Goal: Task Accomplishment & Management: Complete application form

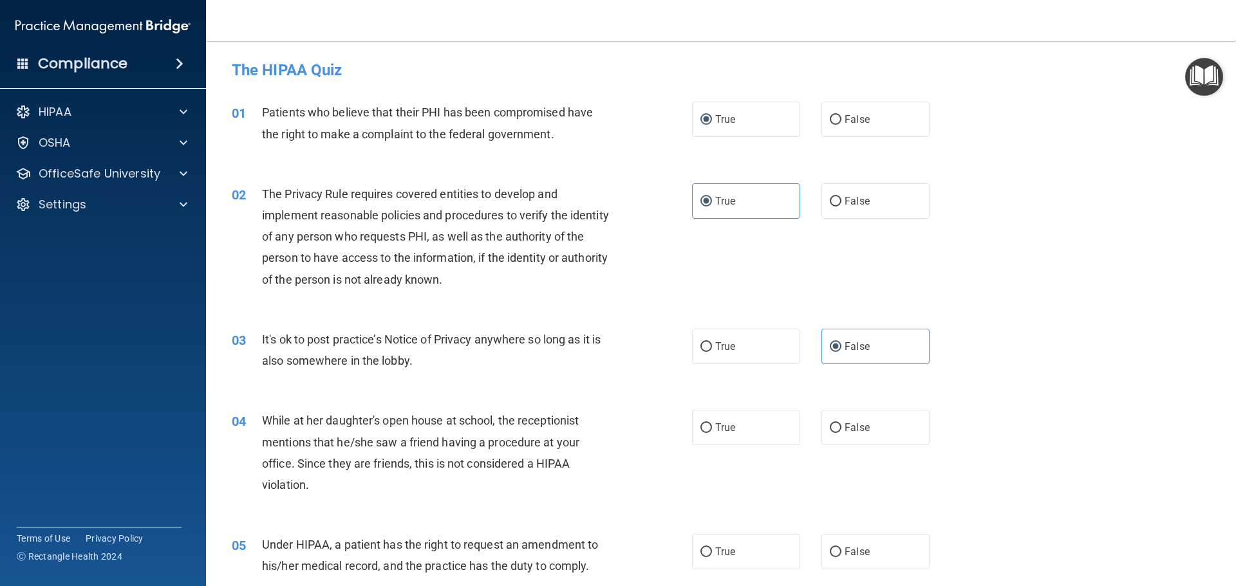
scroll to position [193, 0]
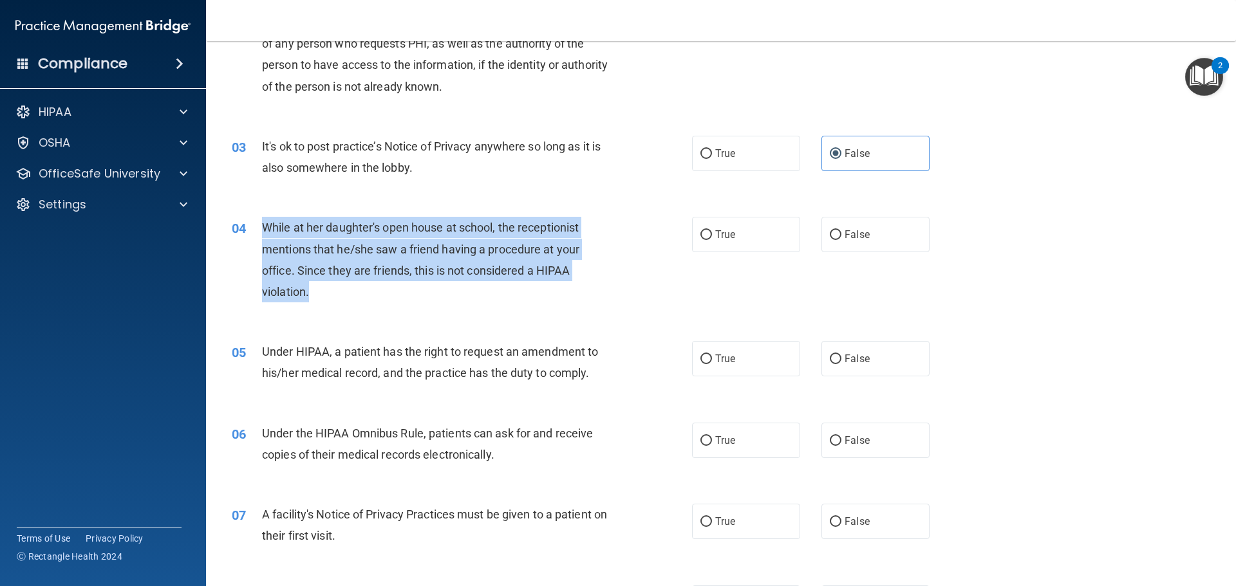
drag, startPoint x: 338, startPoint y: 286, endPoint x: 258, endPoint y: 241, distance: 91.3
click at [258, 241] on div "04 While at her daughter's open house at school, the receptionist mentions that…" at bounding box center [461, 263] width 499 height 92
copy div "While at her daughter's open house at school, the receptionist mentions that he…"
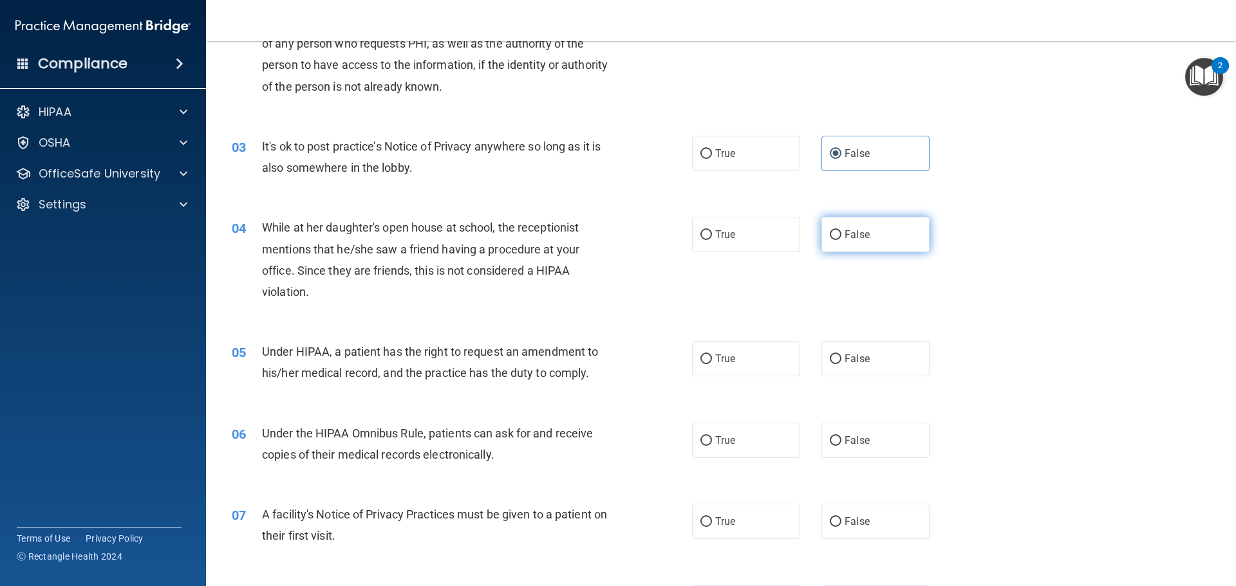
click at [875, 234] on label "False" at bounding box center [875, 234] width 108 height 35
click at [841, 234] on input "False" at bounding box center [835, 235] width 12 height 10
radio input "true"
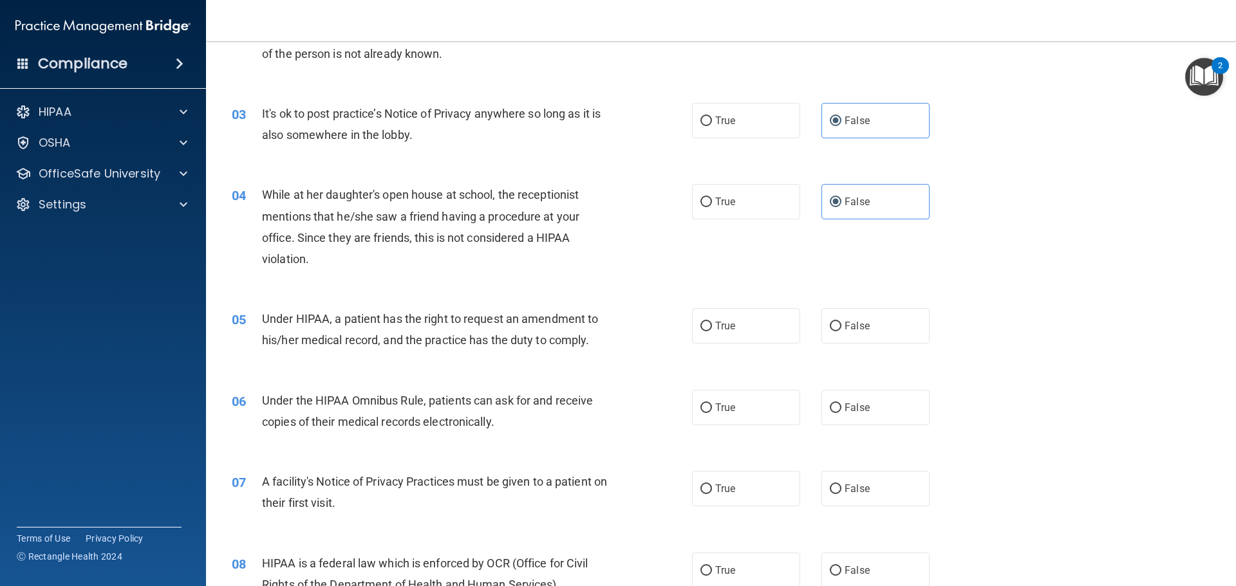
scroll to position [257, 0]
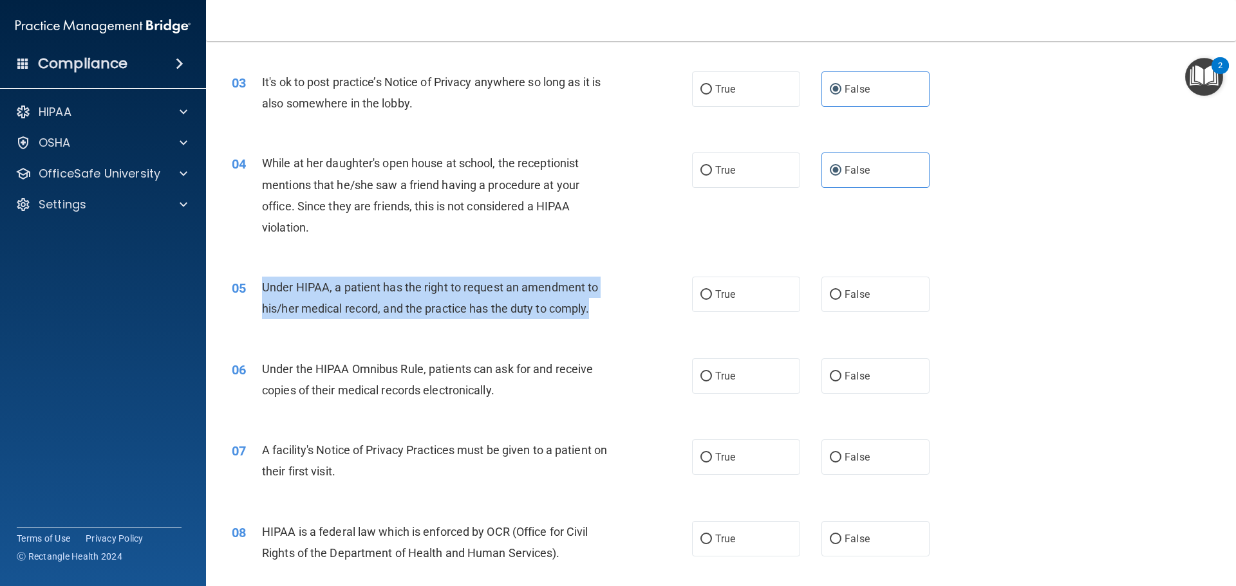
drag, startPoint x: 598, startPoint y: 315, endPoint x: 319, endPoint y: 293, distance: 280.7
click at [260, 286] on div "05 Under HIPAA, a patient has the right to request an amendment to his/her medi…" at bounding box center [461, 301] width 499 height 49
copy div "Under HIPAA, a patient has the right to request an amendment to his/her medical…"
click at [703, 294] on input "True" at bounding box center [706, 295] width 12 height 10
radio input "true"
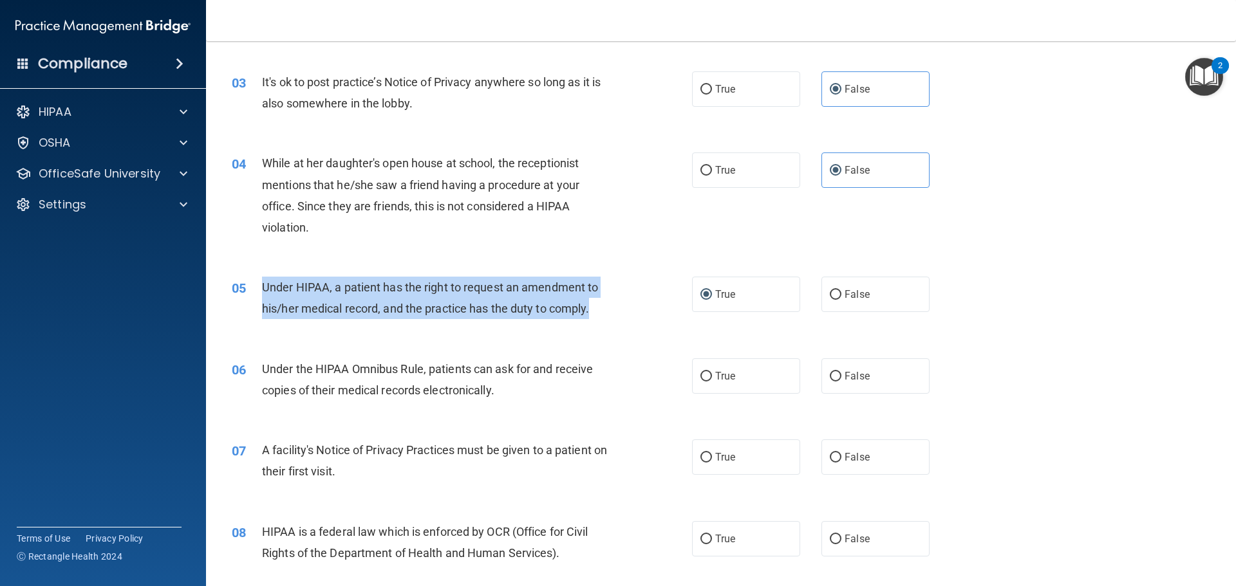
click at [317, 385] on span "Under the HIPAA Omnibus Rule, patients can ask for and receive copies of their …" at bounding box center [427, 379] width 331 height 35
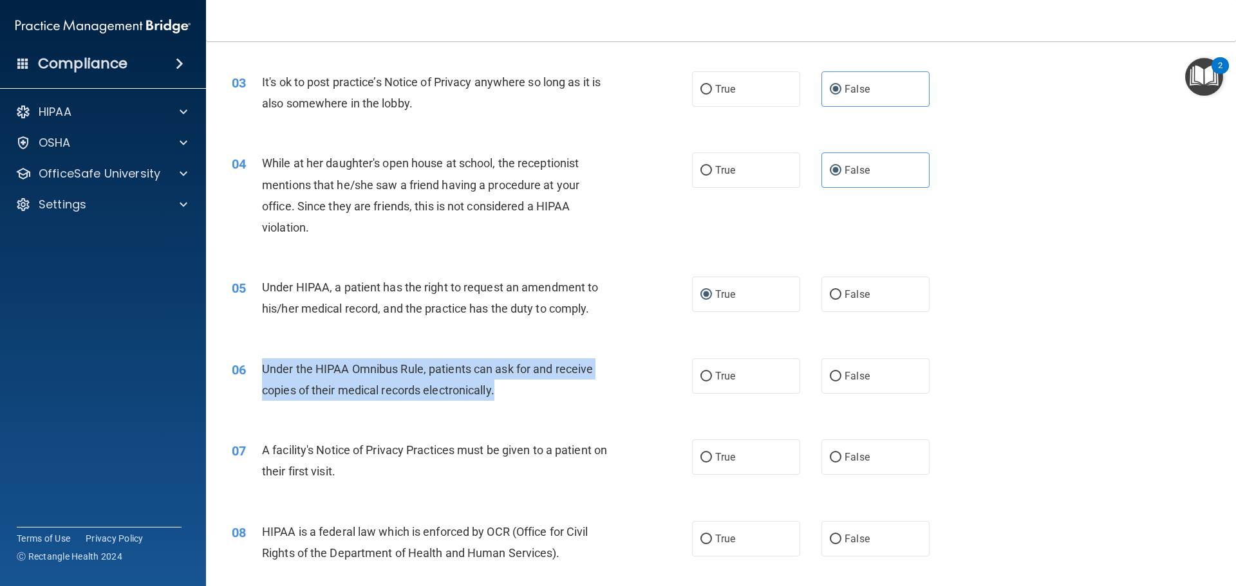
drag, startPoint x: 498, startPoint y: 389, endPoint x: 263, endPoint y: 365, distance: 236.8
click at [263, 365] on div "Under the HIPAA Omnibus Rule, patients can ask for and receive copies of their …" at bounding box center [442, 379] width 360 height 42
copy span "Under the HIPAA Omnibus Rule, patients can ask for and receive copies of their …"
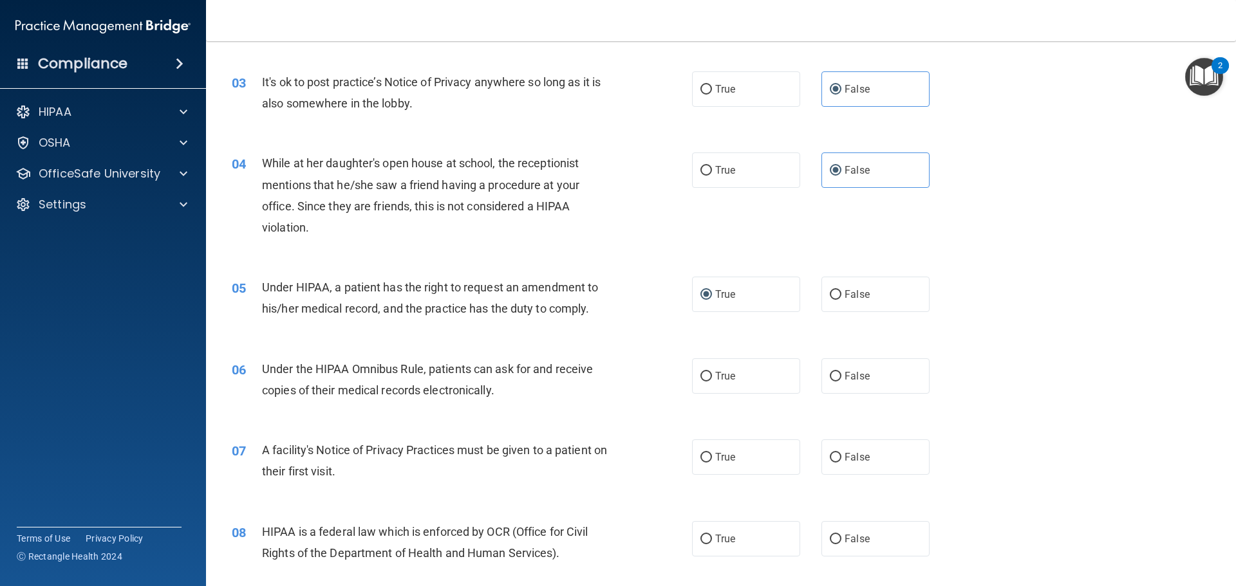
drag, startPoint x: 768, startPoint y: 387, endPoint x: 669, endPoint y: 409, distance: 101.5
click at [768, 387] on label "True" at bounding box center [746, 375] width 108 height 35
click at [712, 382] on input "True" at bounding box center [706, 377] width 12 height 10
radio input "true"
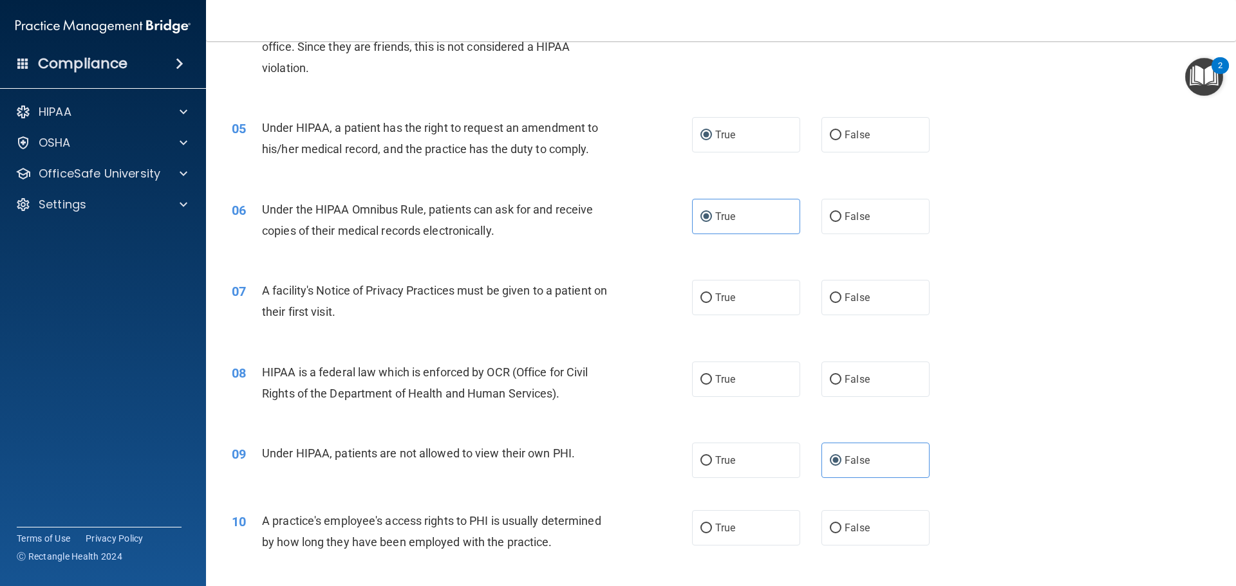
scroll to position [450, 0]
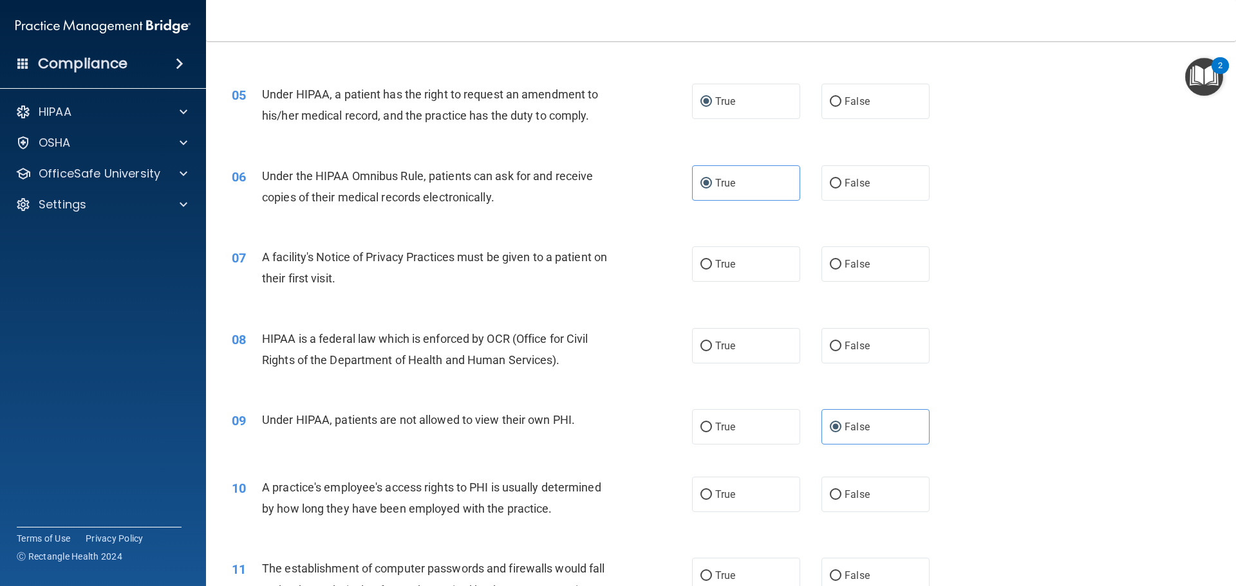
click at [337, 270] on div "A facility's Notice of Privacy Practices must be given to a patient on their fi…" at bounding box center [442, 267] width 360 height 42
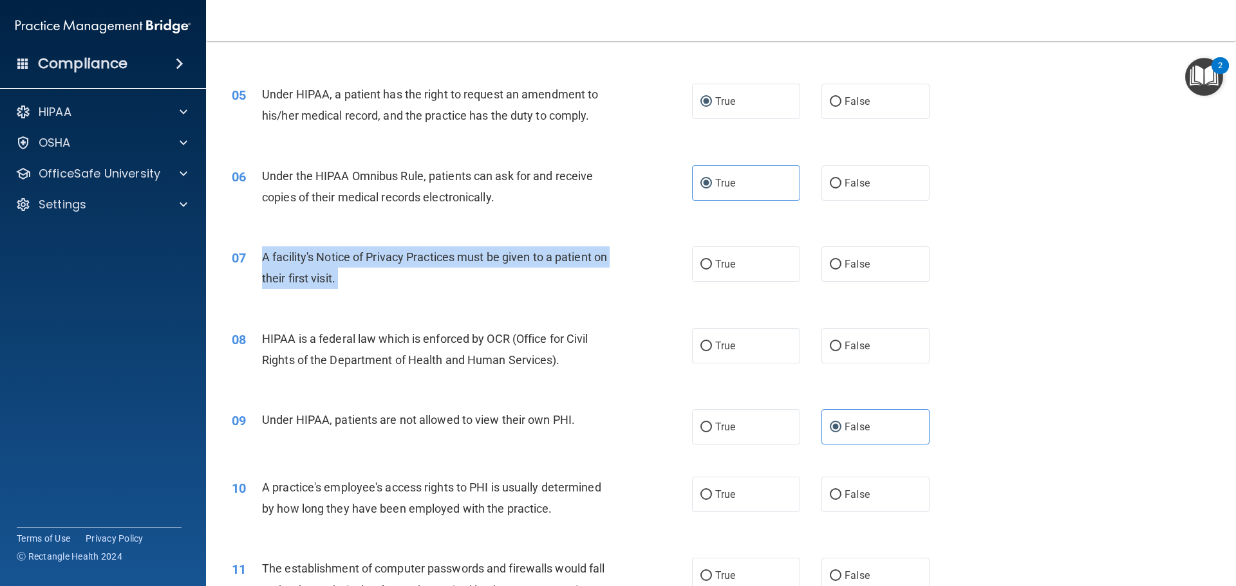
click at [337, 270] on div "A facility's Notice of Privacy Practices must be given to a patient on their fi…" at bounding box center [442, 267] width 360 height 42
copy ng-form "A facility's Notice of Privacy Practices must be given to a patient on their fi…"
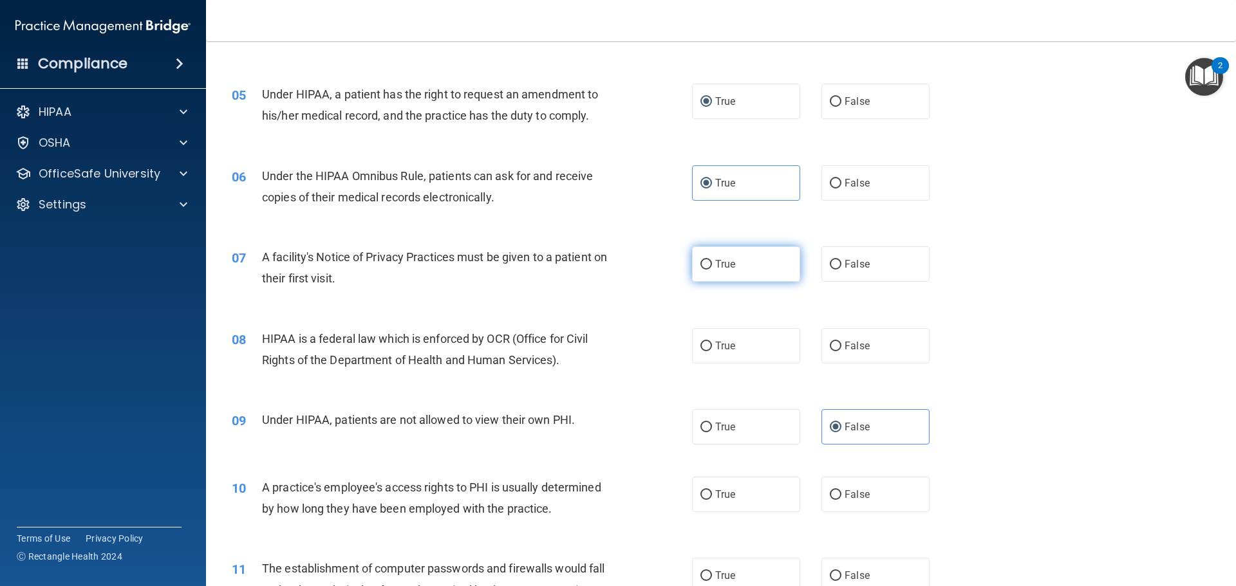
click at [735, 257] on label "True" at bounding box center [746, 263] width 108 height 35
click at [712, 260] on input "True" at bounding box center [706, 265] width 12 height 10
radio input "true"
click at [551, 351] on div "HIPAA is a federal law which is enforced by OCR (Office for Civil Rights of the…" at bounding box center [442, 349] width 360 height 42
click at [433, 372] on div "08 HIPAA is a federal law which is enforced by OCR (Office for Civil Rights of …" at bounding box center [461, 352] width 499 height 49
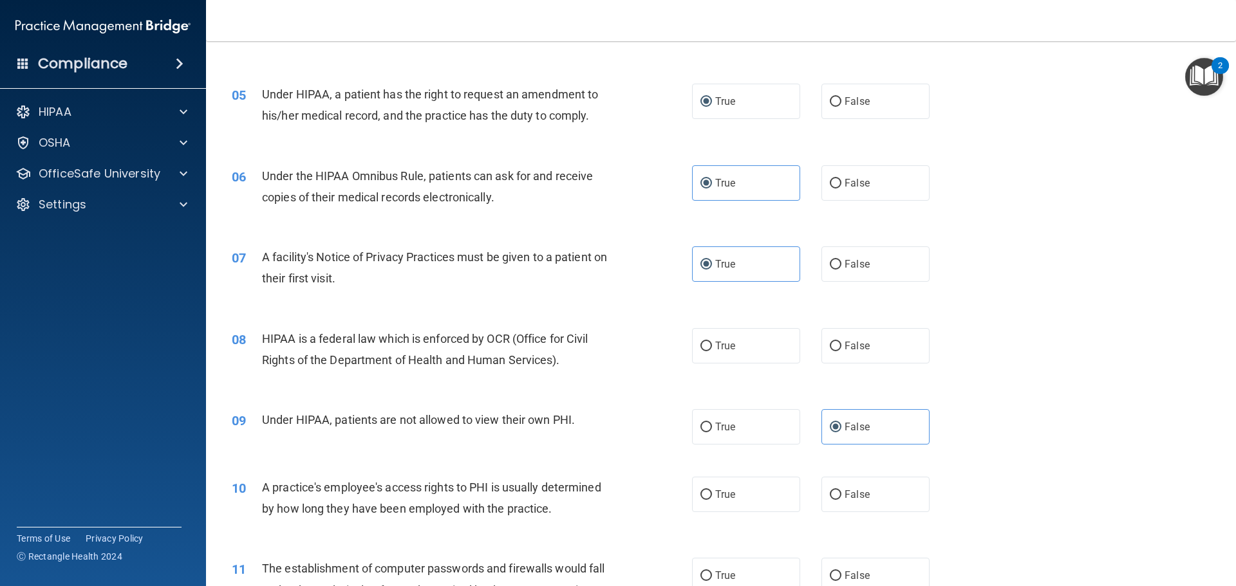
click at [433, 358] on span "HIPAA is a federal law which is enforced by OCR (Office for Civil Rights of the…" at bounding box center [425, 349] width 326 height 35
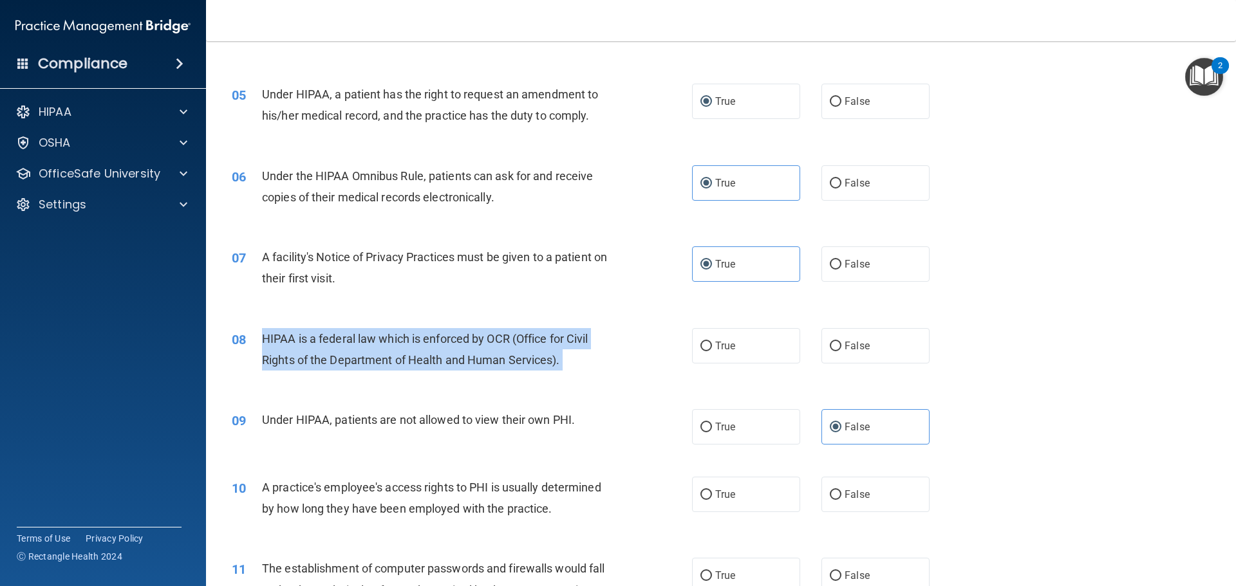
click at [433, 358] on span "HIPAA is a federal law which is enforced by OCR (Office for Civil Rights of the…" at bounding box center [425, 349] width 326 height 35
copy ng-form "HIPAA is a federal law which is enforced by OCR (Office for Civil Rights of the…"
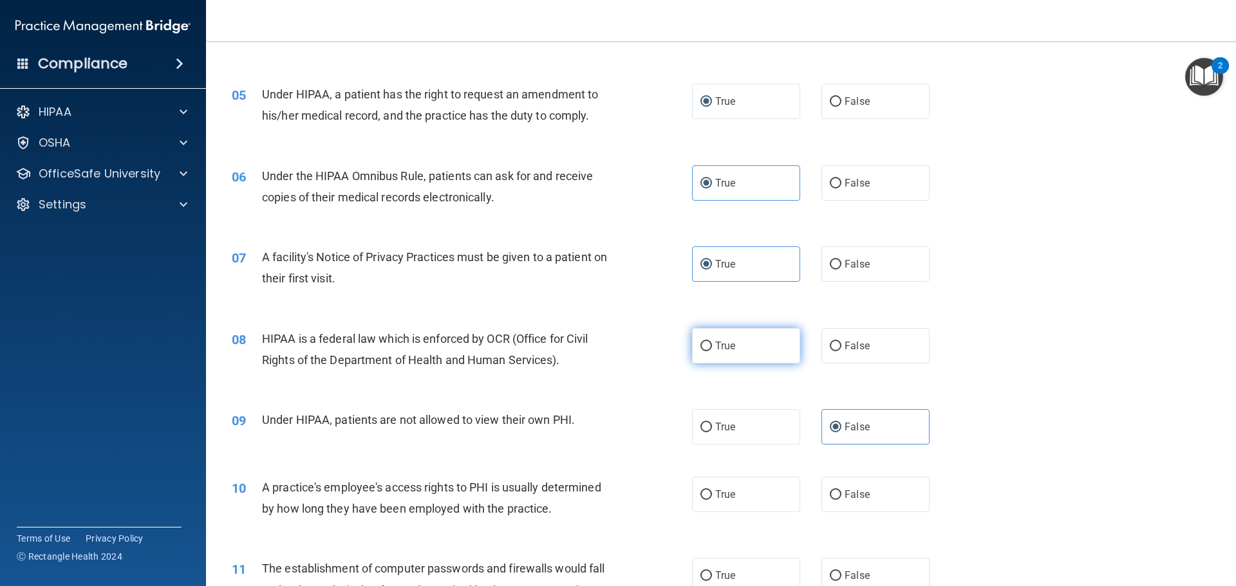
click at [718, 349] on span "True" at bounding box center [725, 346] width 20 height 12
click at [712, 349] on input "True" at bounding box center [706, 347] width 12 height 10
radio input "true"
click at [603, 385] on div "08 HIPAA is a federal law which is enforced by OCR (Office for Civil Rights of …" at bounding box center [720, 352] width 997 height 81
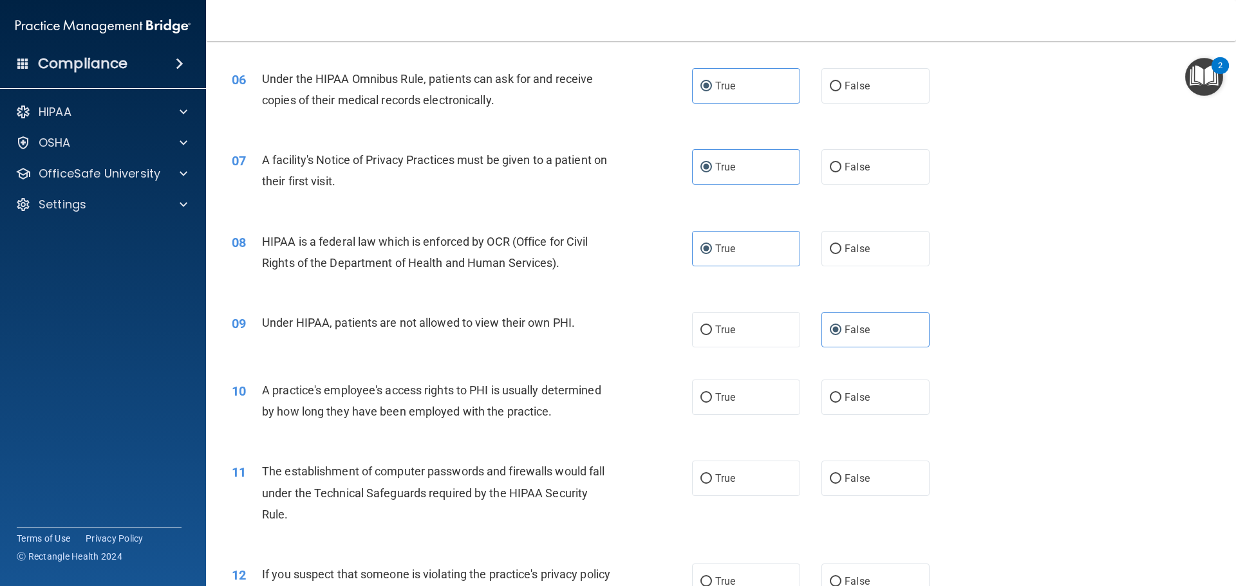
scroll to position [579, 0]
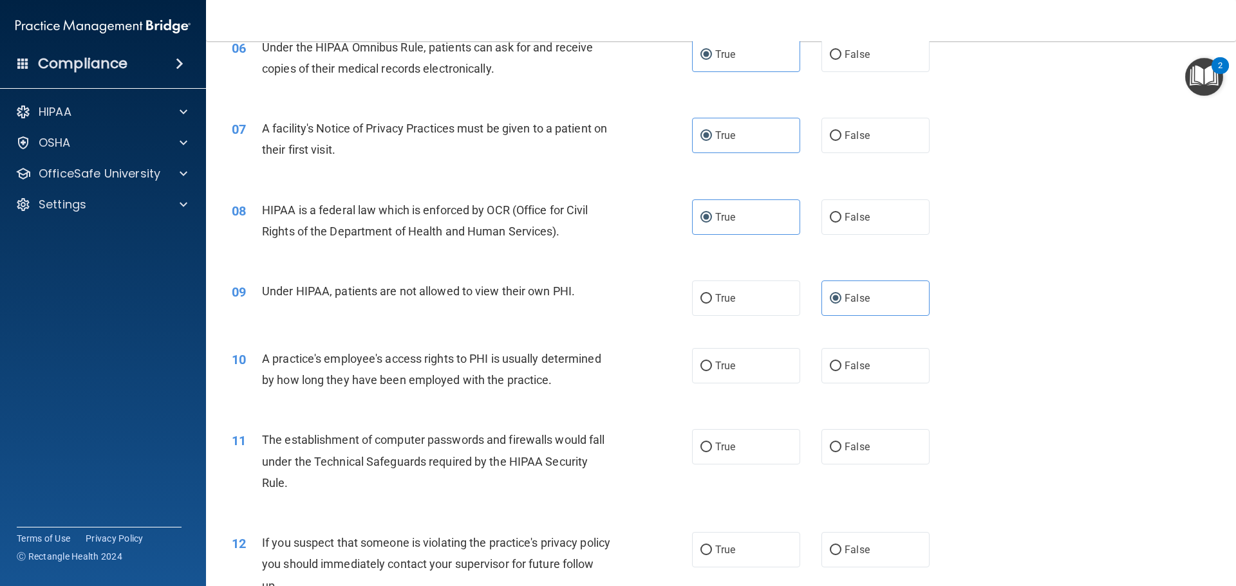
click at [474, 288] on span "Under HIPAA, patients are not allowed to view their own PHI." at bounding box center [418, 291] width 313 height 14
copy ng-form "Under HIPAA, patients are not allowed to view their own PHI."
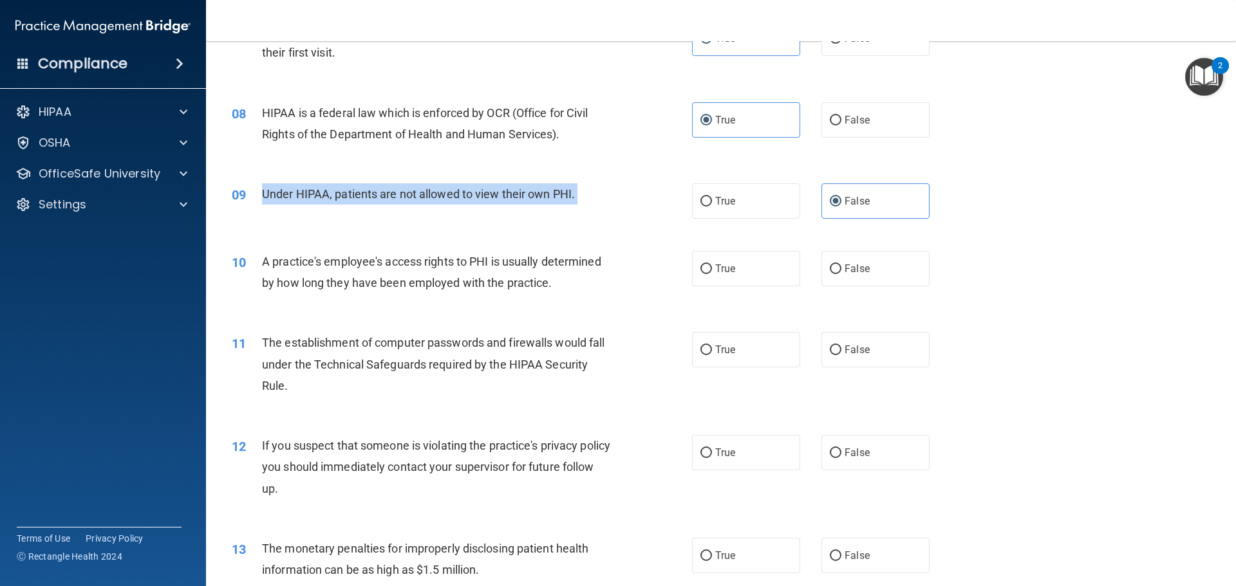
scroll to position [772, 0]
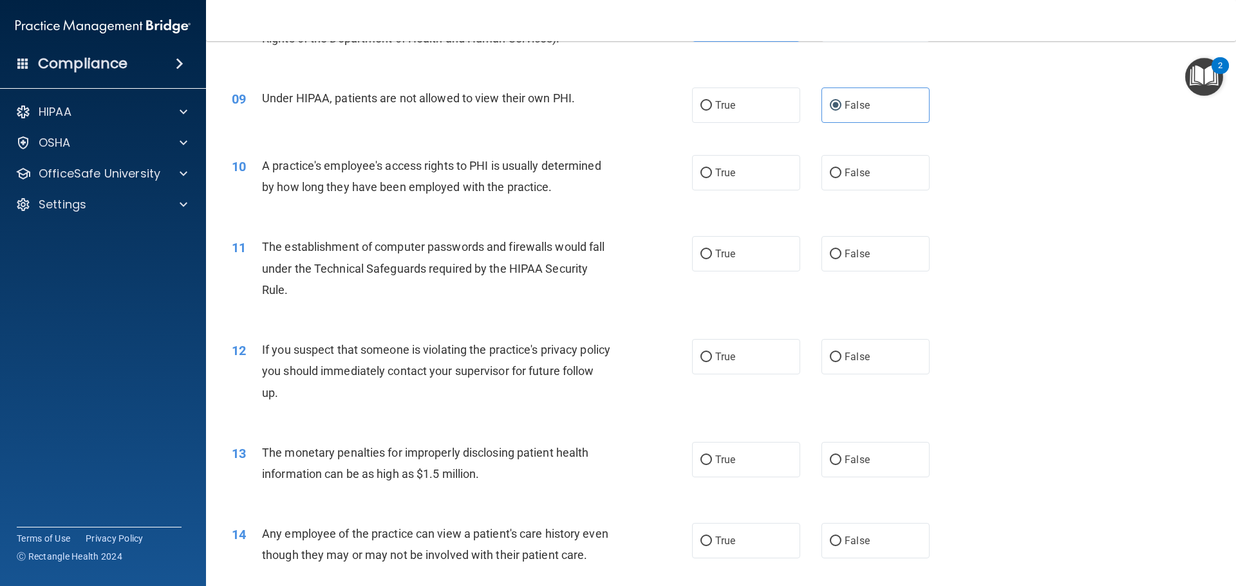
click at [427, 167] on span "A practice's employee's access rights to PHI is usually determined by how long …" at bounding box center [431, 176] width 339 height 35
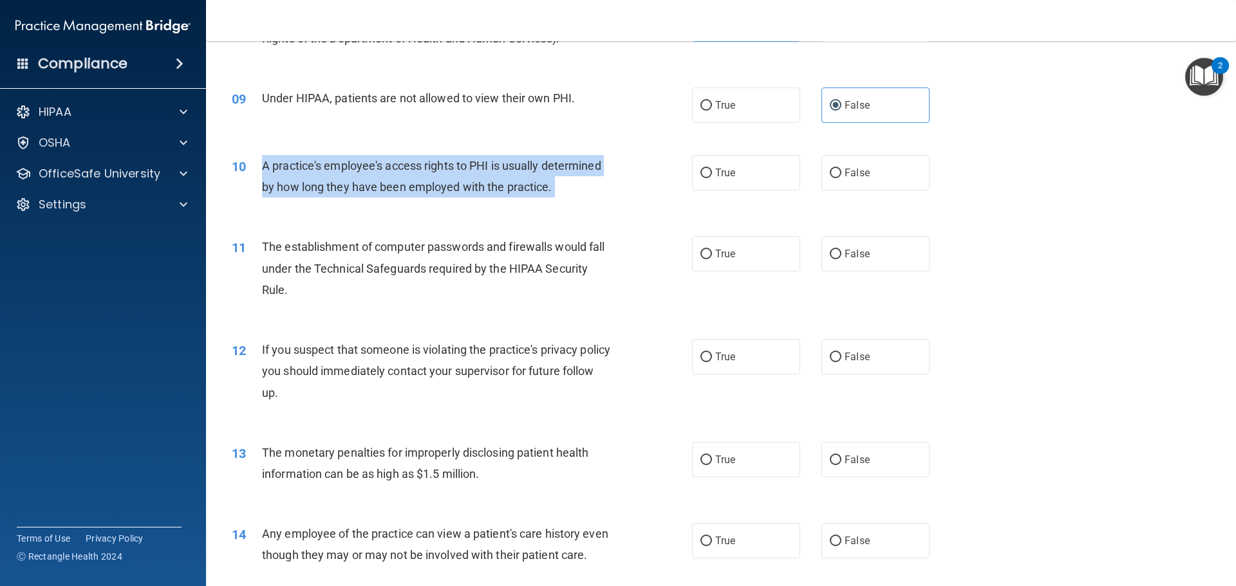
click at [427, 167] on span "A practice's employee's access rights to PHI is usually determined by how long …" at bounding box center [431, 176] width 339 height 35
copy ng-form "A practice's employee's access rights to PHI is usually determined by how long …"
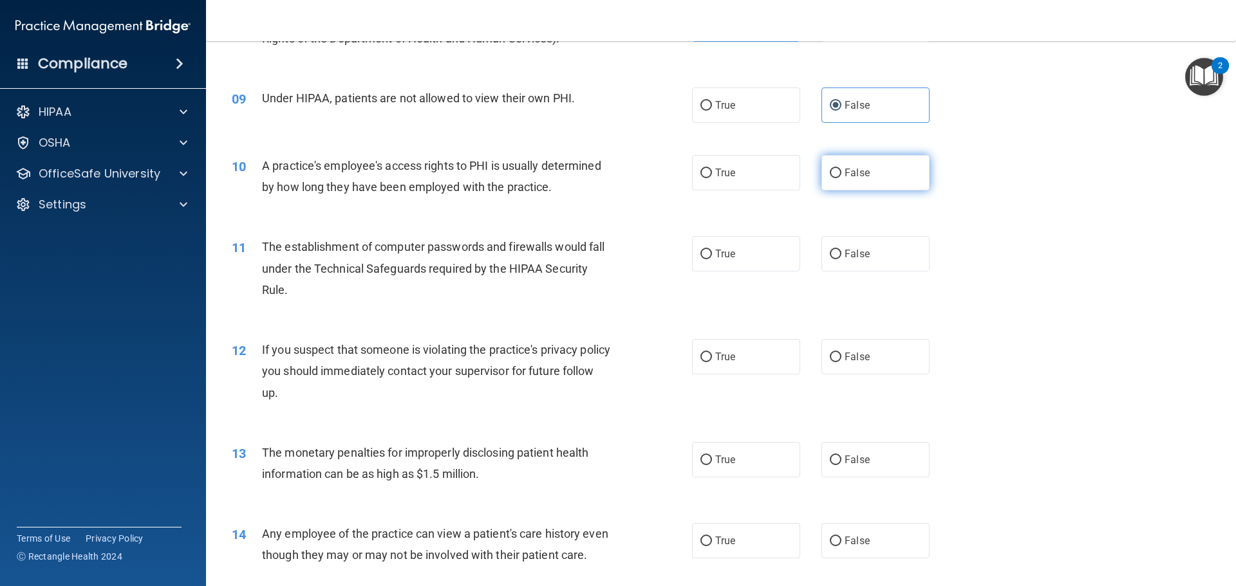
click at [910, 183] on label "False" at bounding box center [875, 172] width 108 height 35
click at [841, 178] on input "False" at bounding box center [835, 174] width 12 height 10
radio input "true"
click at [533, 261] on span "The establishment of computer passwords and firewalls would fall under the Tech…" at bounding box center [433, 268] width 342 height 56
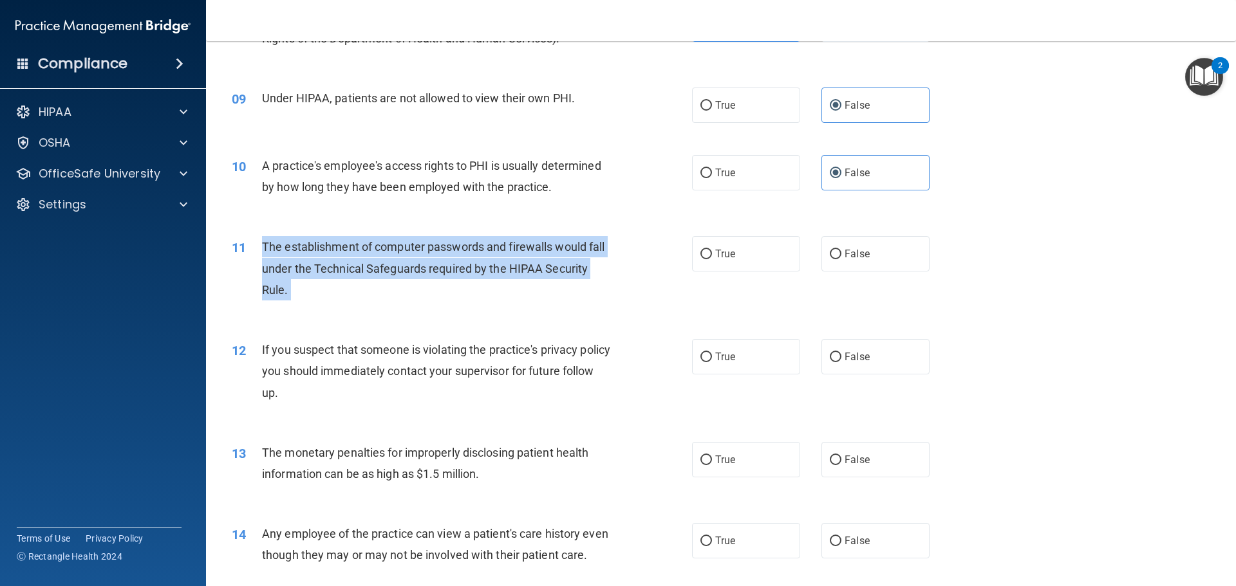
click at [533, 261] on span "The establishment of computer passwords and firewalls would fall under the Tech…" at bounding box center [433, 268] width 342 height 56
copy ng-form "The establishment of computer passwords and firewalls would fall under the Tech…"
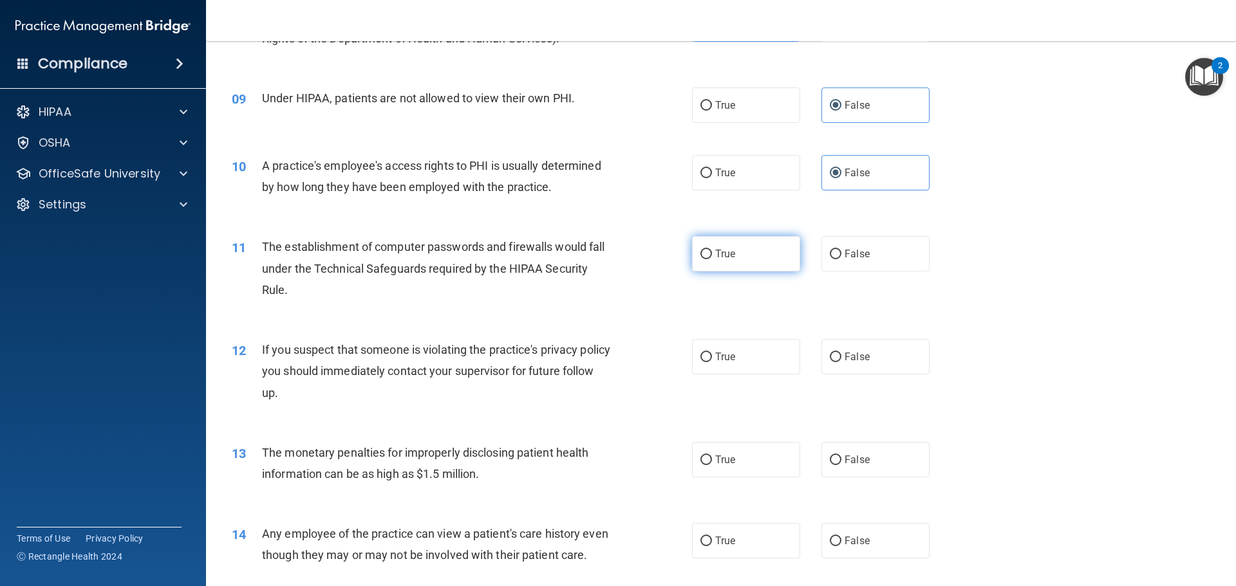
click at [722, 250] on span "True" at bounding box center [725, 254] width 20 height 12
click at [712, 250] on input "True" at bounding box center [706, 255] width 12 height 10
radio input "true"
click at [527, 364] on span "If you suspect that someone is violating the practice's privacy policy you shou…" at bounding box center [436, 371] width 348 height 56
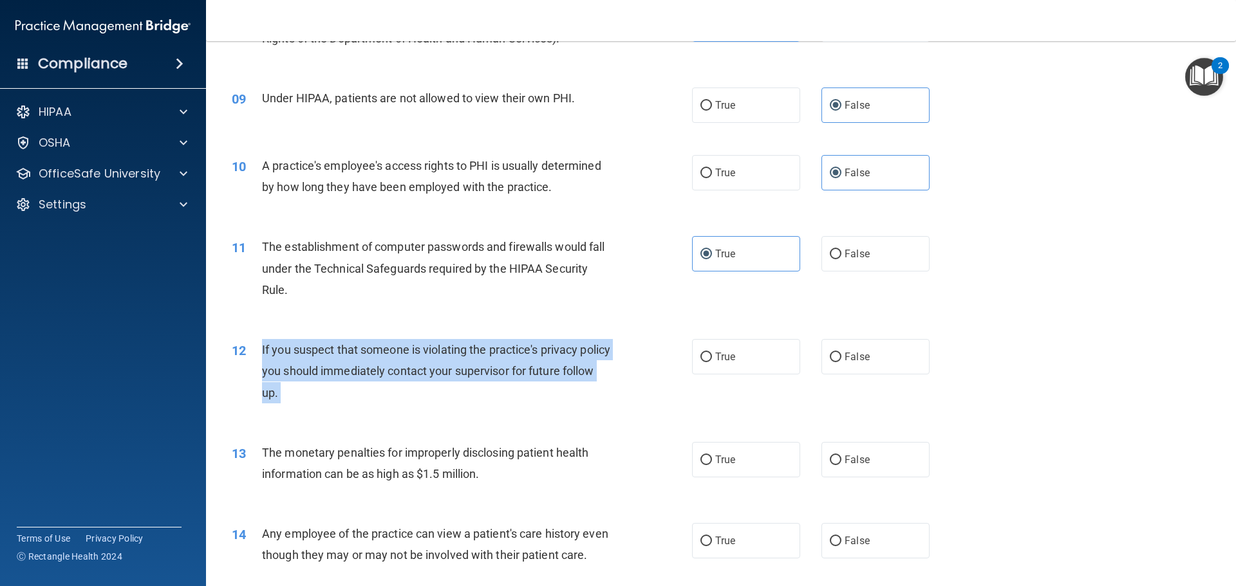
click at [527, 364] on span "If you suspect that someone is violating the practice's privacy policy you shou…" at bounding box center [436, 371] width 348 height 56
copy ng-form "If you suspect that someone is violating the practice's privacy policy you shou…"
click at [705, 360] on input "True" at bounding box center [706, 358] width 12 height 10
radio input "true"
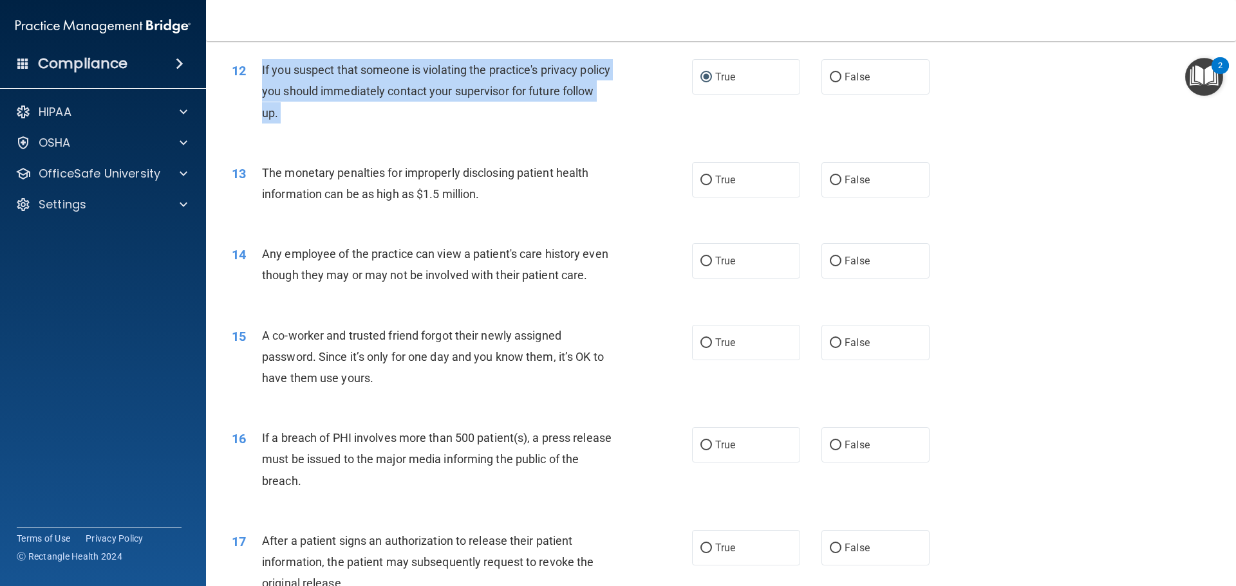
scroll to position [1030, 0]
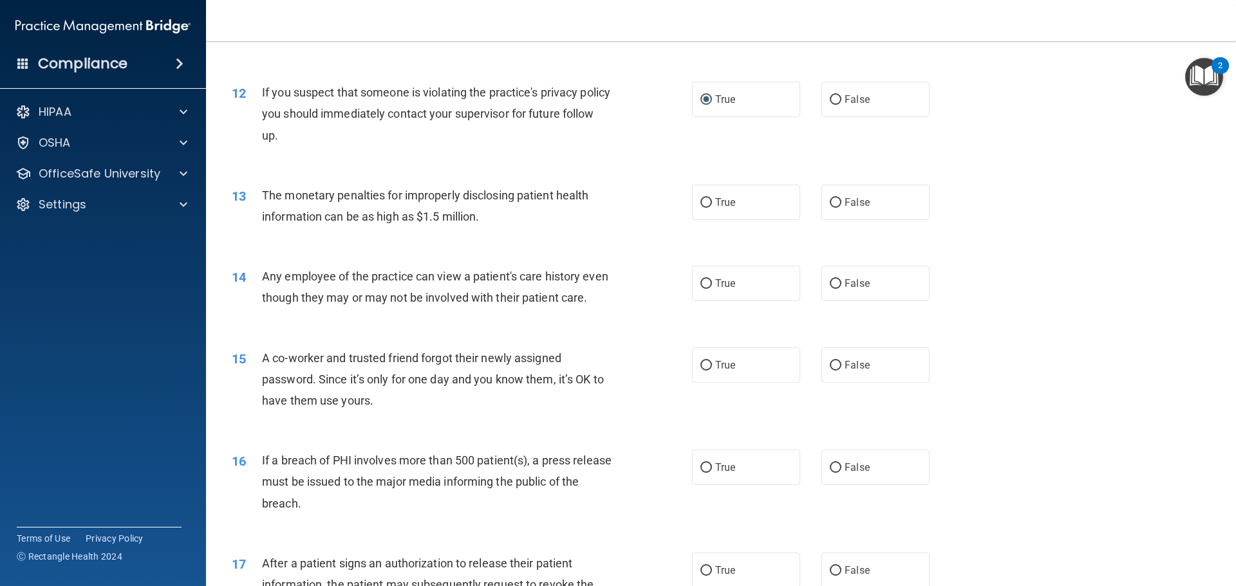
click at [560, 223] on div "The monetary penalties for improperly disclosing patient health information can…" at bounding box center [442, 206] width 360 height 42
click at [707, 206] on label "True" at bounding box center [746, 202] width 108 height 35
click at [707, 206] on input "True" at bounding box center [706, 203] width 12 height 10
radio input "true"
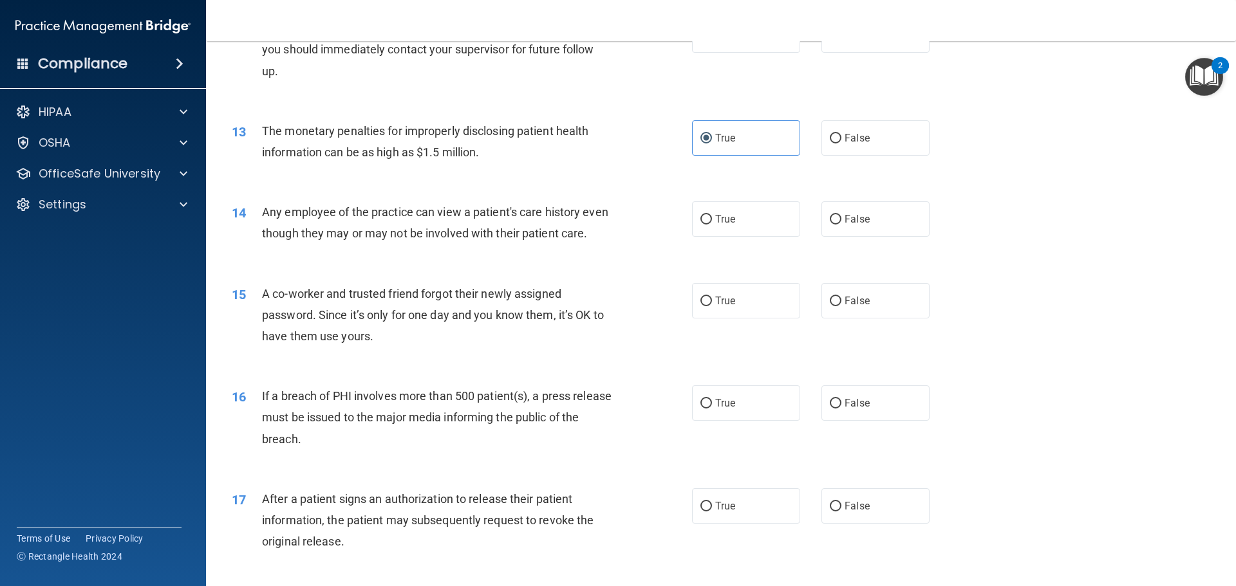
click at [325, 230] on span "Any employee of the practice can view a patient's care history even though they…" at bounding box center [435, 222] width 346 height 35
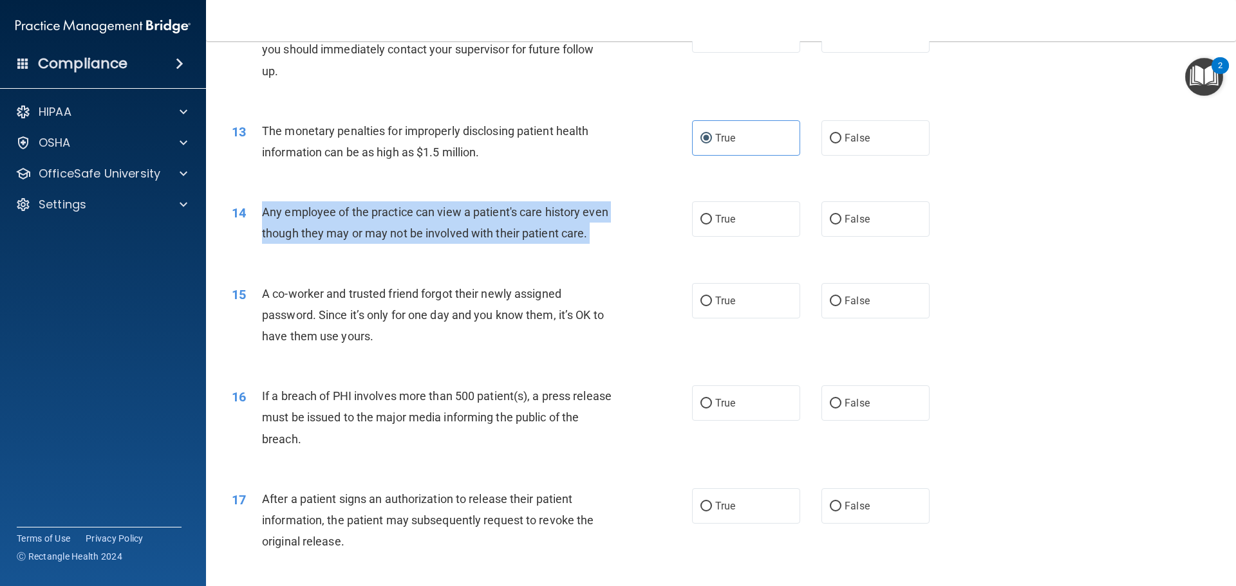
click at [325, 230] on span "Any employee of the practice can view a patient's care history even though they…" at bounding box center [435, 222] width 346 height 35
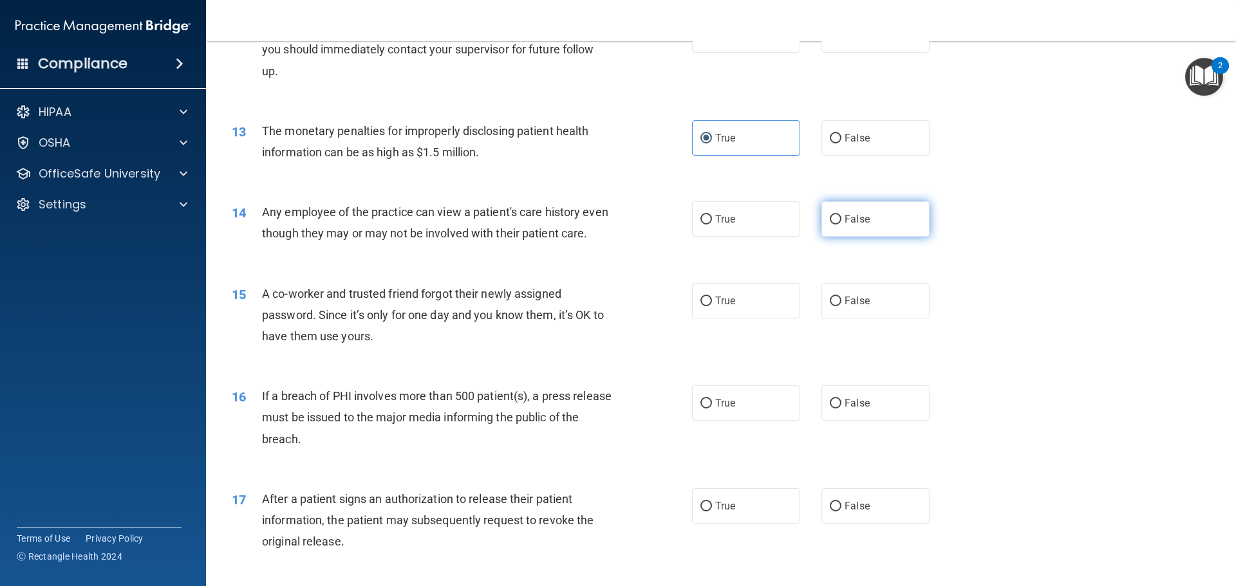
click at [836, 216] on label "False" at bounding box center [875, 218] width 108 height 35
click at [836, 216] on input "False" at bounding box center [835, 220] width 12 height 10
radio input "true"
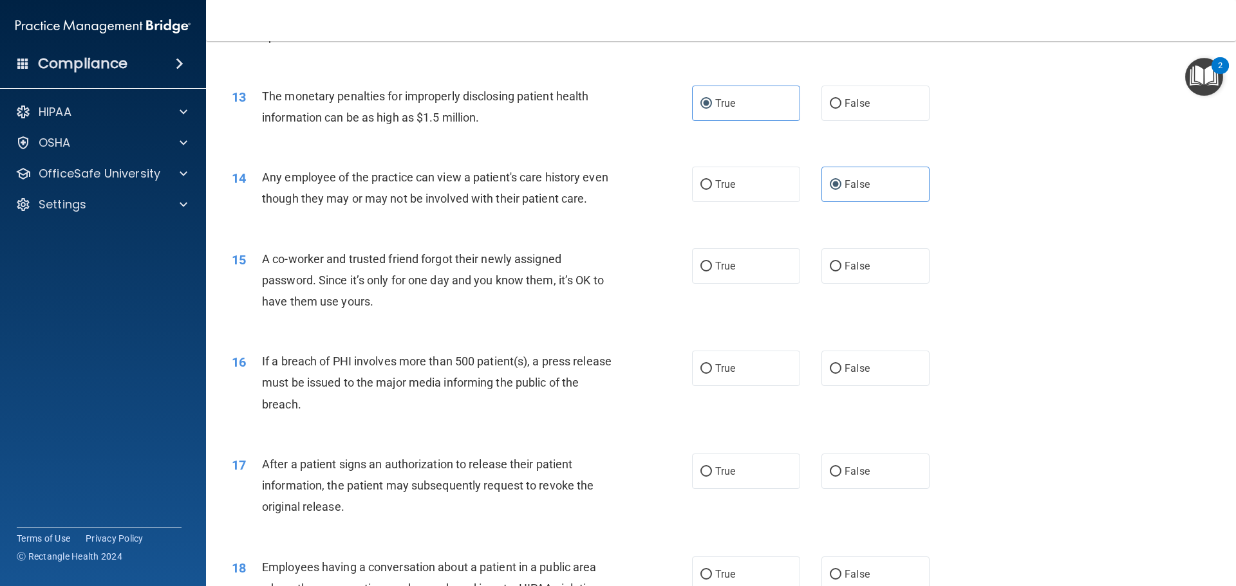
scroll to position [1158, 0]
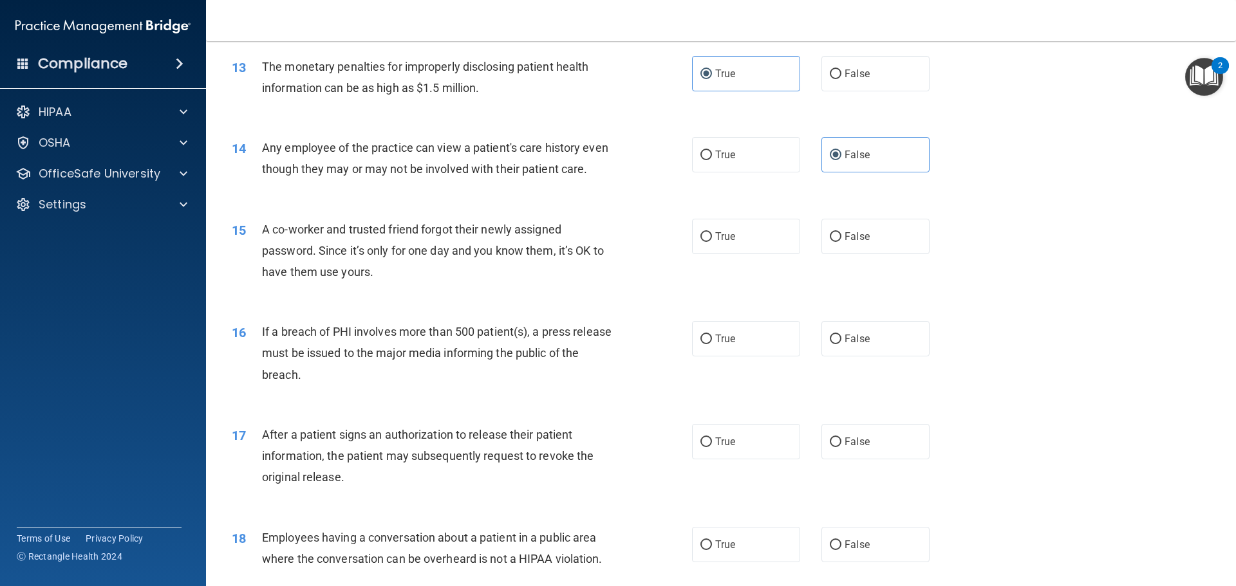
click at [383, 273] on span "A co-worker and trusted friend forgot their newly assigned password. Since it’s…" at bounding box center [433, 251] width 342 height 56
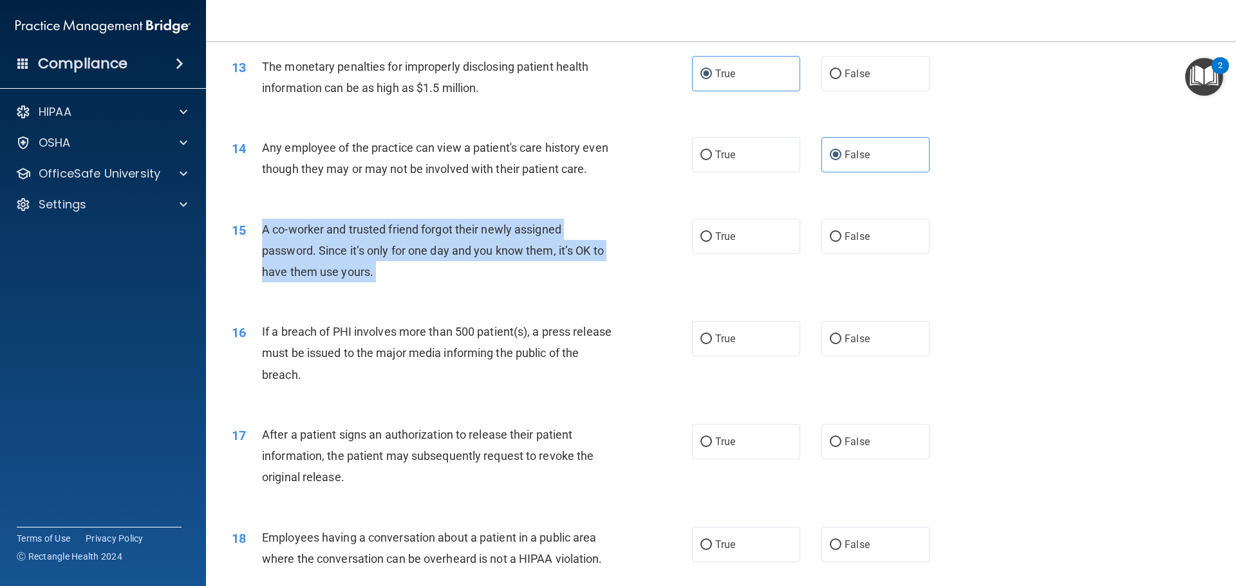
click at [383, 273] on span "A co-worker and trusted friend forgot their newly assigned password. Since it’s…" at bounding box center [433, 251] width 342 height 56
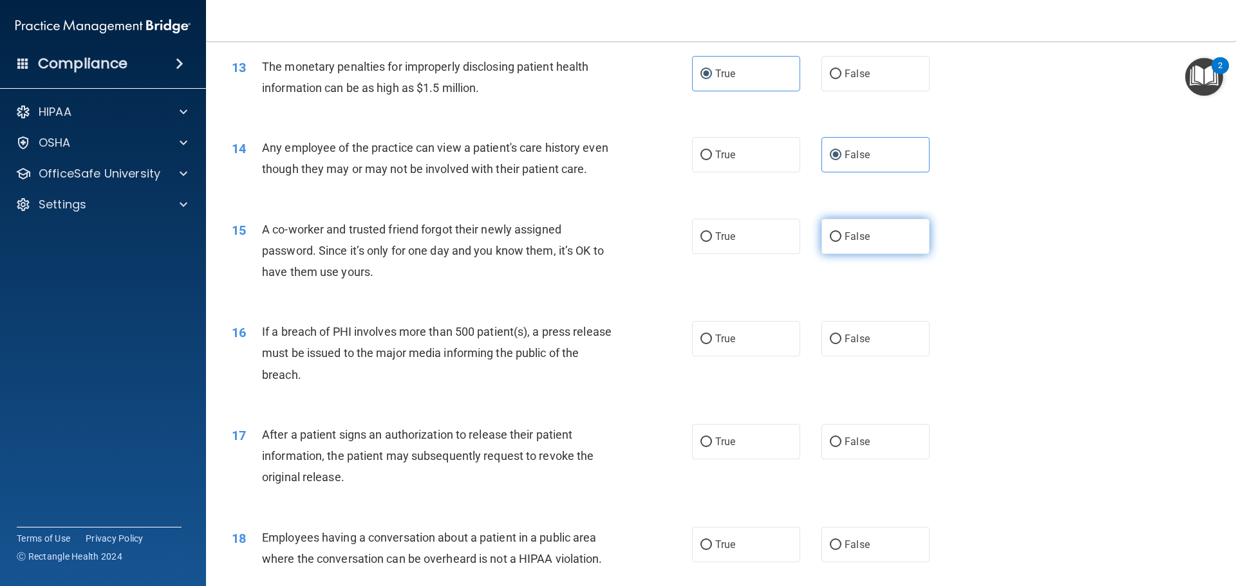
click at [874, 254] on label "False" at bounding box center [875, 236] width 108 height 35
click at [841, 242] on input "False" at bounding box center [835, 237] width 12 height 10
radio input "true"
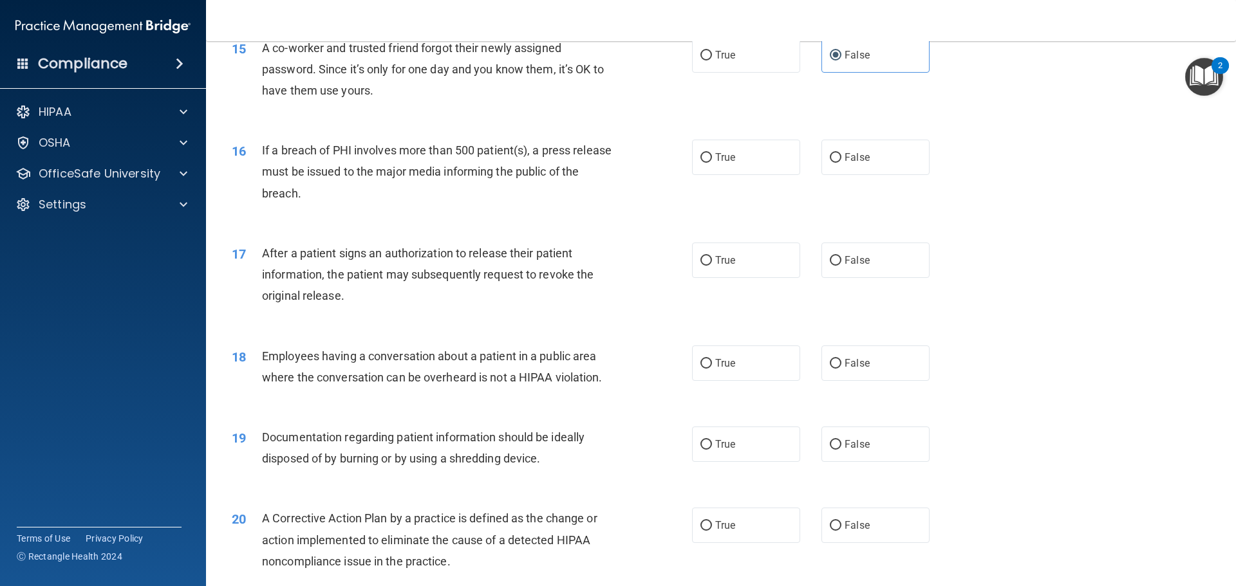
scroll to position [1351, 0]
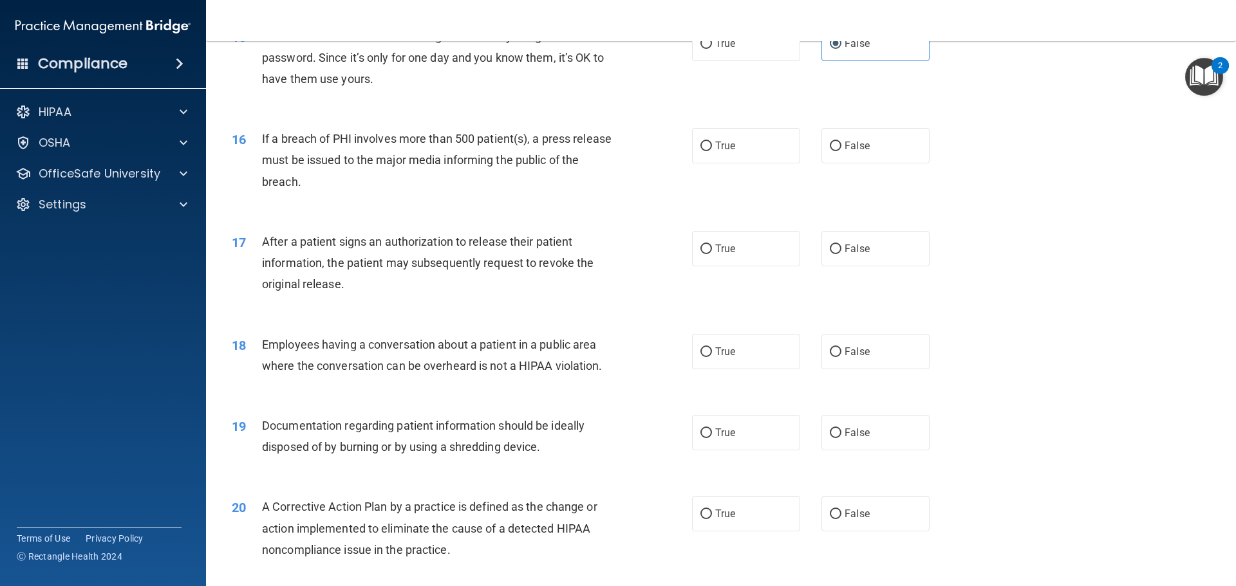
click at [316, 192] on div "If a breach of PHI involves more than 500 patient(s), a press release must be i…" at bounding box center [442, 160] width 360 height 64
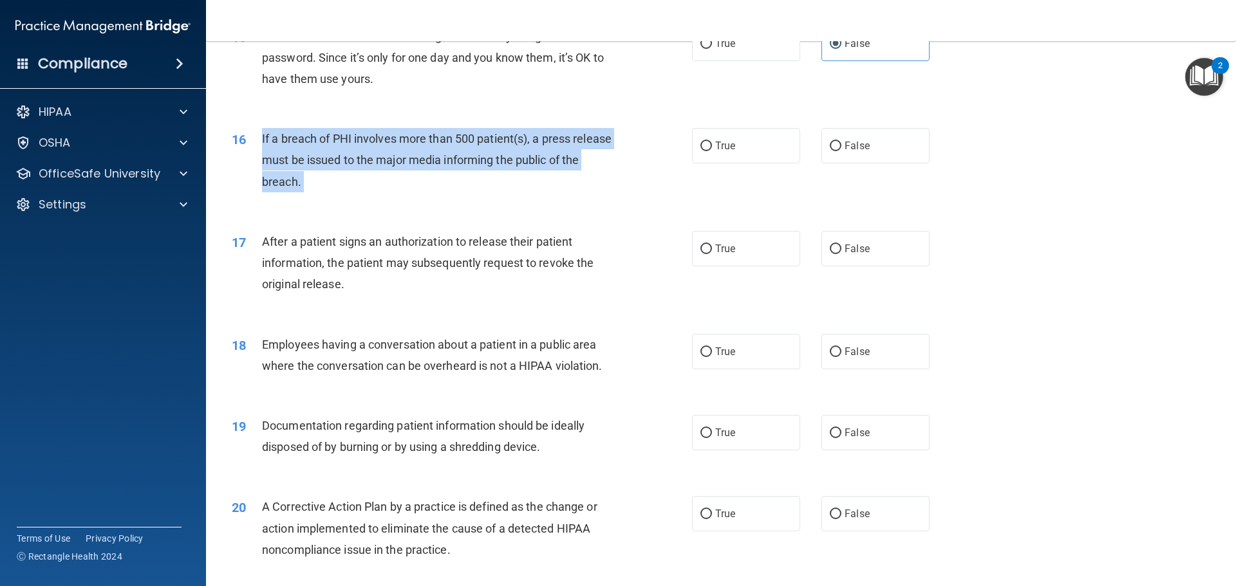
click at [316, 192] on div "If a breach of PHI involves more than 500 patient(s), a press release must be i…" at bounding box center [442, 160] width 360 height 64
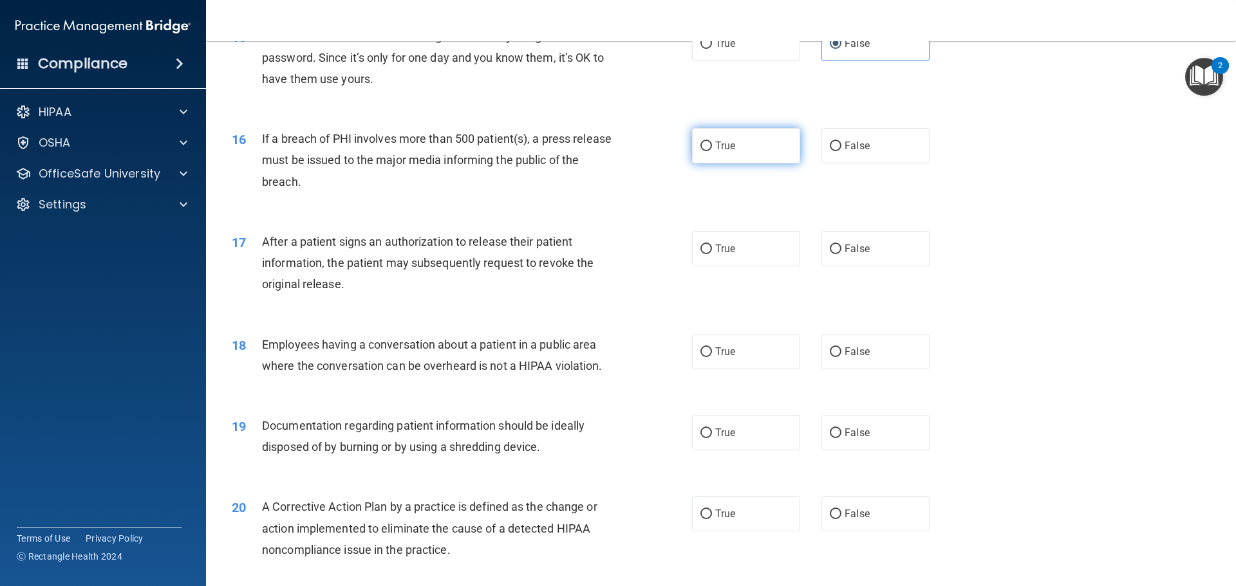
click at [731, 158] on label "True" at bounding box center [746, 145] width 108 height 35
click at [712, 151] on input "True" at bounding box center [706, 147] width 12 height 10
radio input "true"
click at [328, 295] on div "After a patient signs an authorization to release their patient information, th…" at bounding box center [442, 263] width 360 height 64
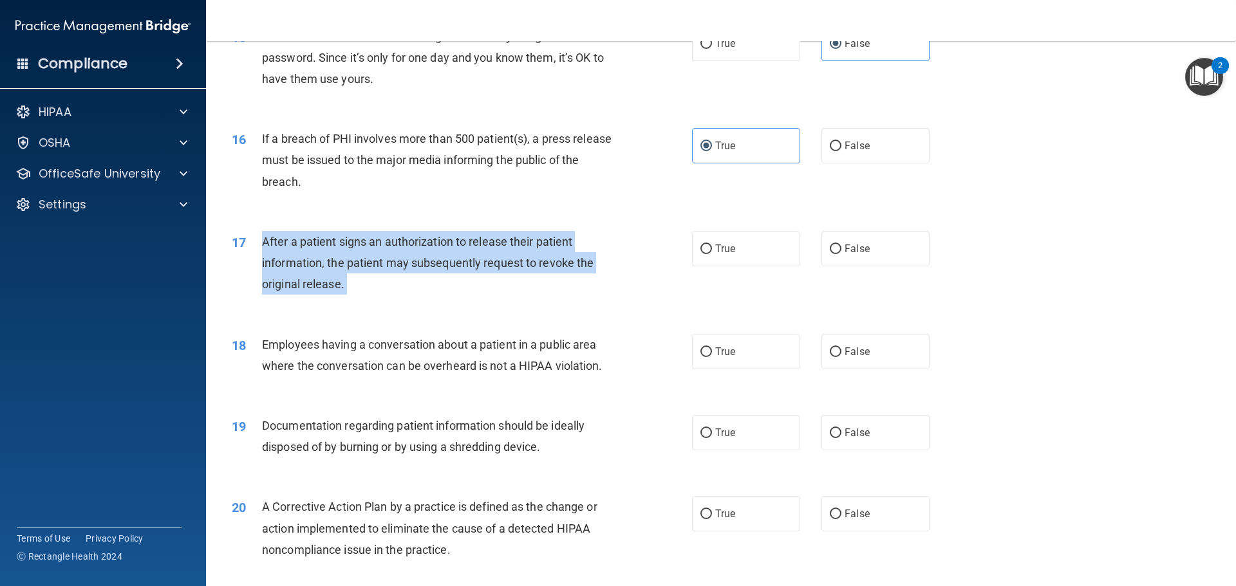
click at [329, 295] on div "After a patient signs an authorization to release their patient information, th…" at bounding box center [442, 263] width 360 height 64
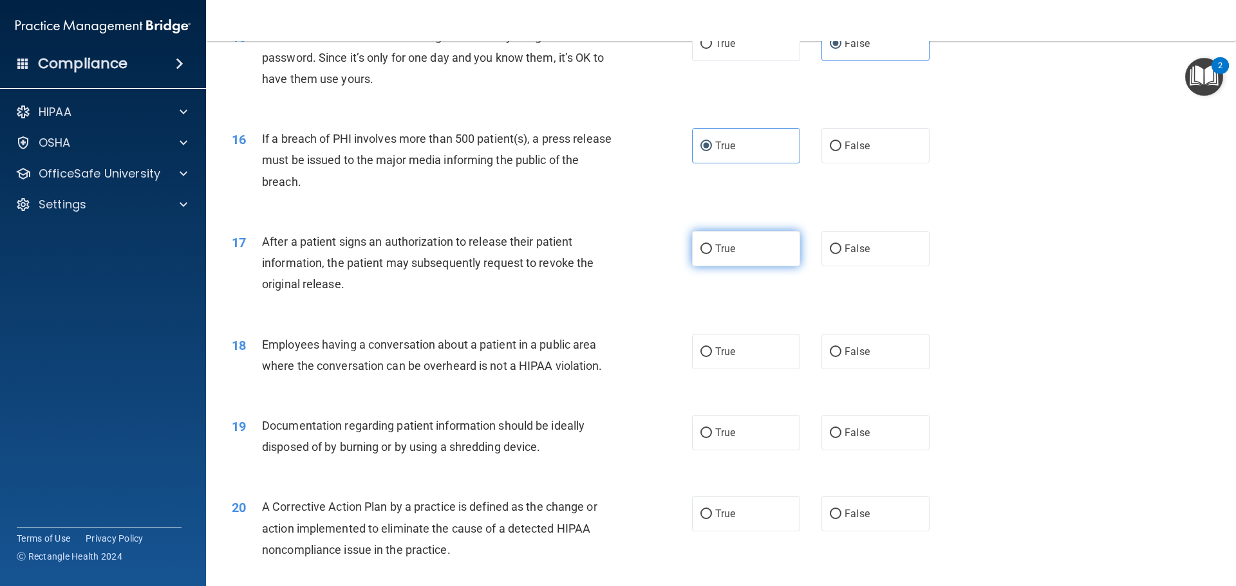
click at [745, 266] on label "True" at bounding box center [746, 248] width 108 height 35
click at [712, 254] on input "True" at bounding box center [706, 250] width 12 height 10
radio input "true"
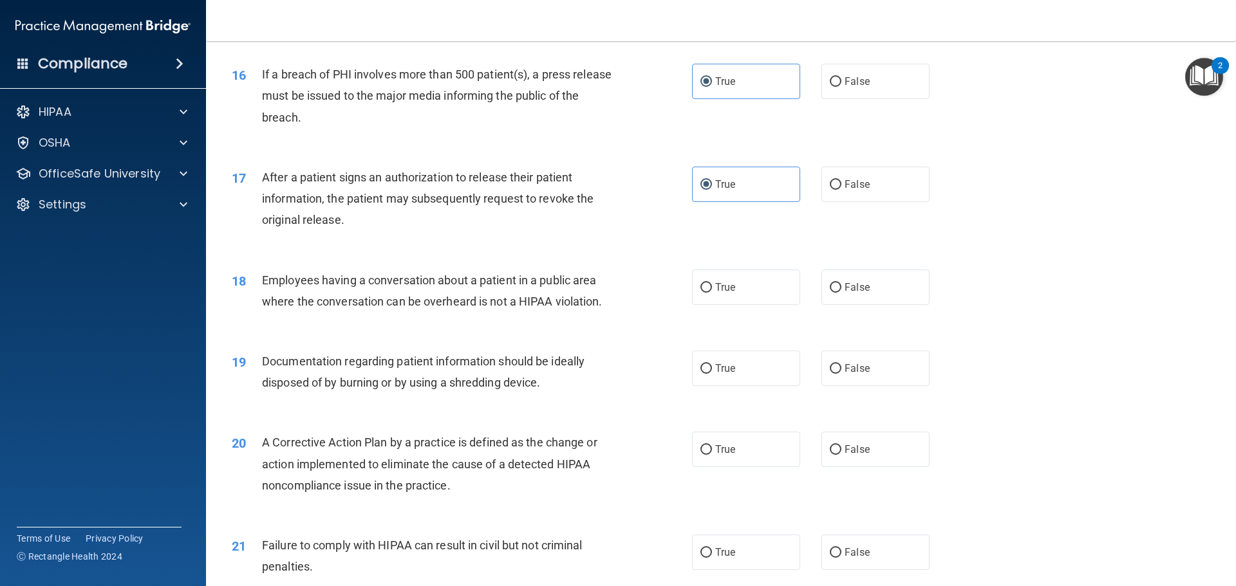
click at [469, 308] on span "Employees having a conversation about a patient in a public area where the conv…" at bounding box center [432, 290] width 340 height 35
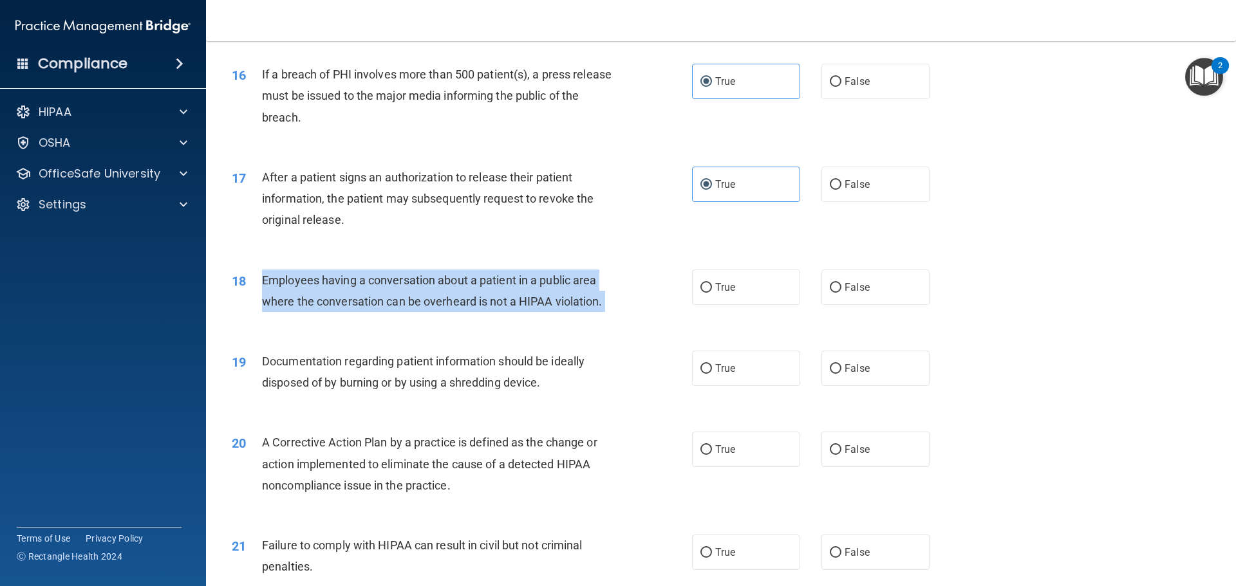
click at [469, 308] on span "Employees having a conversation about a patient in a public area where the conv…" at bounding box center [432, 290] width 340 height 35
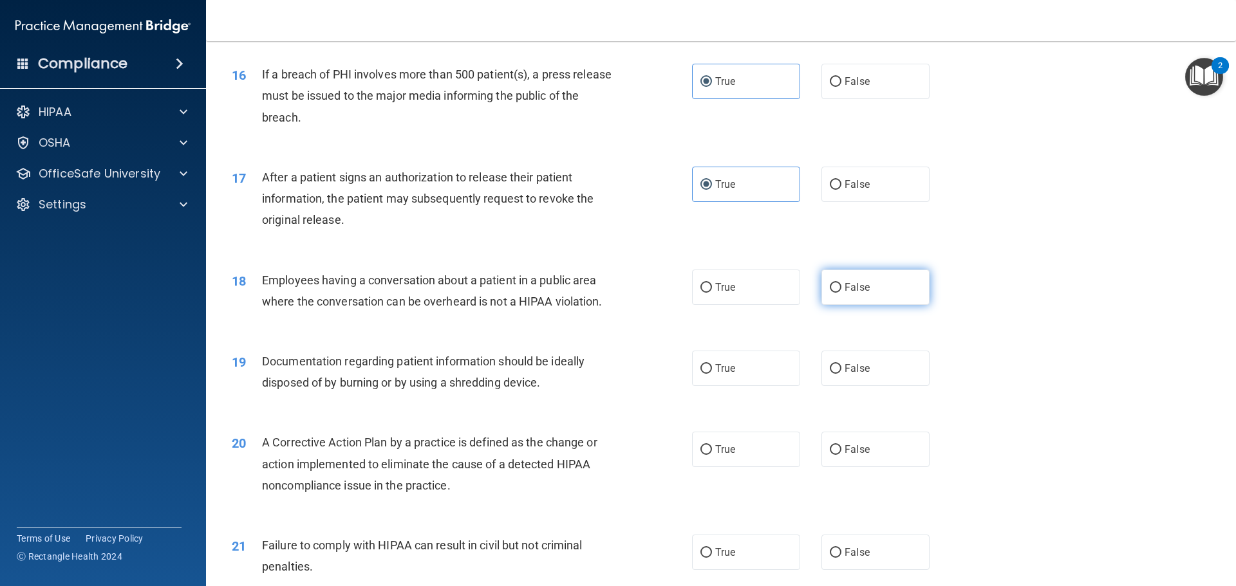
click at [845, 305] on label "False" at bounding box center [875, 287] width 108 height 35
click at [841, 293] on input "False" at bounding box center [835, 288] width 12 height 10
radio input "true"
click at [702, 293] on input "True" at bounding box center [706, 288] width 12 height 10
radio input "true"
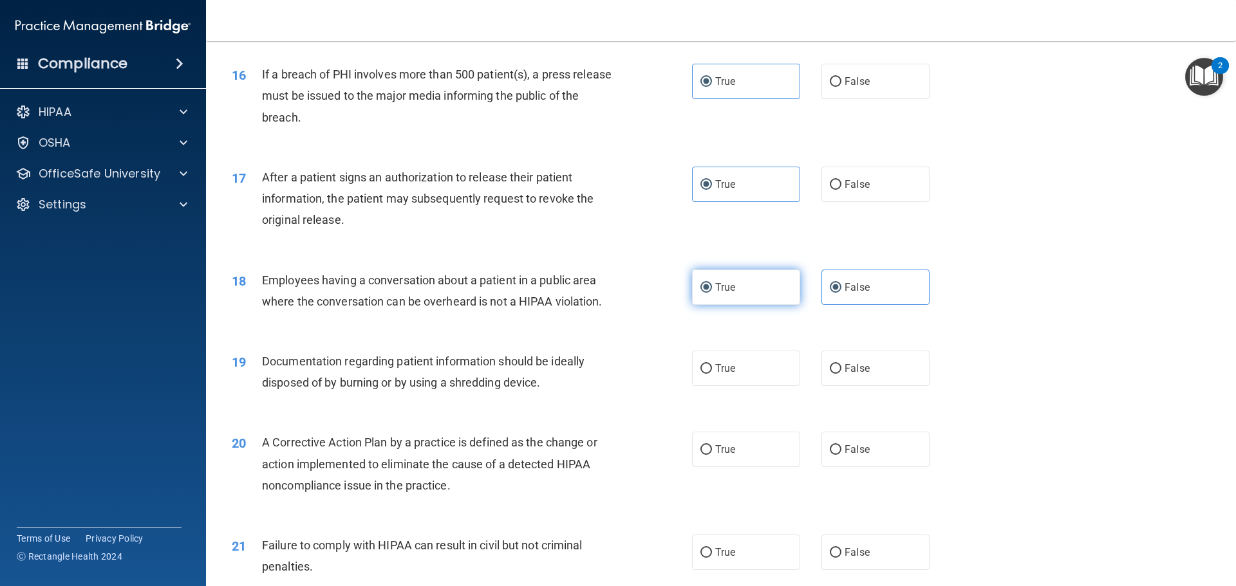
radio input "false"
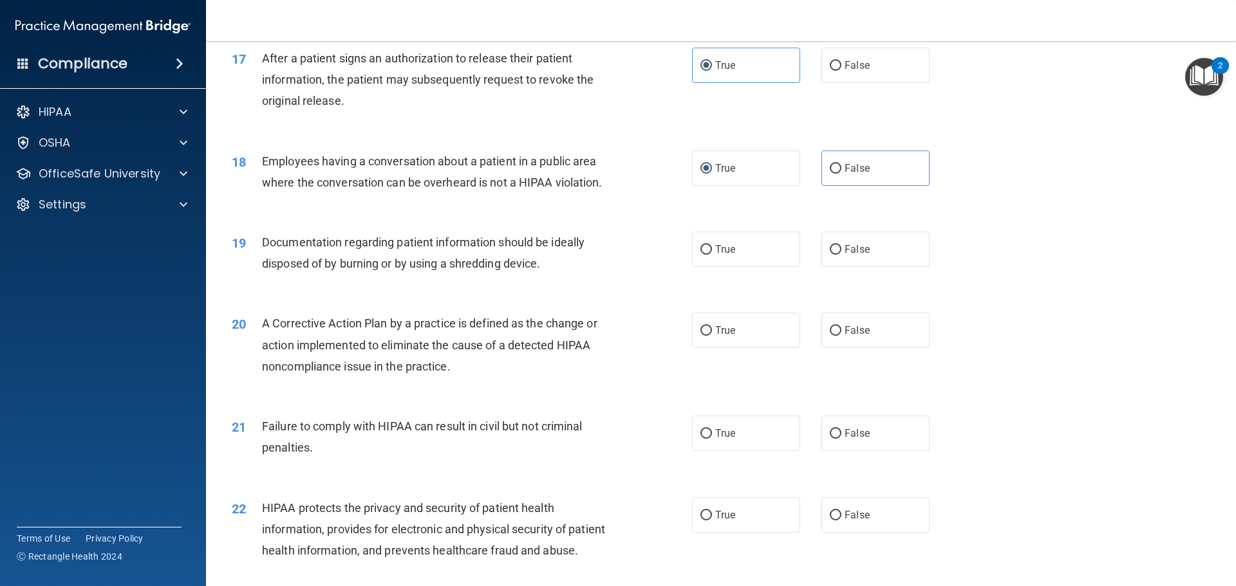
scroll to position [1544, 0]
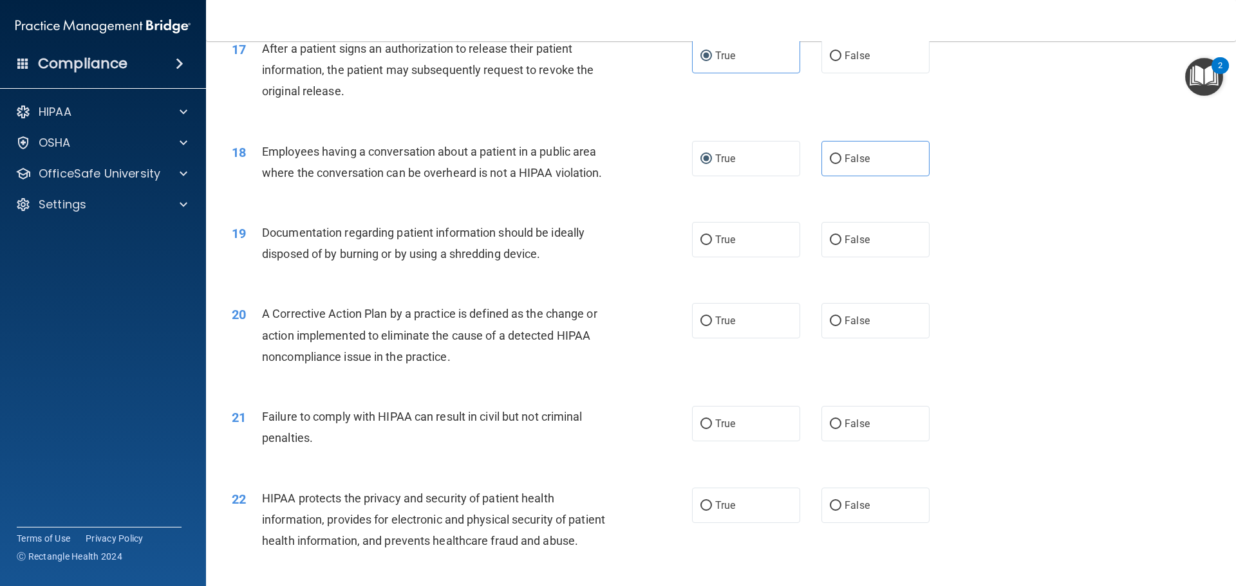
click at [449, 264] on div "Documentation regarding patient information should be ideally disposed of by bu…" at bounding box center [442, 243] width 360 height 42
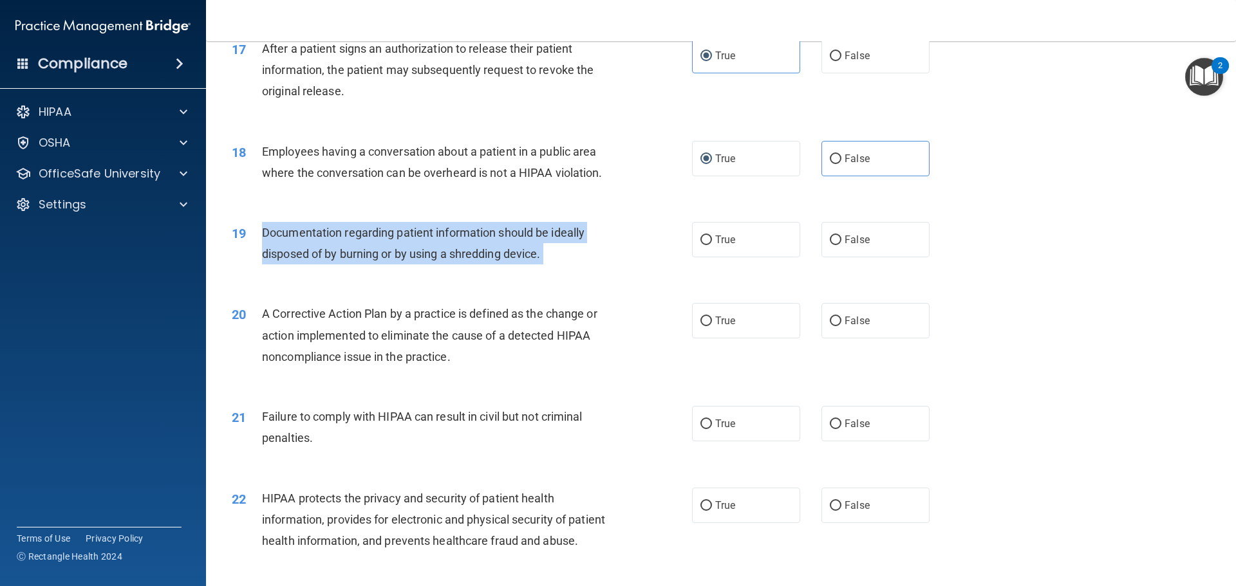
click at [449, 264] on div "Documentation regarding patient information should be ideally disposed of by bu…" at bounding box center [442, 243] width 360 height 42
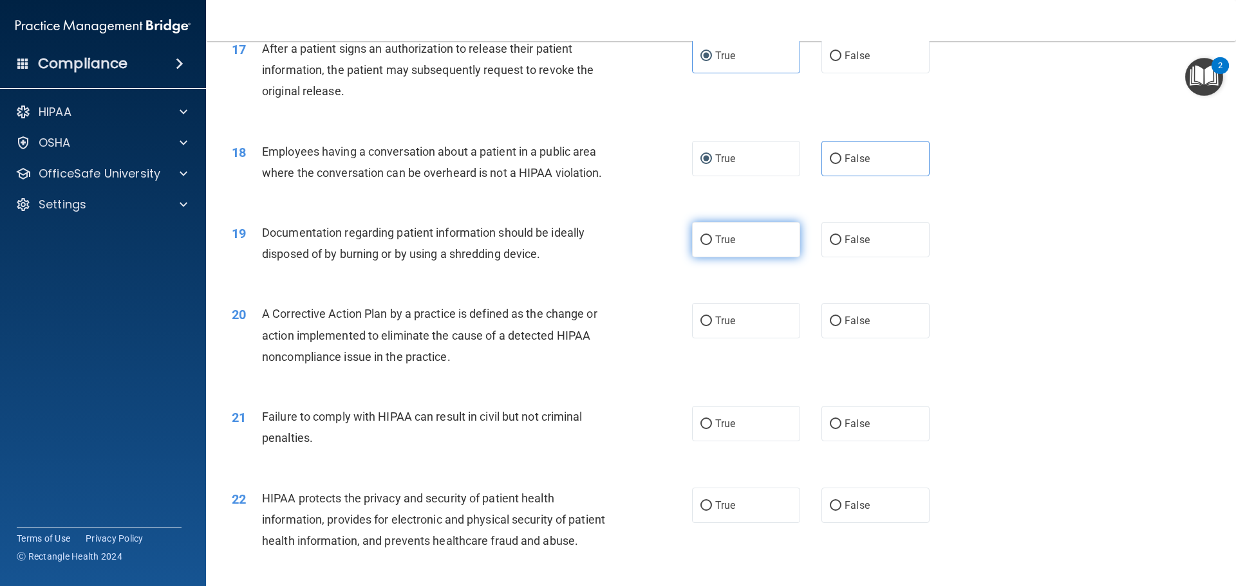
click at [757, 257] on label "True" at bounding box center [746, 239] width 108 height 35
click at [712, 245] on input "True" at bounding box center [706, 241] width 12 height 10
radio input "true"
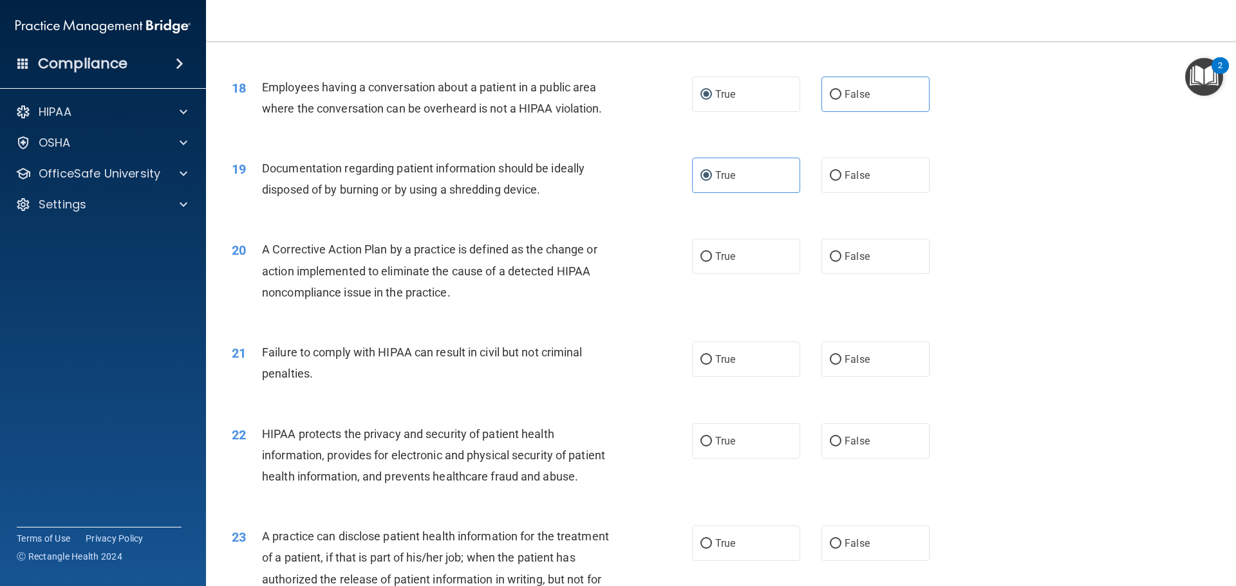
click at [421, 279] on div "A Corrective Action Plan by a practice is defined as the change or action imple…" at bounding box center [442, 271] width 360 height 64
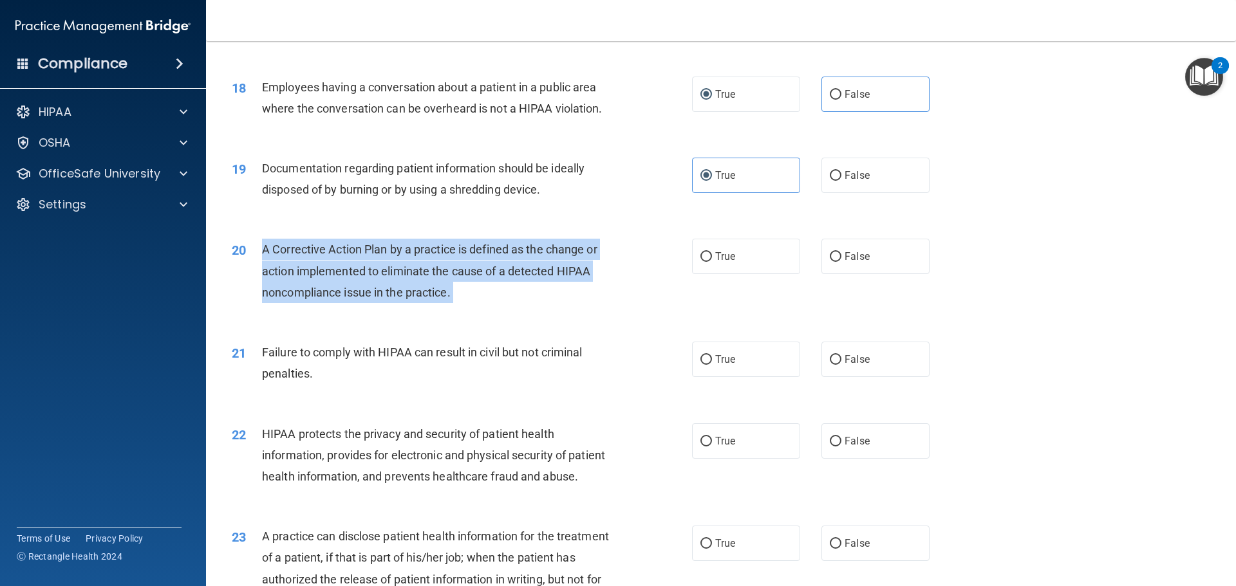
click at [421, 279] on div "A Corrective Action Plan by a practice is defined as the change or action imple…" at bounding box center [442, 271] width 360 height 64
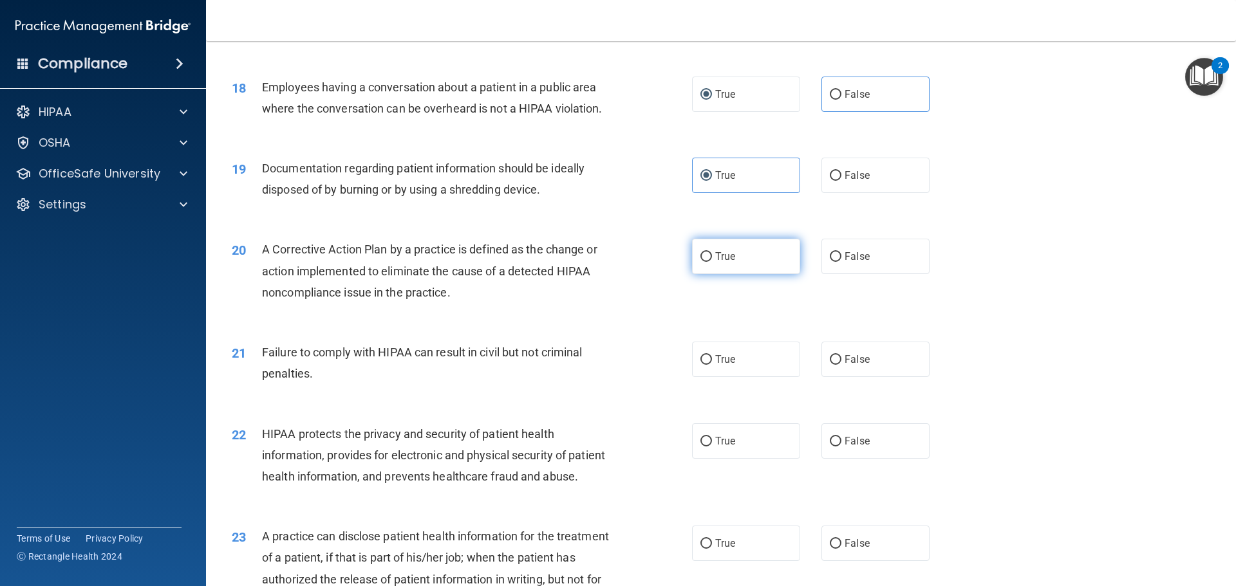
click at [752, 274] on label "True" at bounding box center [746, 256] width 108 height 35
click at [712, 262] on input "True" at bounding box center [706, 257] width 12 height 10
radio input "true"
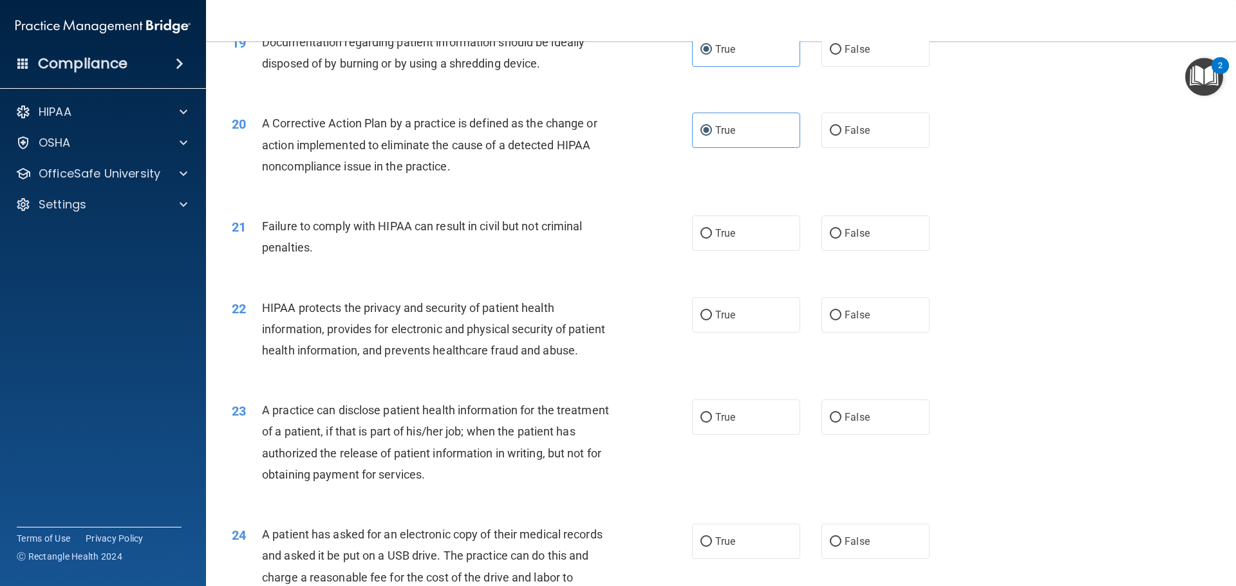
scroll to position [1737, 0]
click at [309, 252] on span "Failure to comply with HIPAA can result in civil but not criminal penalties." at bounding box center [422, 234] width 320 height 35
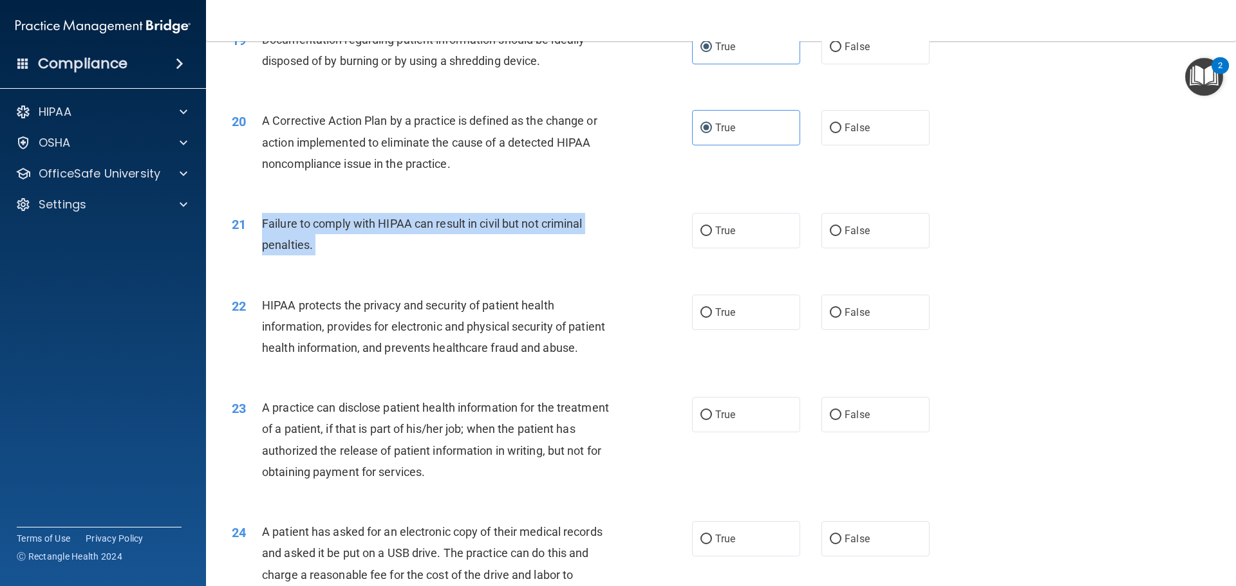
click at [309, 252] on span "Failure to comply with HIPAA can result in civil but not criminal penalties." at bounding box center [422, 234] width 320 height 35
click at [829, 236] on input "False" at bounding box center [835, 232] width 12 height 10
radio input "true"
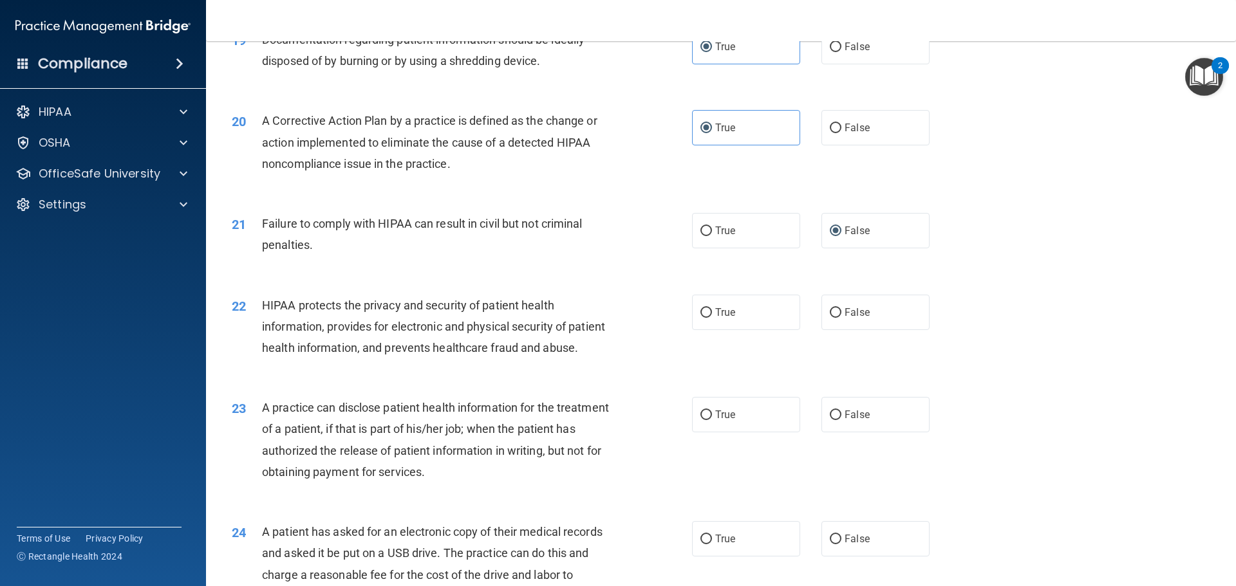
click at [598, 349] on div "HIPAA protects the privacy and security of patient health information, provides…" at bounding box center [442, 327] width 360 height 64
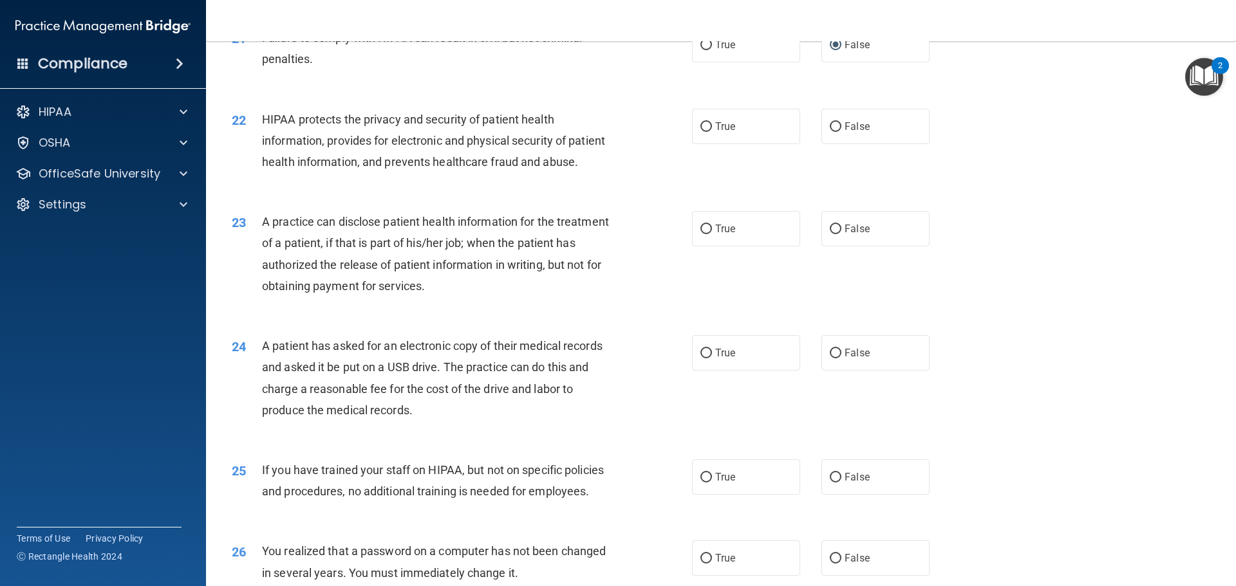
scroll to position [1930, 0]
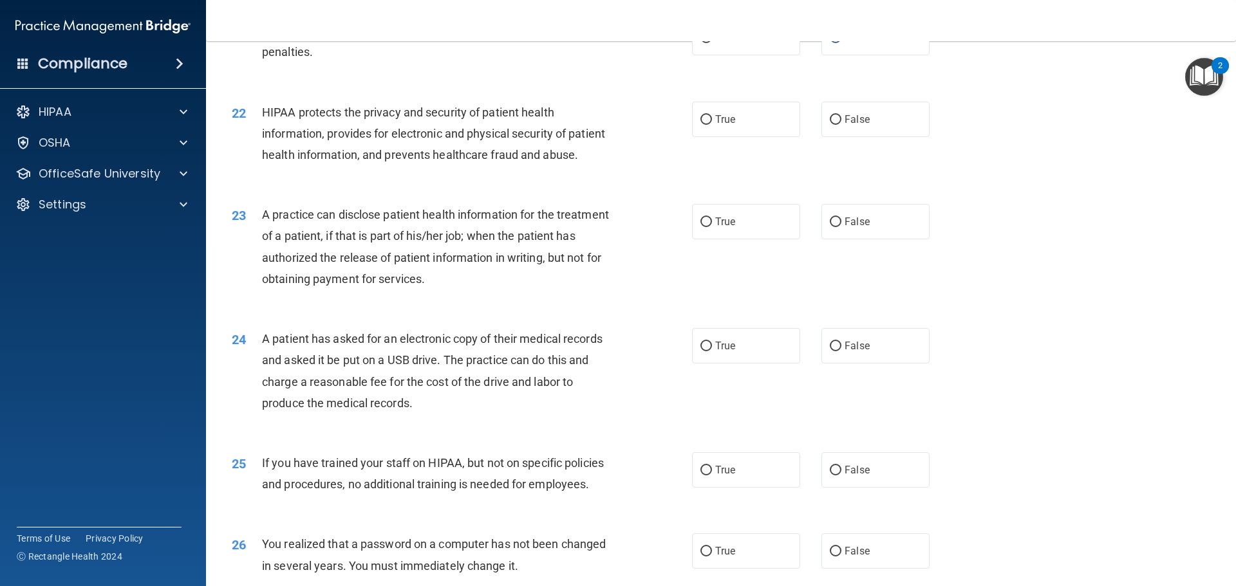
click at [358, 166] on div "HIPAA protects the privacy and security of patient health information, provides…" at bounding box center [442, 134] width 360 height 64
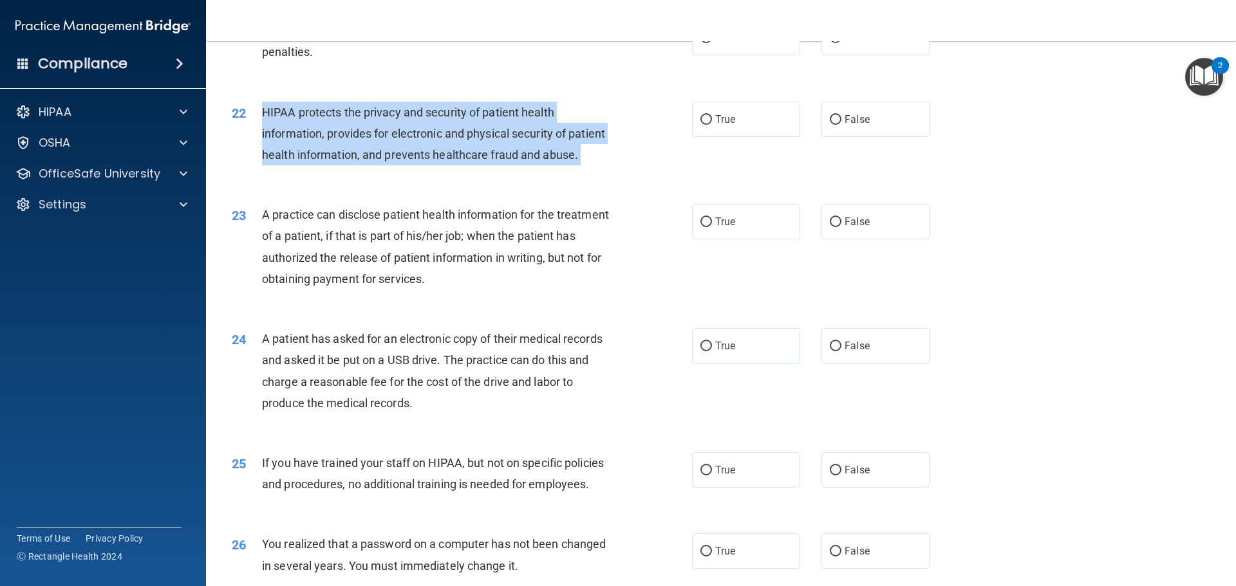
click at [358, 166] on div "HIPAA protects the privacy and security of patient health information, provides…" at bounding box center [442, 134] width 360 height 64
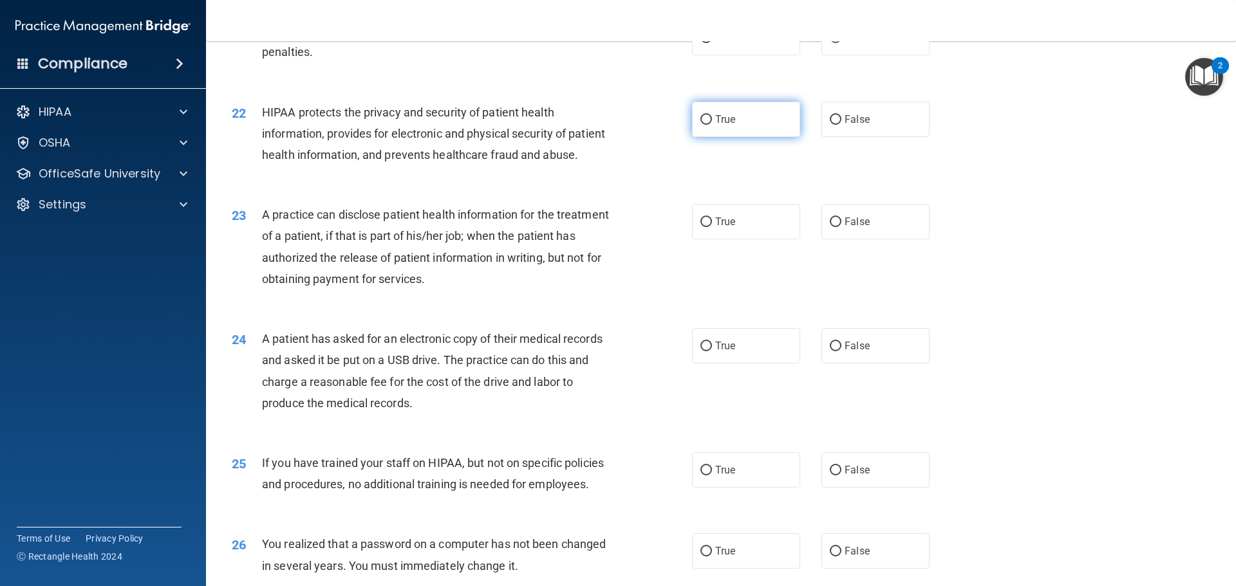
click at [726, 125] on span "True" at bounding box center [725, 119] width 20 height 12
click at [712, 125] on input "True" at bounding box center [706, 120] width 12 height 10
radio input "true"
click at [331, 286] on span "A practice can disclose patient health information for the treatment of a patie…" at bounding box center [435, 247] width 347 height 78
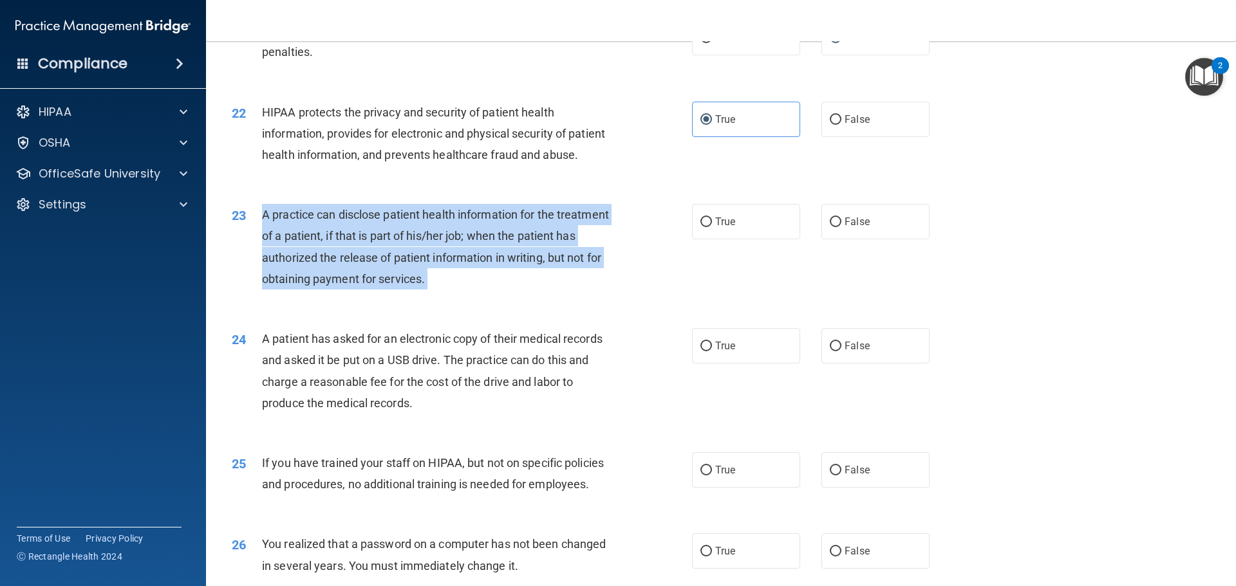
click at [331, 286] on span "A practice can disclose patient health information for the treatment of a patie…" at bounding box center [435, 247] width 347 height 78
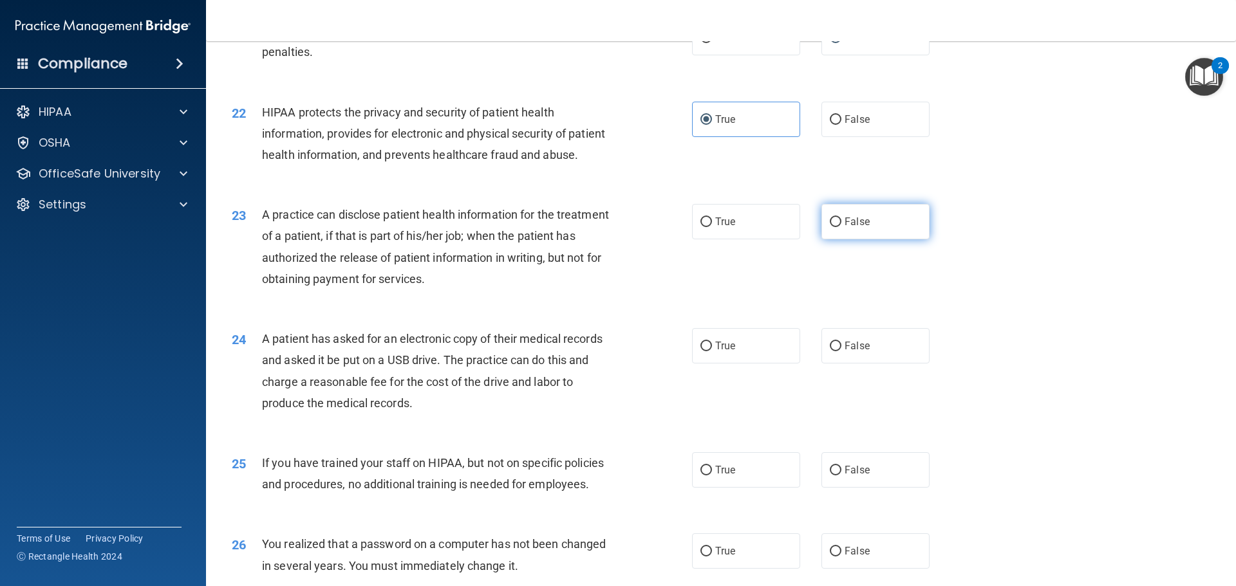
click at [849, 228] on span "False" at bounding box center [856, 222] width 25 height 12
click at [841, 227] on input "False" at bounding box center [835, 222] width 12 height 10
radio input "true"
click at [580, 312] on div "23 A practice can disclose patient health information for the treatment of a pa…" at bounding box center [720, 250] width 997 height 124
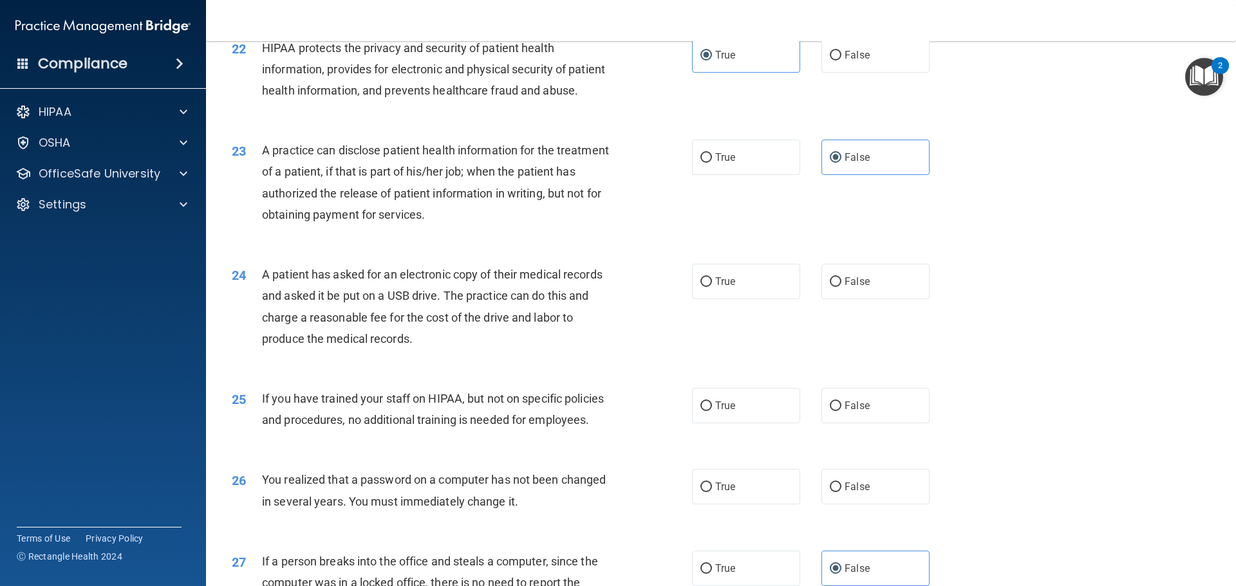
scroll to position [2124, 0]
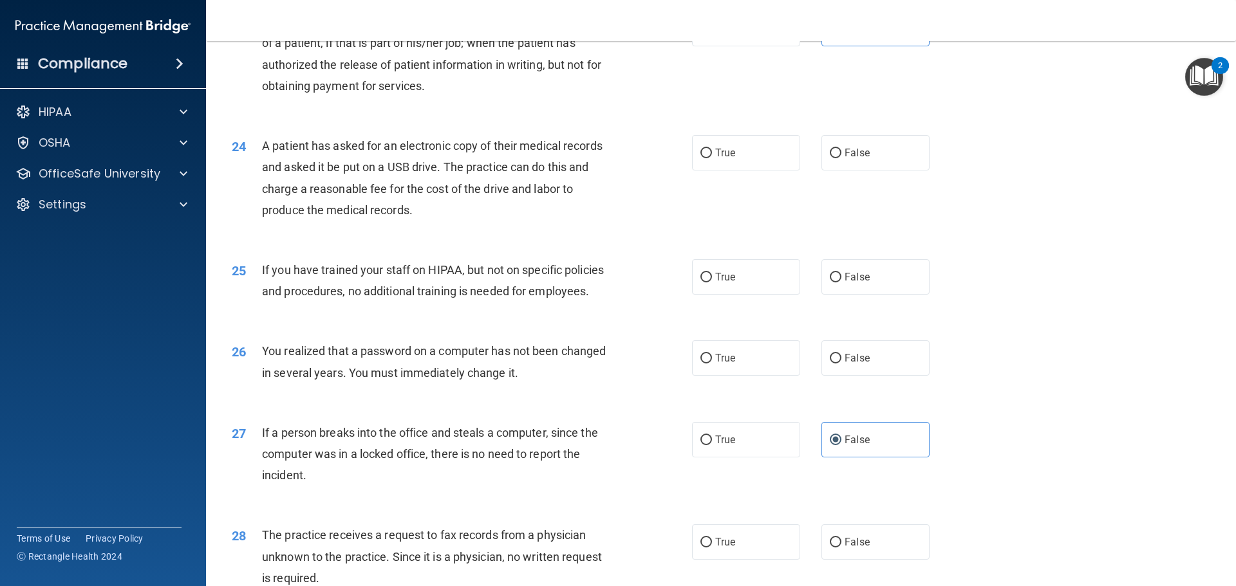
click at [314, 208] on span "A patient has asked for an electronic copy of their medical records and asked i…" at bounding box center [432, 178] width 340 height 78
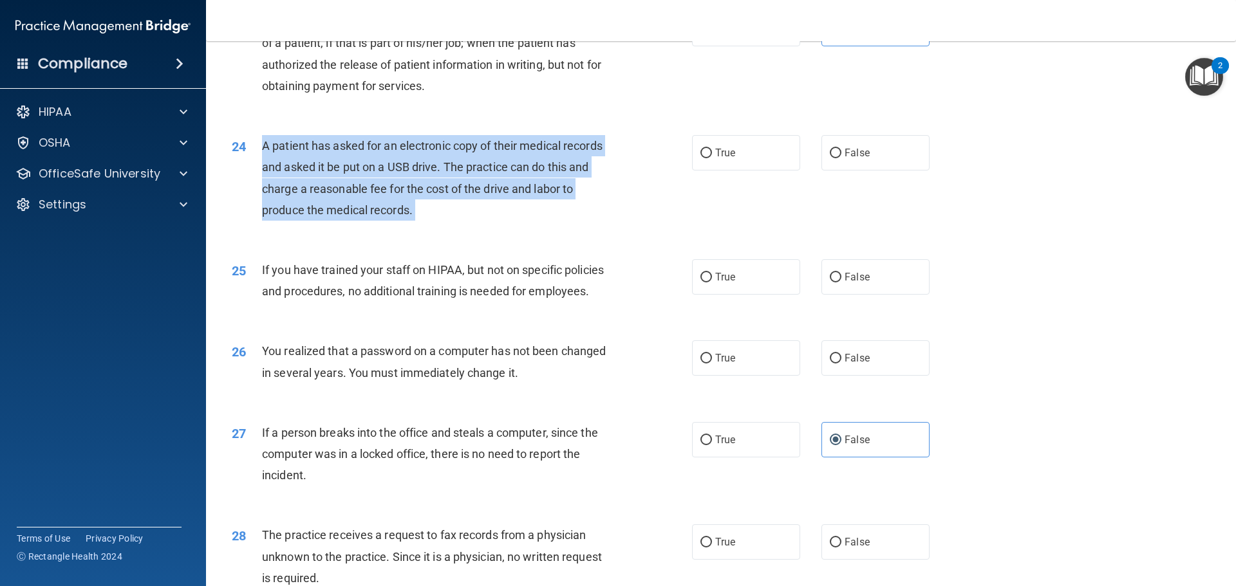
click at [314, 208] on span "A patient has asked for an electronic copy of their medical records and asked i…" at bounding box center [432, 178] width 340 height 78
click at [456, 221] on div "A patient has asked for an electronic copy of their medical records and asked i…" at bounding box center [442, 178] width 360 height 86
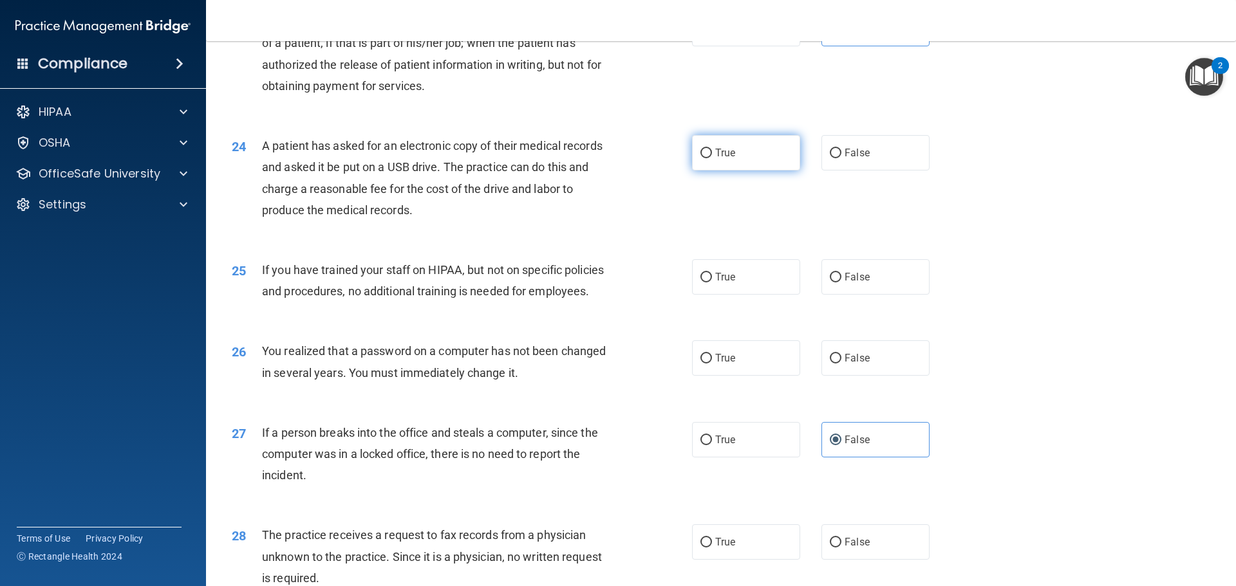
click at [768, 171] on label "True" at bounding box center [746, 152] width 108 height 35
click at [712, 158] on input "True" at bounding box center [706, 154] width 12 height 10
radio input "true"
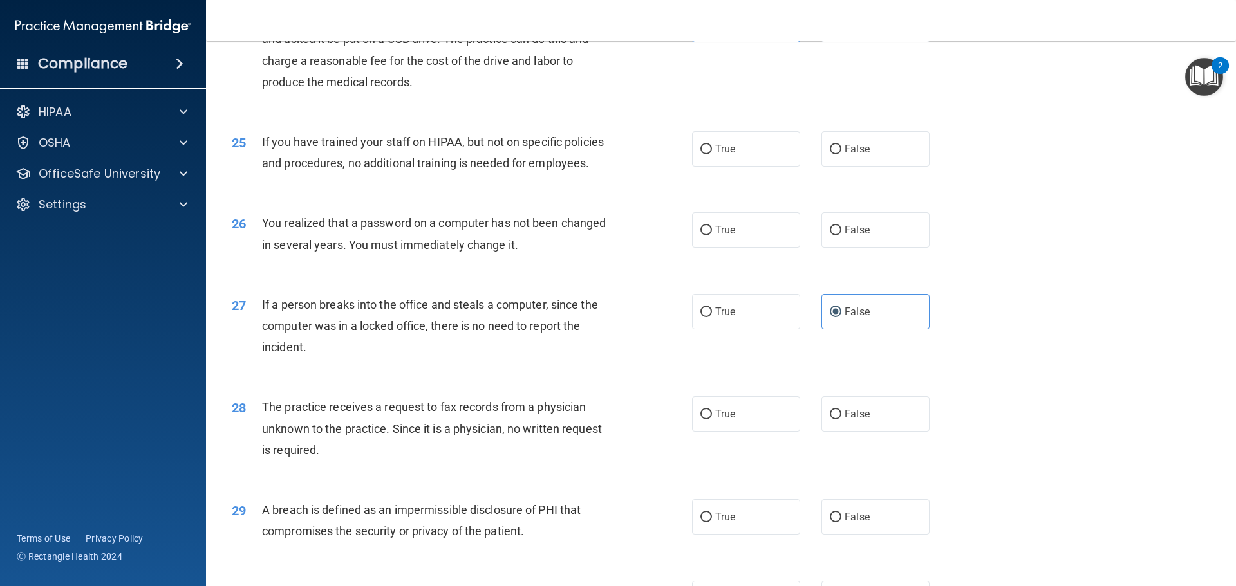
scroll to position [2252, 0]
click at [357, 169] on span "If you have trained your staff on HIPAA, but not on specific policies and proce…" at bounding box center [433, 151] width 342 height 35
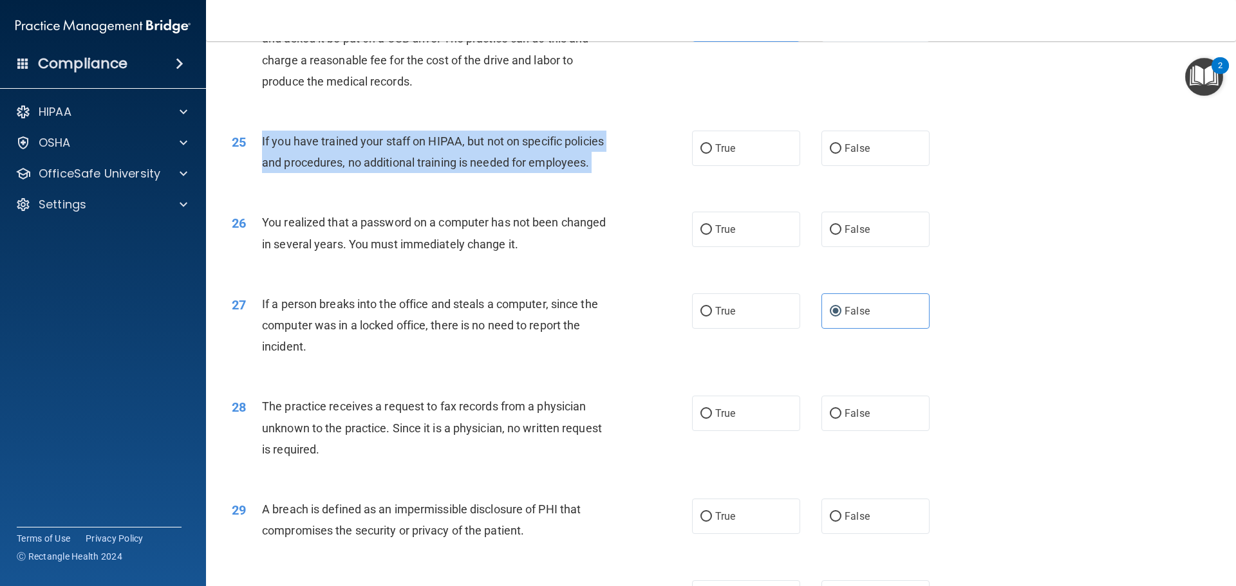
click at [357, 169] on span "If you have trained your staff on HIPAA, but not on specific policies and proce…" at bounding box center [433, 151] width 342 height 35
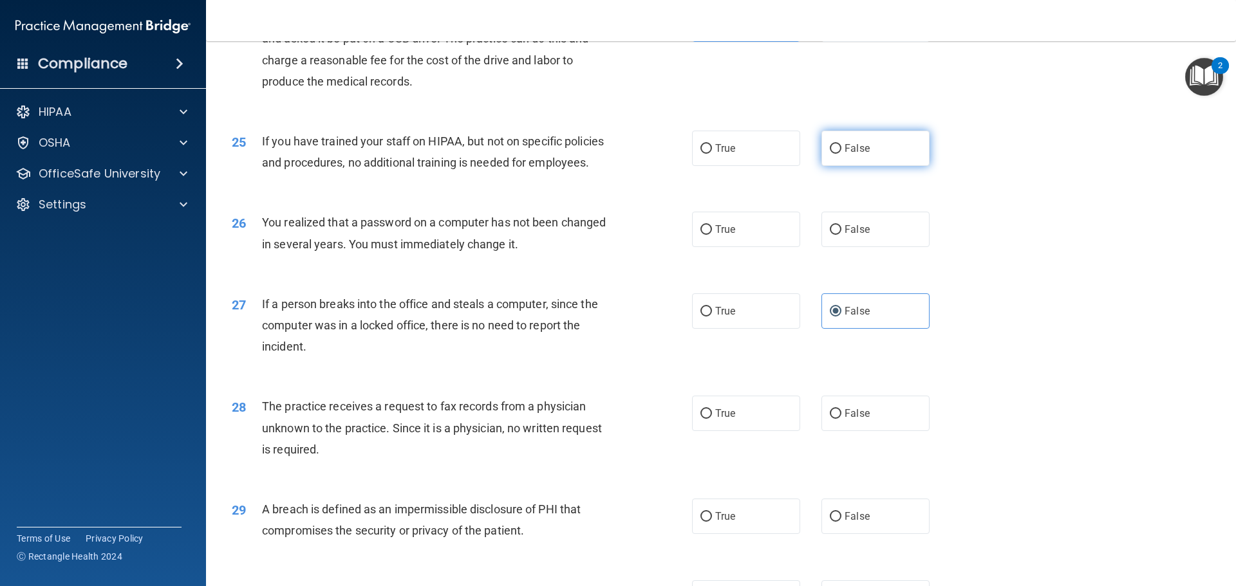
click at [835, 166] on label "False" at bounding box center [875, 148] width 108 height 35
click at [835, 154] on input "False" at bounding box center [835, 149] width 12 height 10
radio input "true"
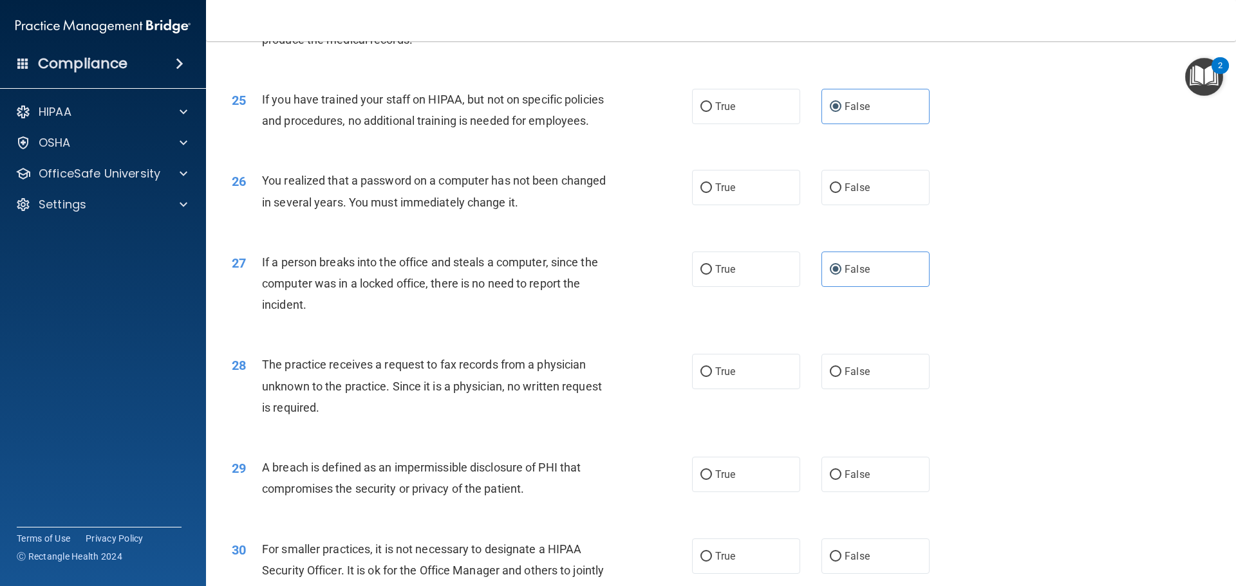
scroll to position [2317, 0]
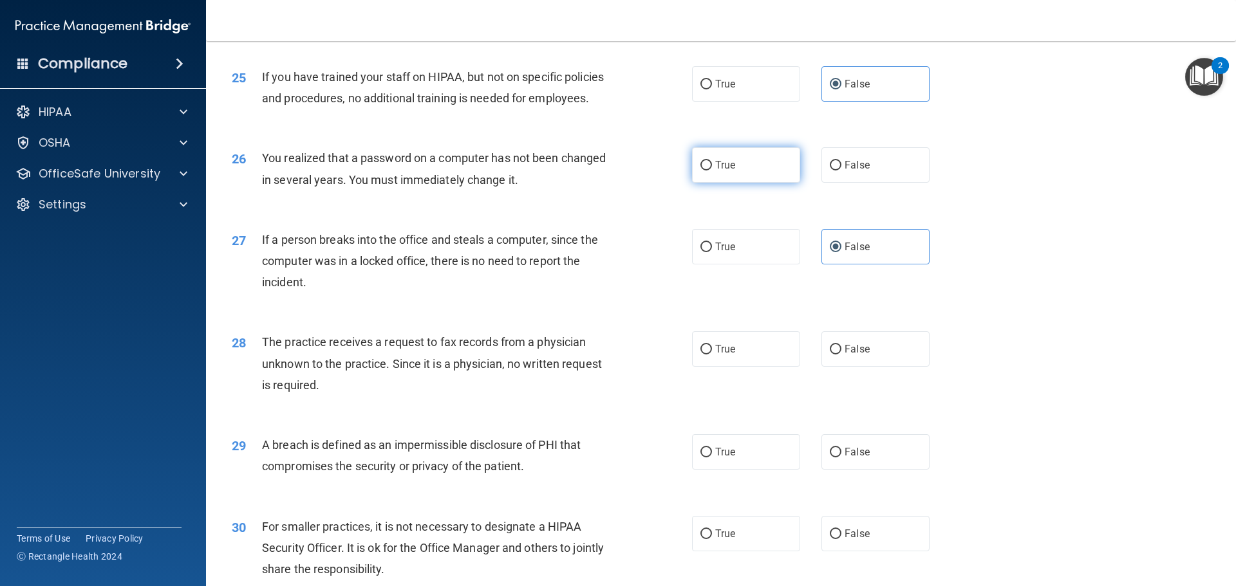
click at [740, 183] on label "True" at bounding box center [746, 164] width 108 height 35
click at [712, 171] on input "True" at bounding box center [706, 166] width 12 height 10
radio input "true"
click at [343, 190] on div "You realized that a password on a computer has not been changed in several year…" at bounding box center [442, 168] width 360 height 42
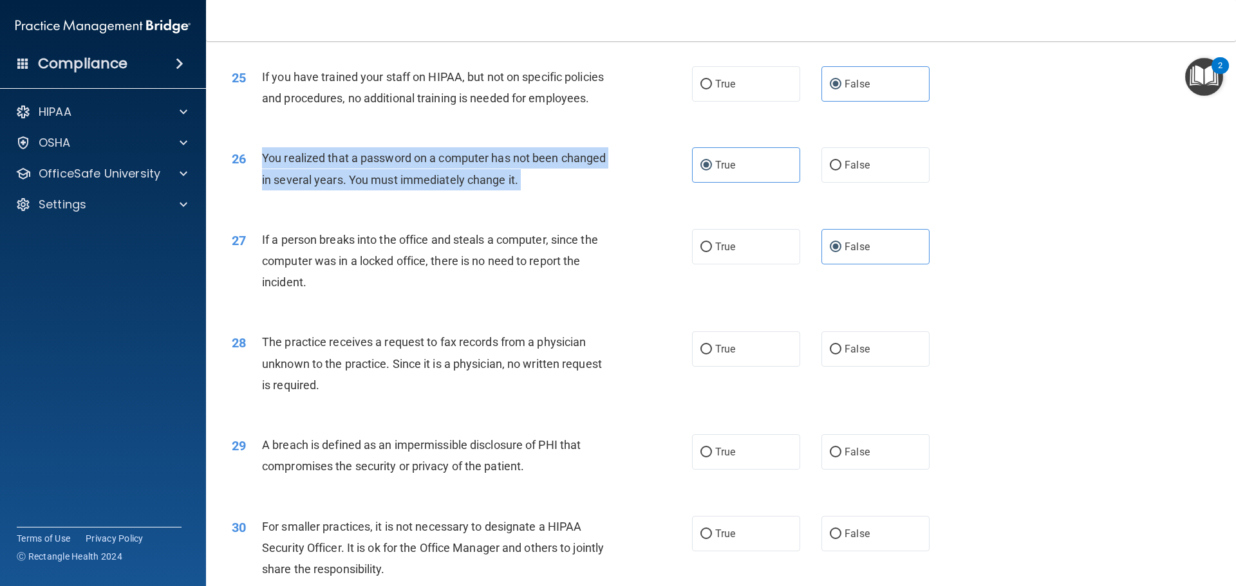
click at [343, 190] on div "You realized that a password on a computer has not been changed in several year…" at bounding box center [442, 168] width 360 height 42
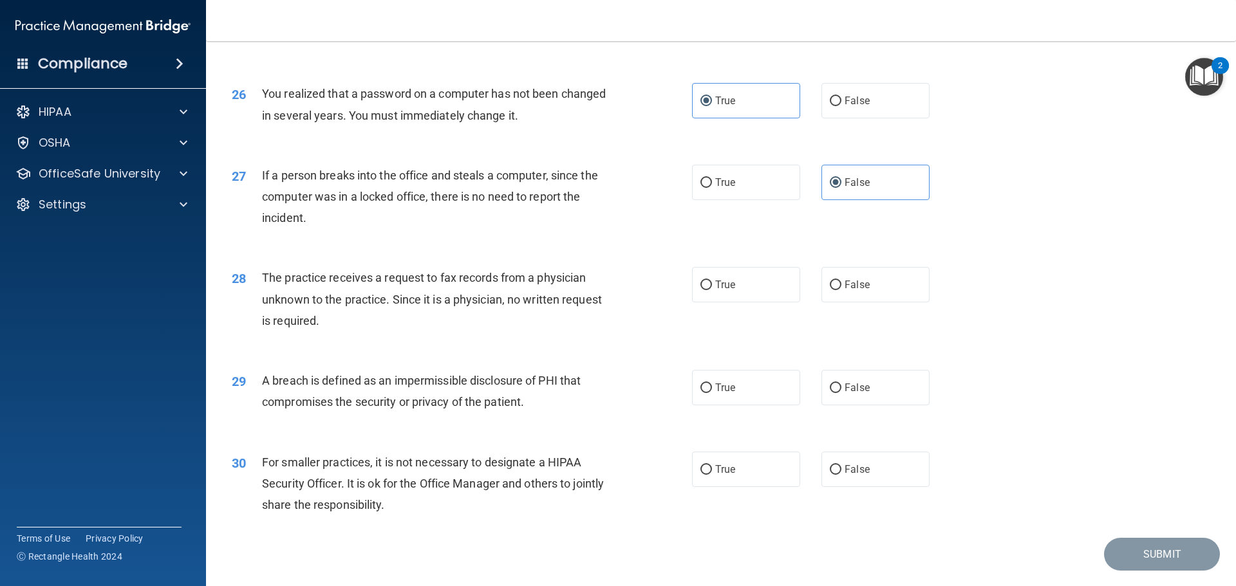
click at [319, 225] on span "If a person breaks into the office and steals a computer, since the computer wa…" at bounding box center [430, 197] width 336 height 56
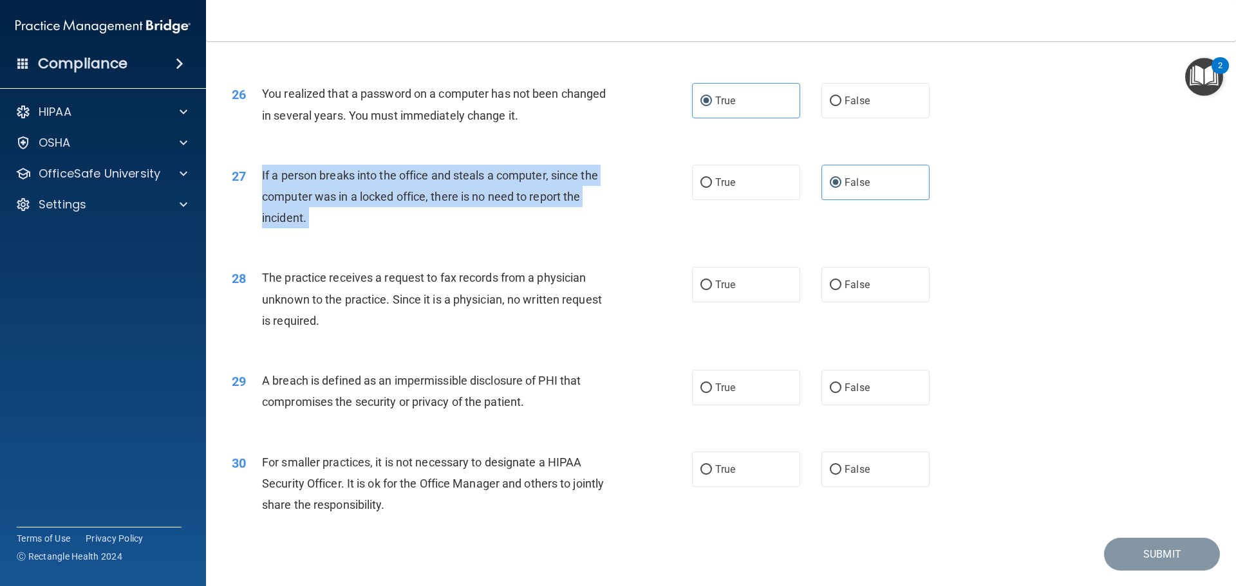
click at [319, 225] on span "If a person breaks into the office and steals a computer, since the computer wa…" at bounding box center [430, 197] width 336 height 56
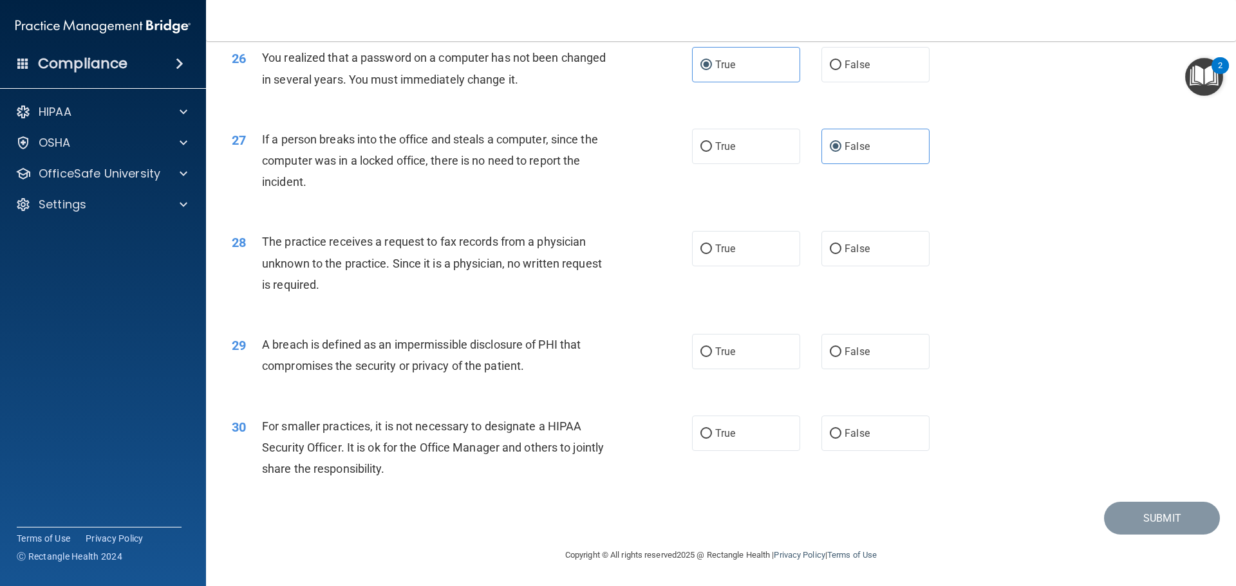
click at [408, 270] on div "The practice receives a request to fax records from a physician unknown to the …" at bounding box center [442, 263] width 360 height 64
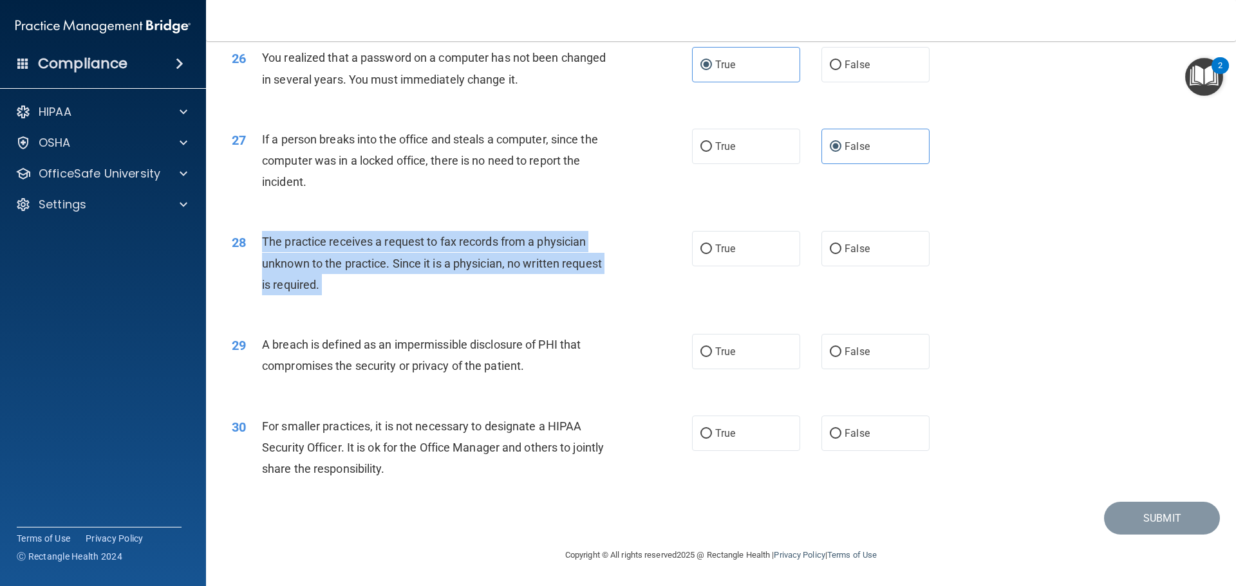
click at [408, 270] on div "The practice receives a request to fax records from a physician unknown to the …" at bounding box center [442, 263] width 360 height 64
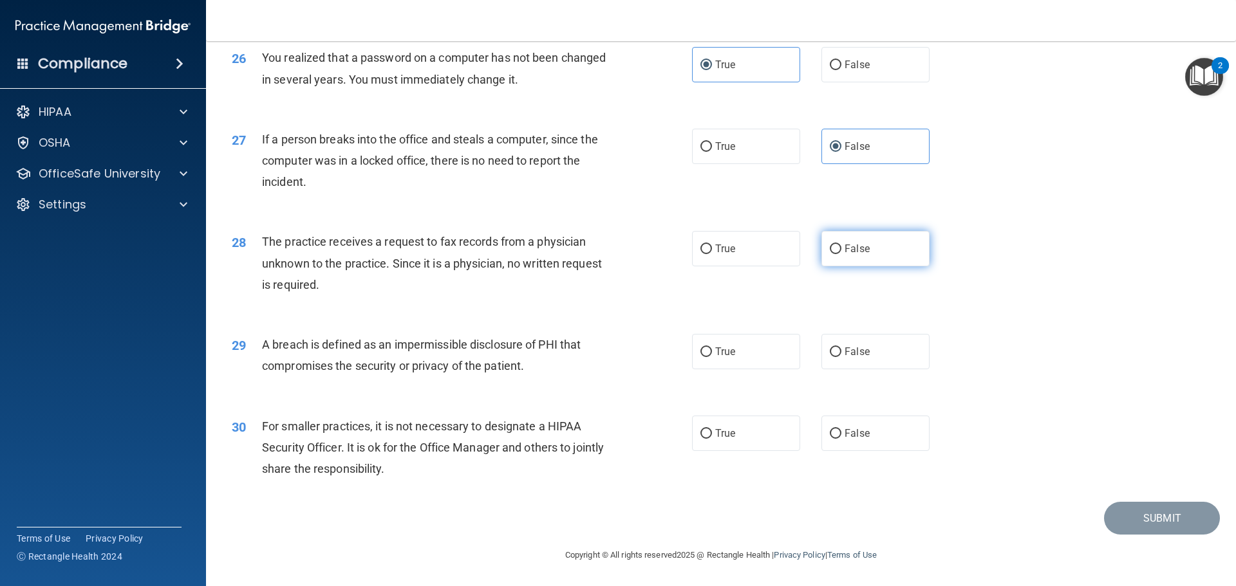
click at [902, 255] on label "False" at bounding box center [875, 248] width 108 height 35
click at [841, 254] on input "False" at bounding box center [835, 250] width 12 height 10
radio input "true"
click at [454, 362] on span "A breach is defined as an impermissible disclosure of PHI that compromises the …" at bounding box center [421, 355] width 319 height 35
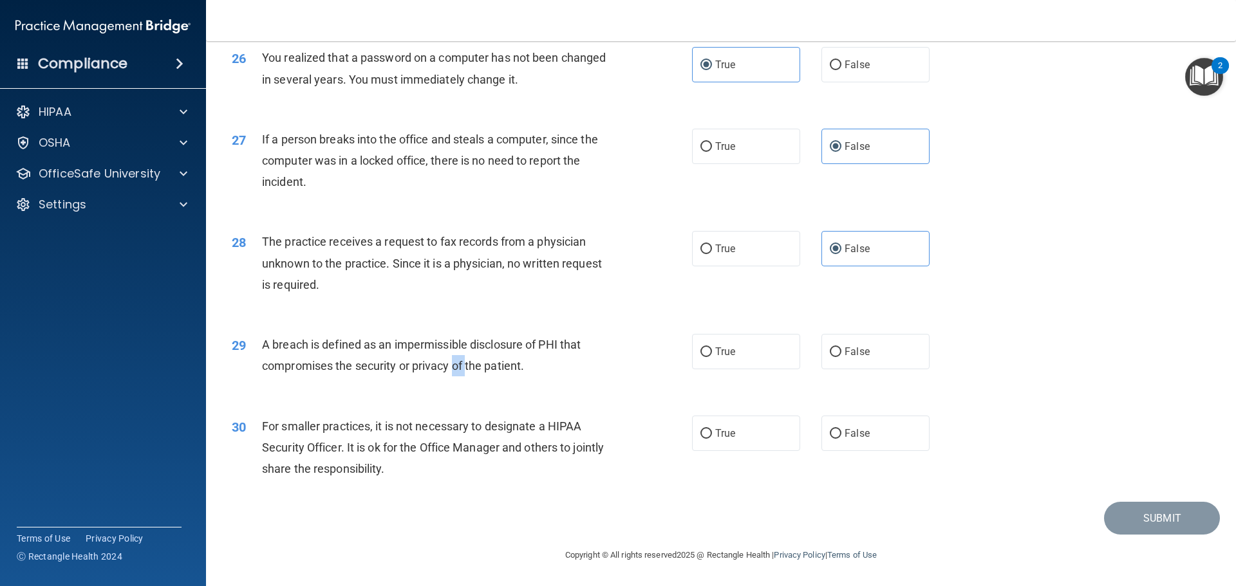
click at [454, 362] on span "A breach is defined as an impermissible disclosure of PHI that compromises the …" at bounding box center [421, 355] width 319 height 35
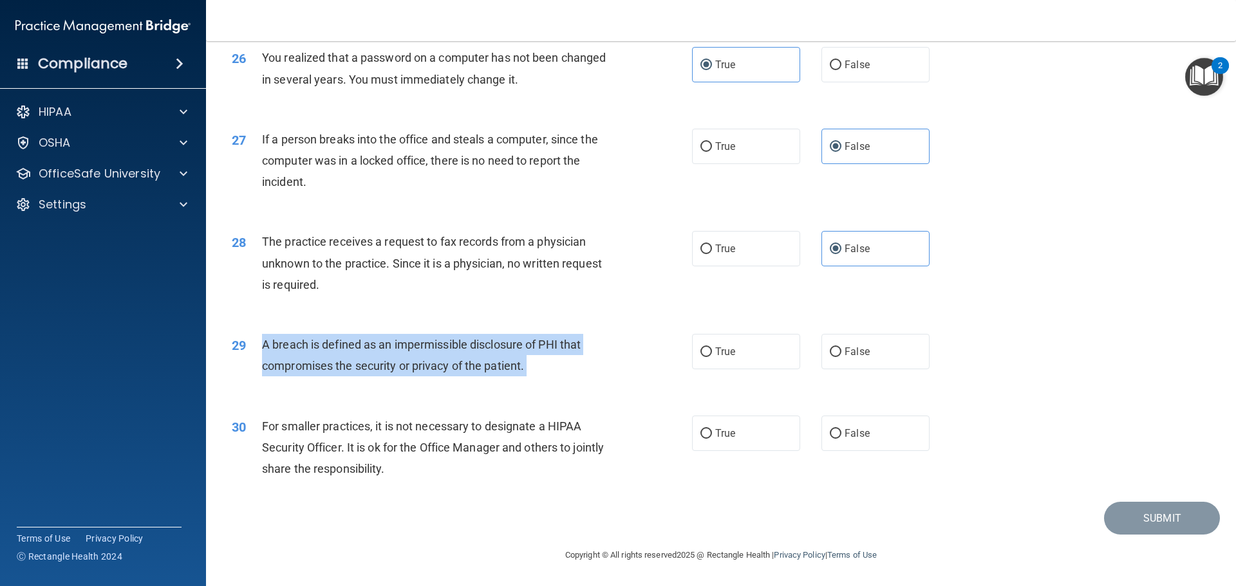
click at [454, 362] on span "A breach is defined as an impermissible disclosure of PHI that compromises the …" at bounding box center [421, 355] width 319 height 35
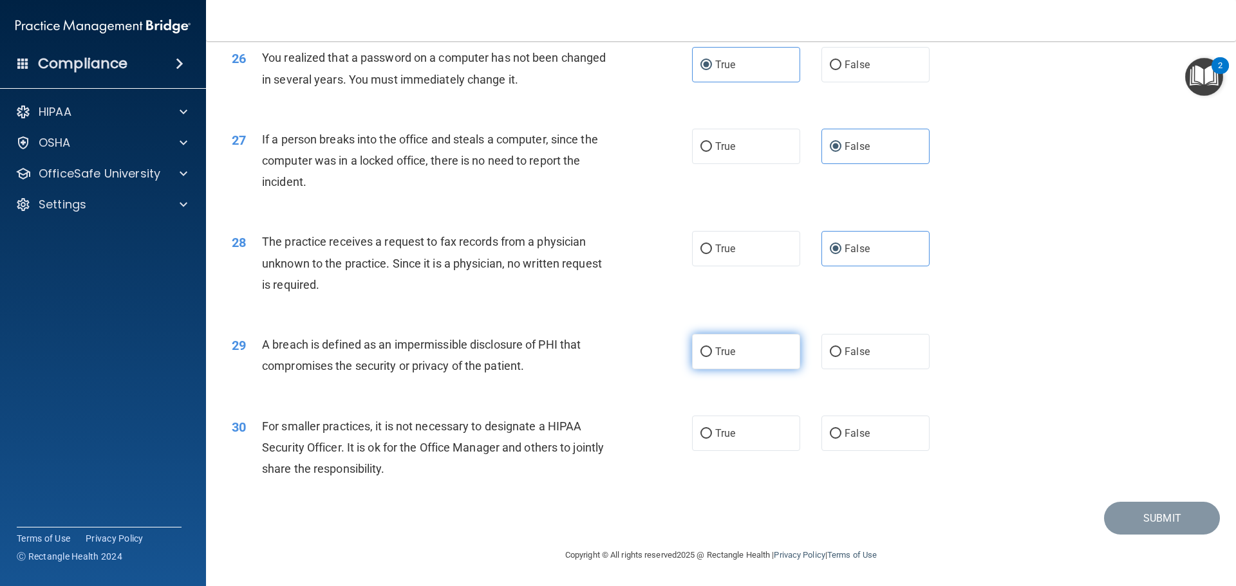
click at [739, 354] on label "True" at bounding box center [746, 351] width 108 height 35
click at [712, 354] on input "True" at bounding box center [706, 352] width 12 height 10
radio input "true"
click at [439, 445] on span "For smaller practices, it is not necessary to designate a HIPAA Security Office…" at bounding box center [433, 448] width 342 height 56
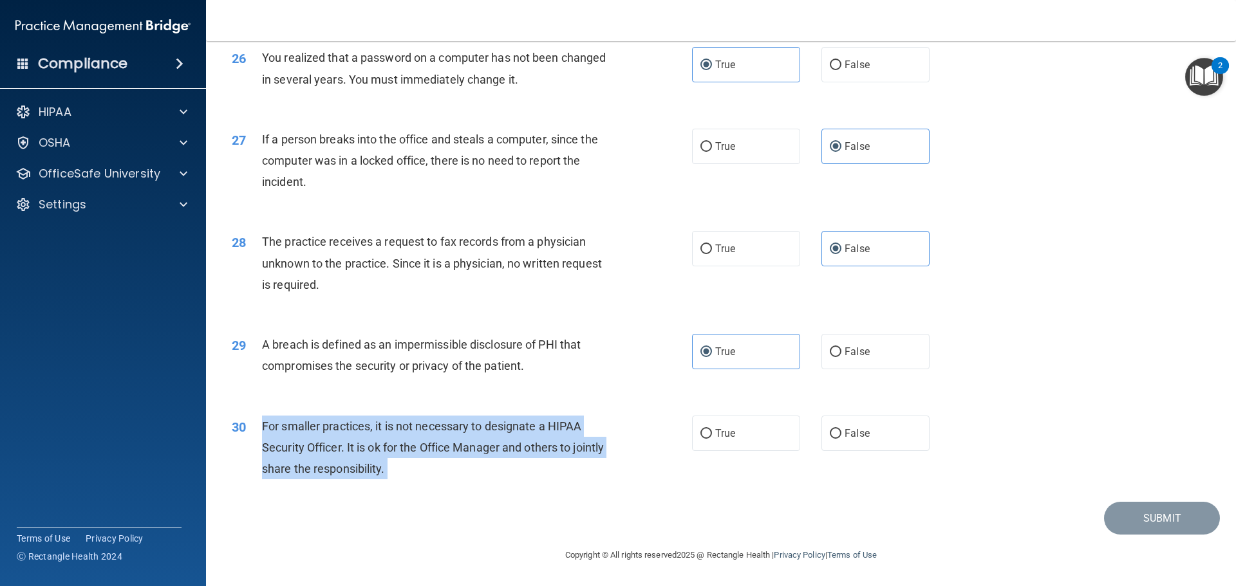
click at [439, 445] on span "For smaller practices, it is not necessary to designate a HIPAA Security Office…" at bounding box center [433, 448] width 342 height 56
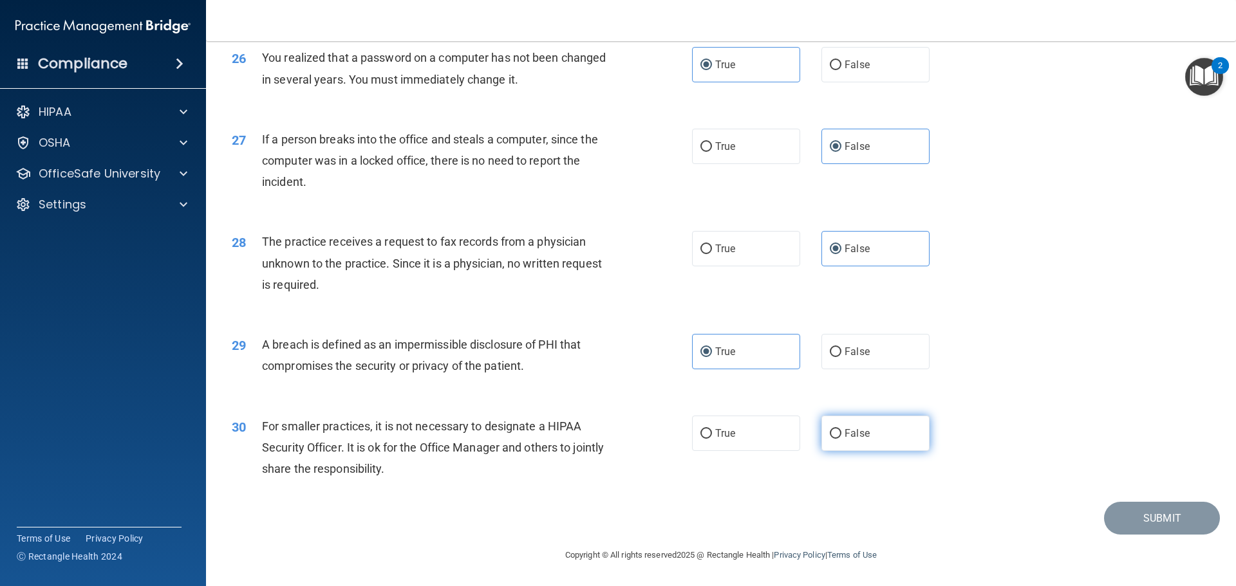
click at [849, 420] on label "False" at bounding box center [875, 433] width 108 height 35
click at [841, 429] on input "False" at bounding box center [835, 434] width 12 height 10
radio input "true"
click at [678, 440] on div "30 For smaller practices, it is not necessary to designate a HIPAA Security Off…" at bounding box center [461, 451] width 499 height 71
click at [1134, 526] on button "Submit" at bounding box center [1162, 518] width 116 height 33
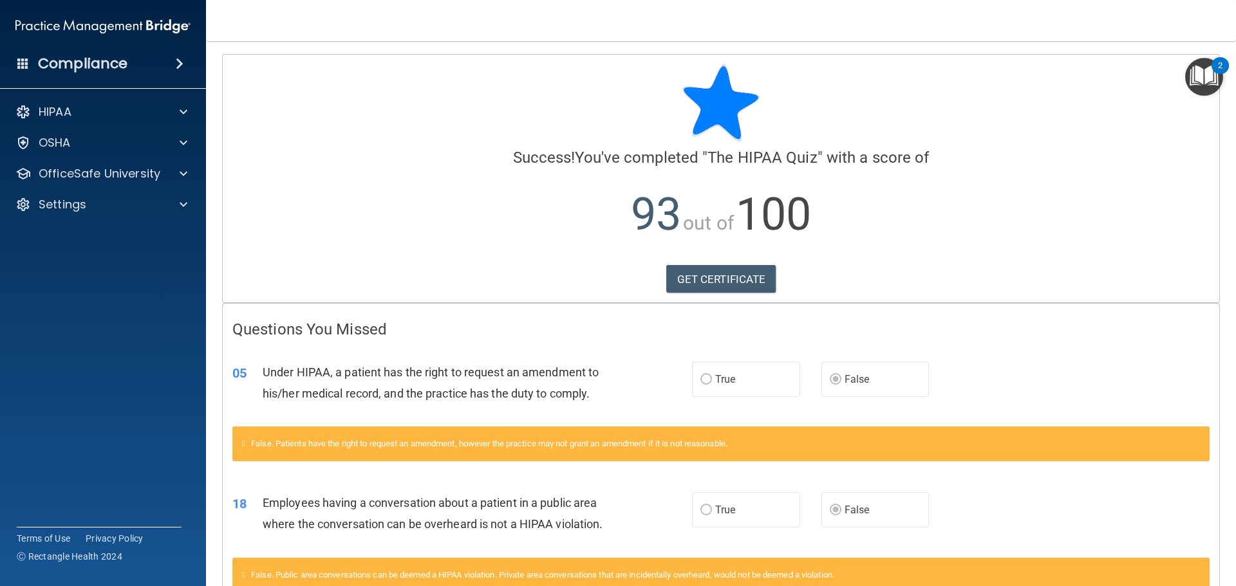
click at [1206, 75] on img "Open Resource Center, 2 new notifications" at bounding box center [1204, 77] width 38 height 38
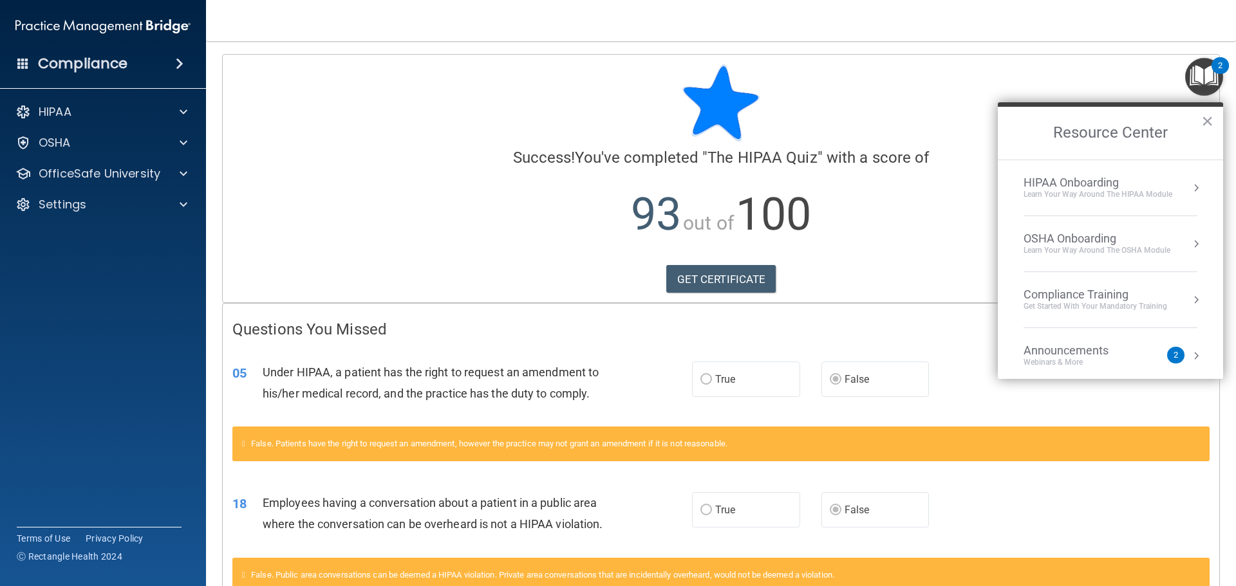
click at [1064, 185] on div "HIPAA Onboarding" at bounding box center [1097, 183] width 149 height 14
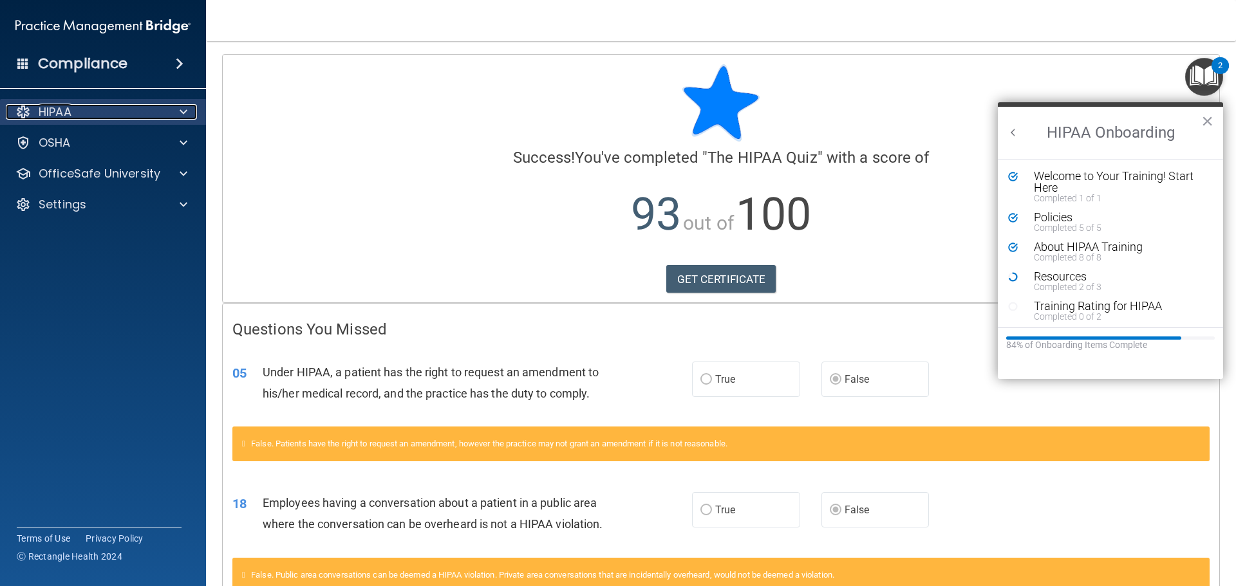
click at [183, 110] on span at bounding box center [184, 111] width 8 height 15
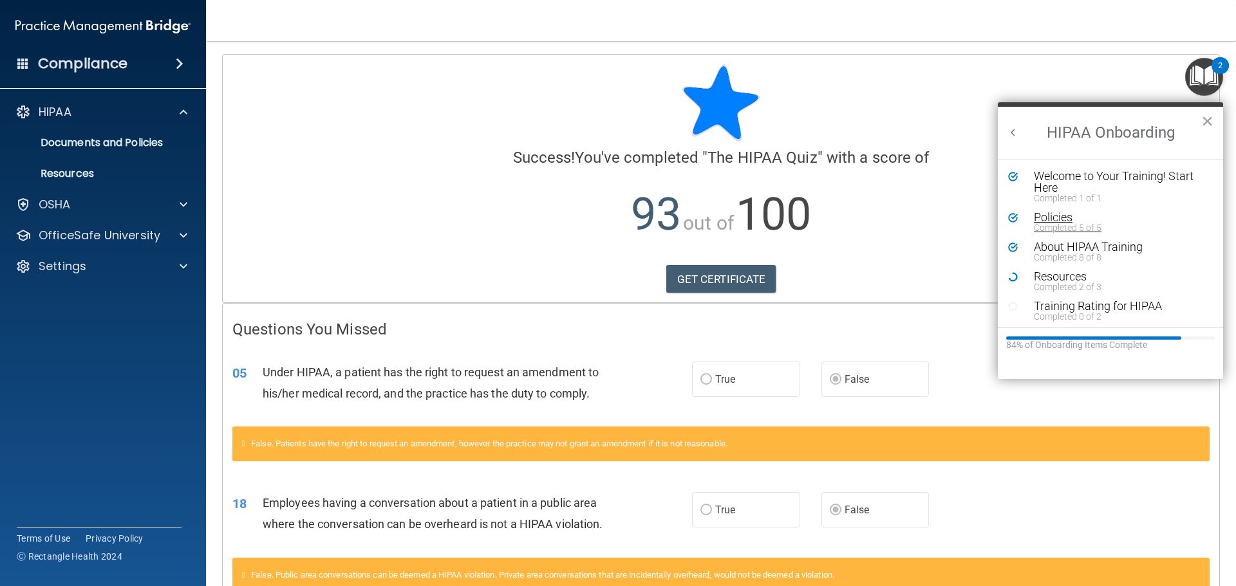
click at [1051, 217] on div "Policies" at bounding box center [1114, 218] width 163 height 12
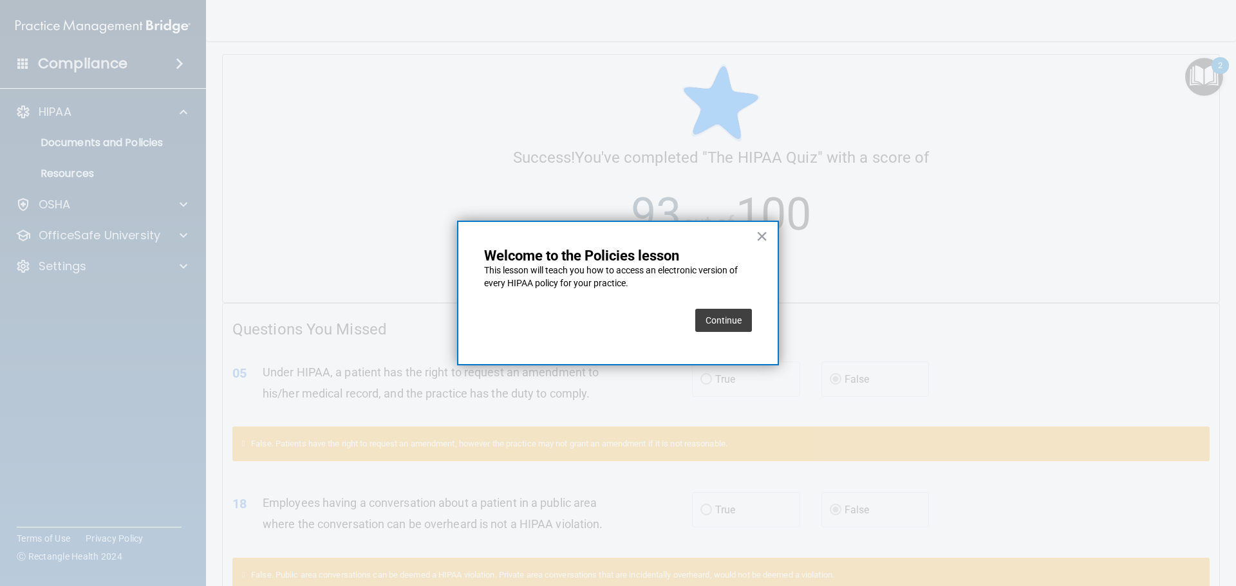
click at [725, 317] on button "Continue" at bounding box center [723, 320] width 57 height 23
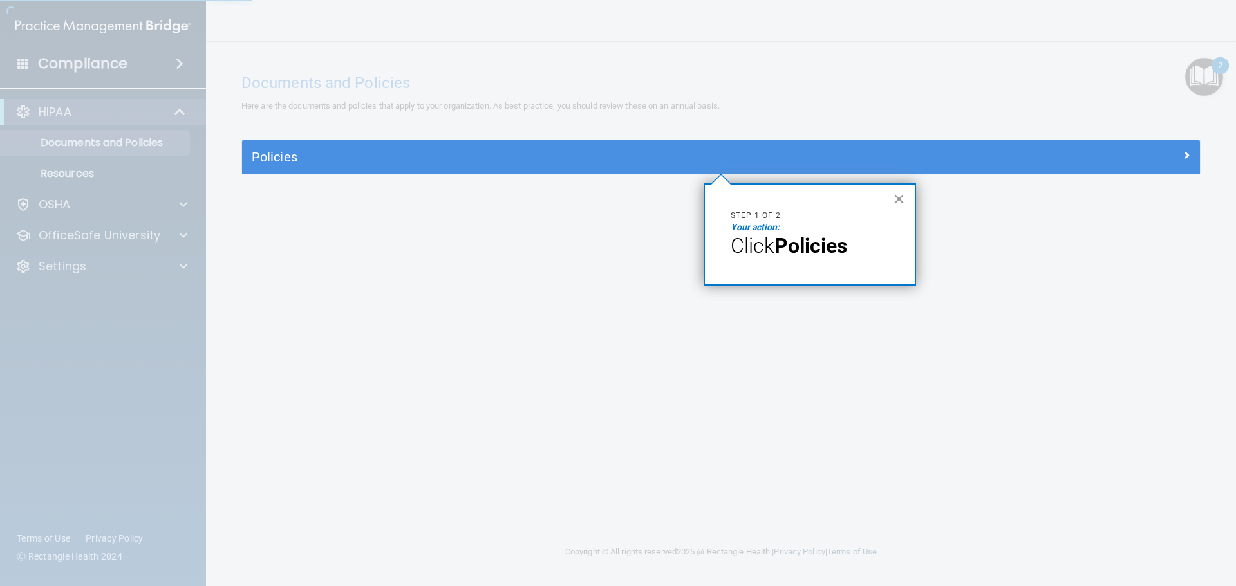
click at [904, 194] on button "×" at bounding box center [899, 199] width 12 height 21
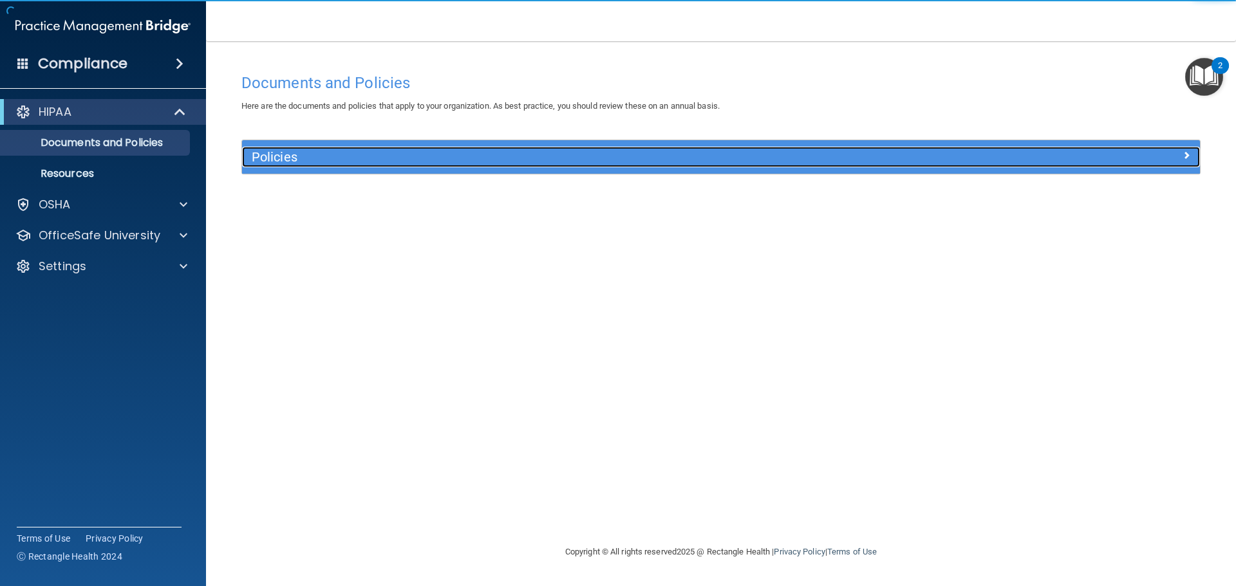
click at [843, 165] on div "Policies" at bounding box center [601, 157] width 718 height 21
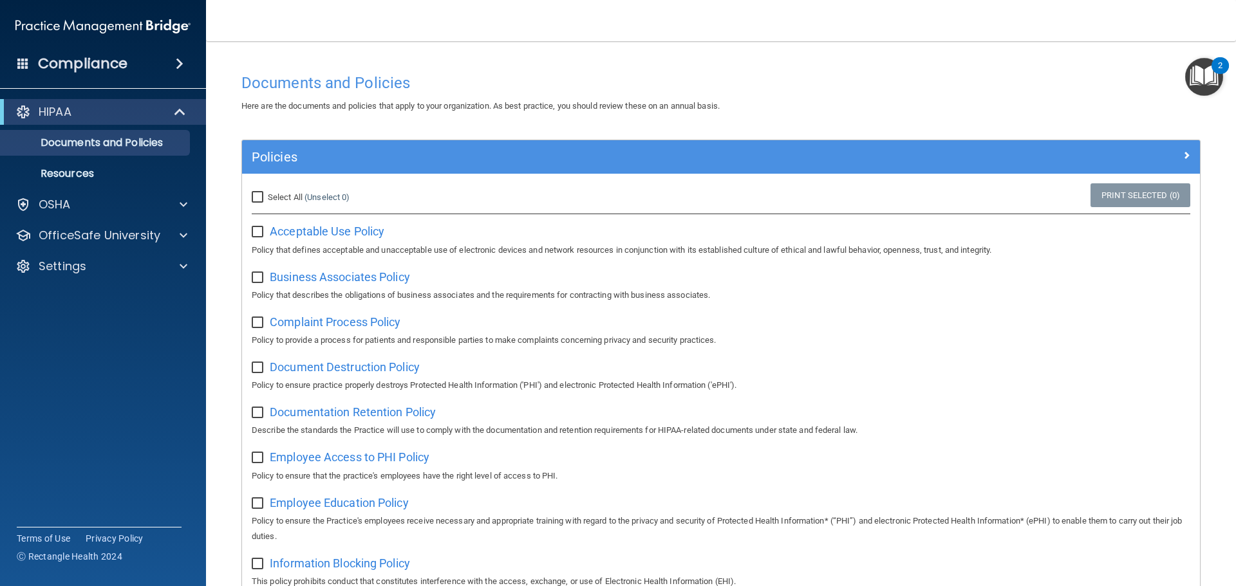
click at [1190, 77] on img "Open Resource Center, 2 new notifications" at bounding box center [1204, 77] width 38 height 38
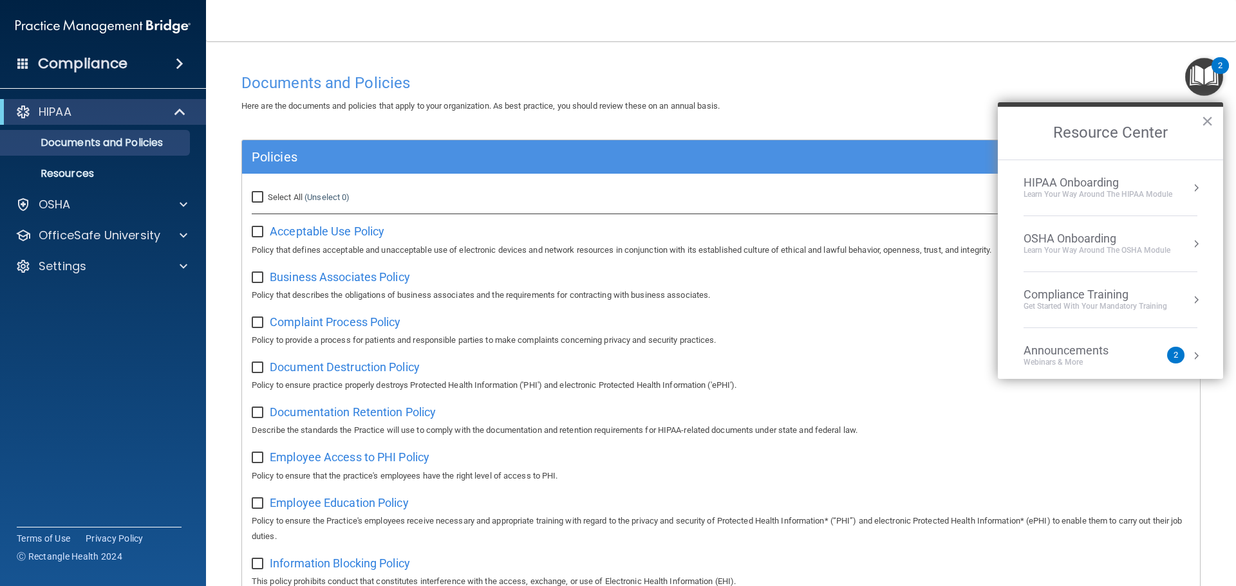
click at [1085, 183] on div "HIPAA Onboarding" at bounding box center [1097, 183] width 149 height 14
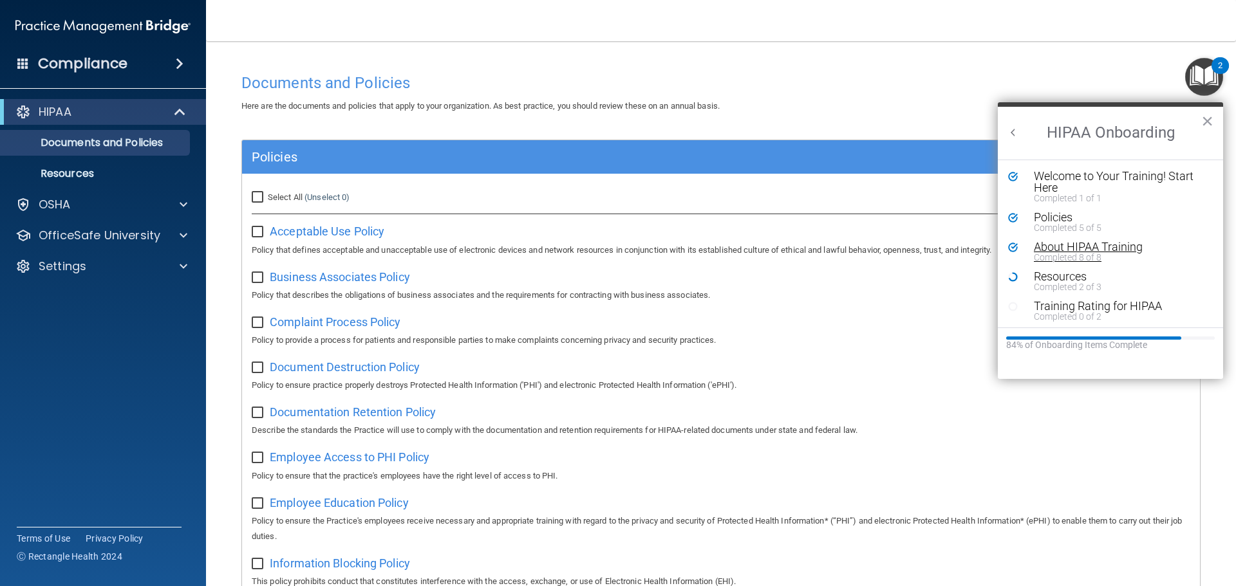
click at [1049, 250] on div "About HIPAA Training" at bounding box center [1114, 247] width 163 height 12
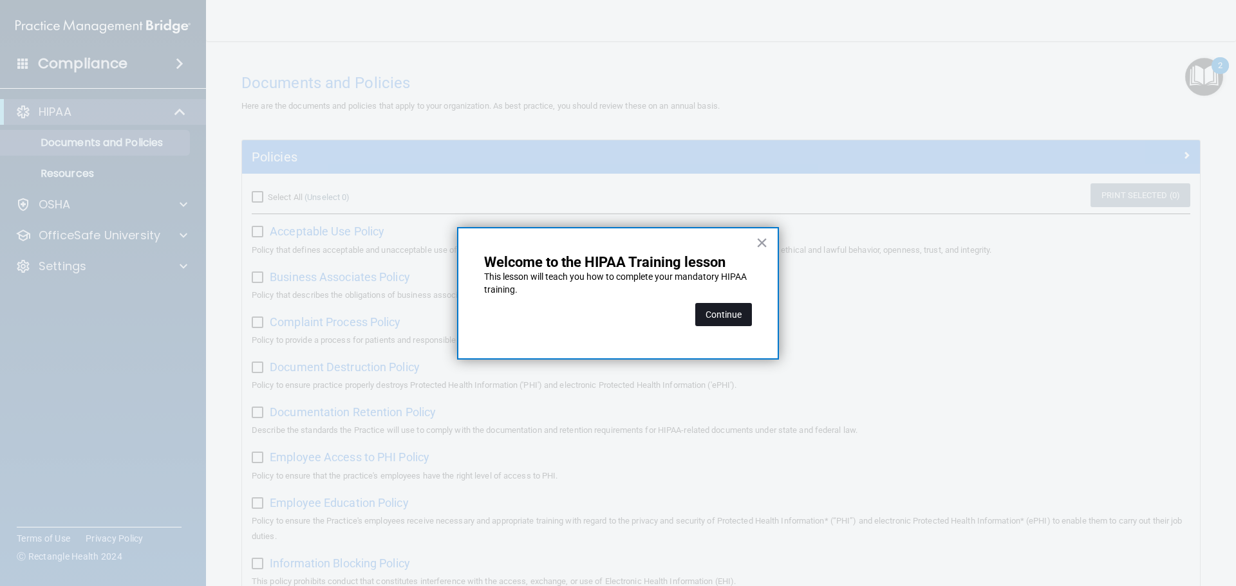
click at [708, 314] on button "Continue" at bounding box center [723, 314] width 57 height 23
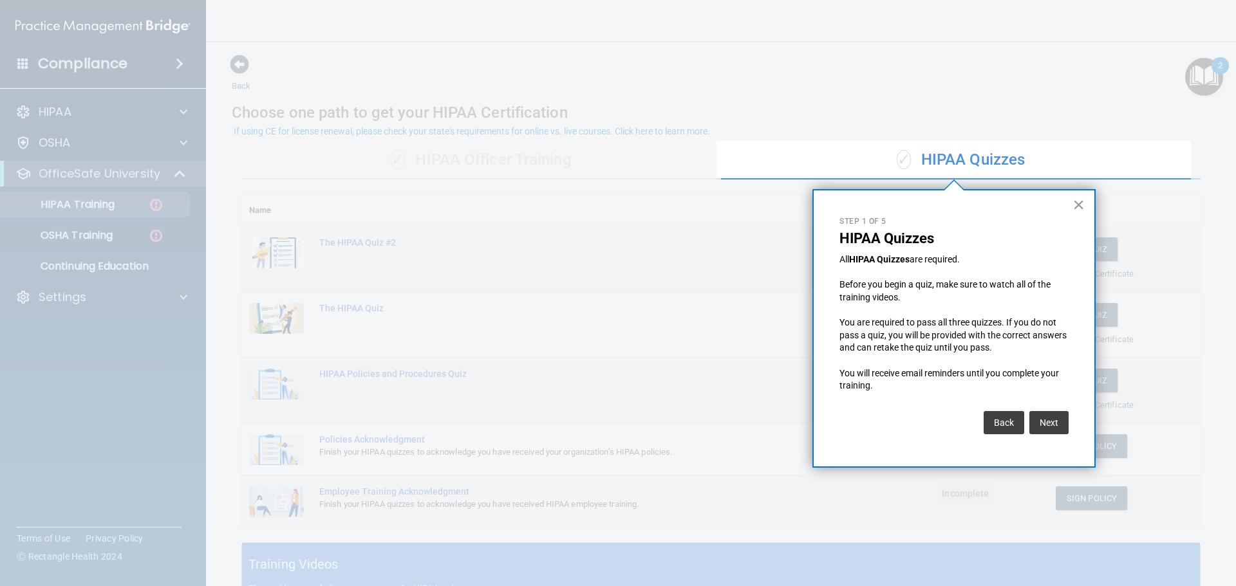
click at [1077, 199] on button "×" at bounding box center [1078, 204] width 12 height 21
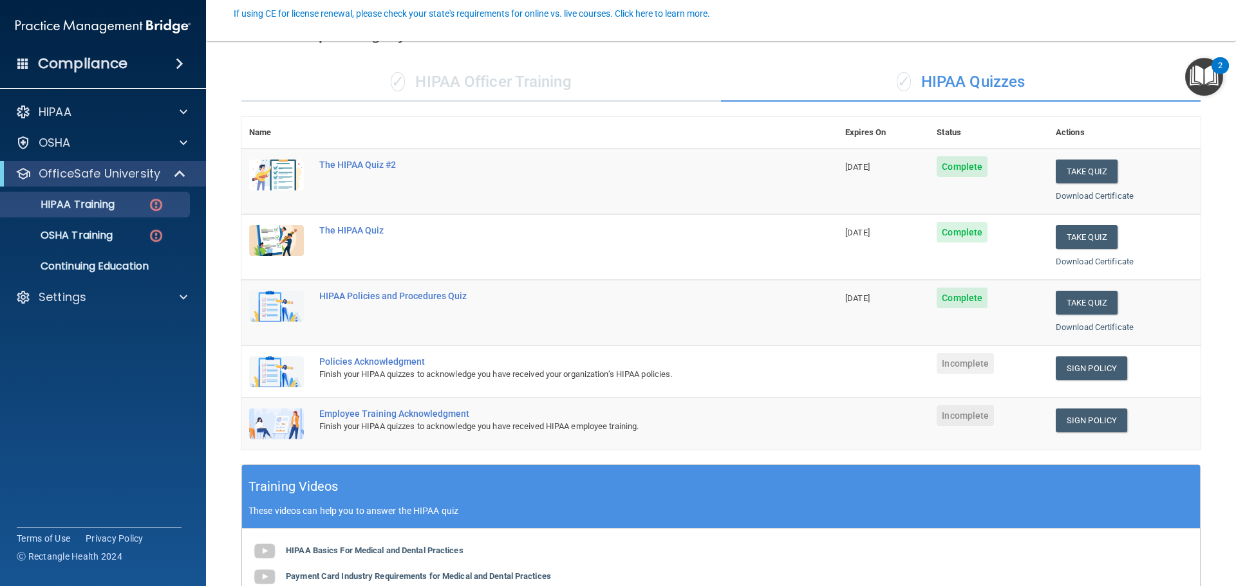
scroll to position [129, 0]
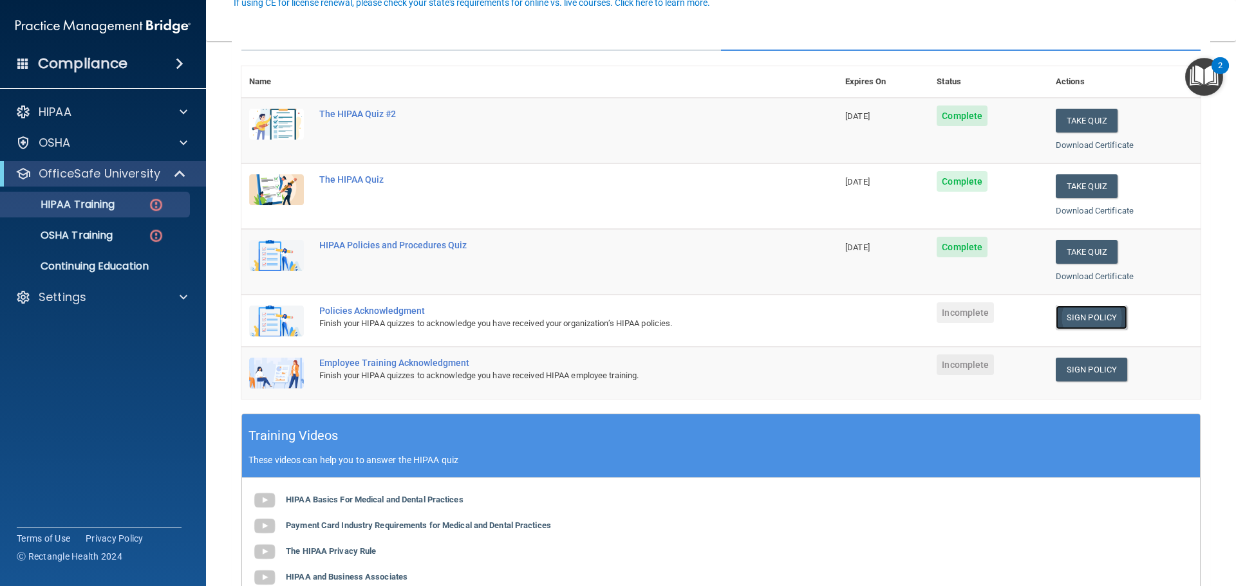
click at [1060, 310] on link "Sign Policy" at bounding box center [1090, 318] width 71 height 24
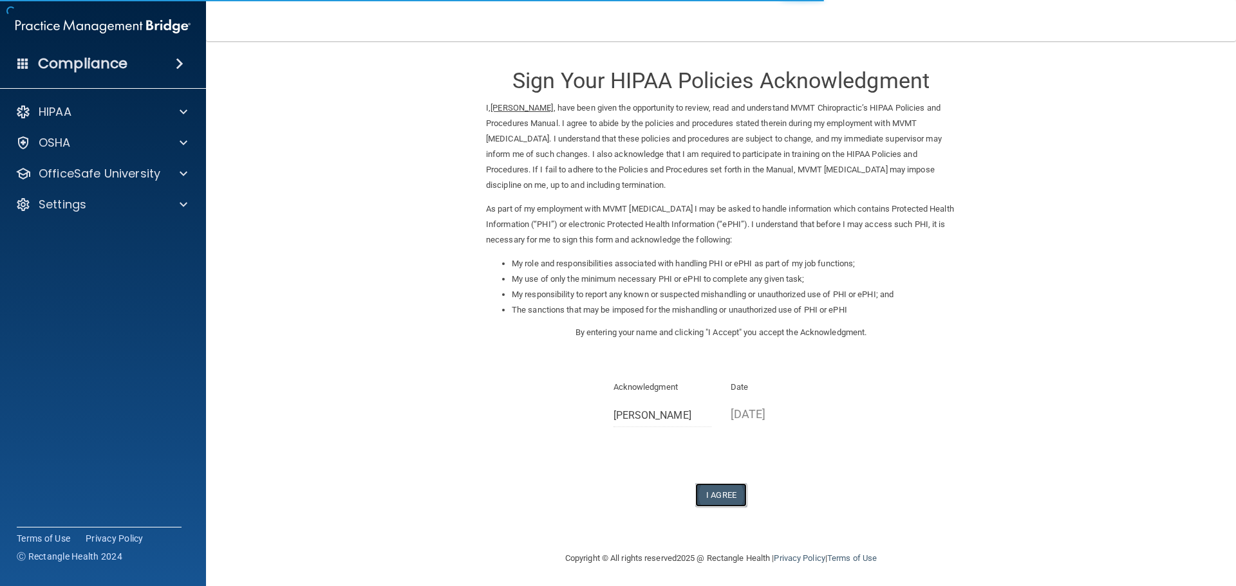
click at [712, 493] on button "I Agree" at bounding box center [720, 495] width 51 height 24
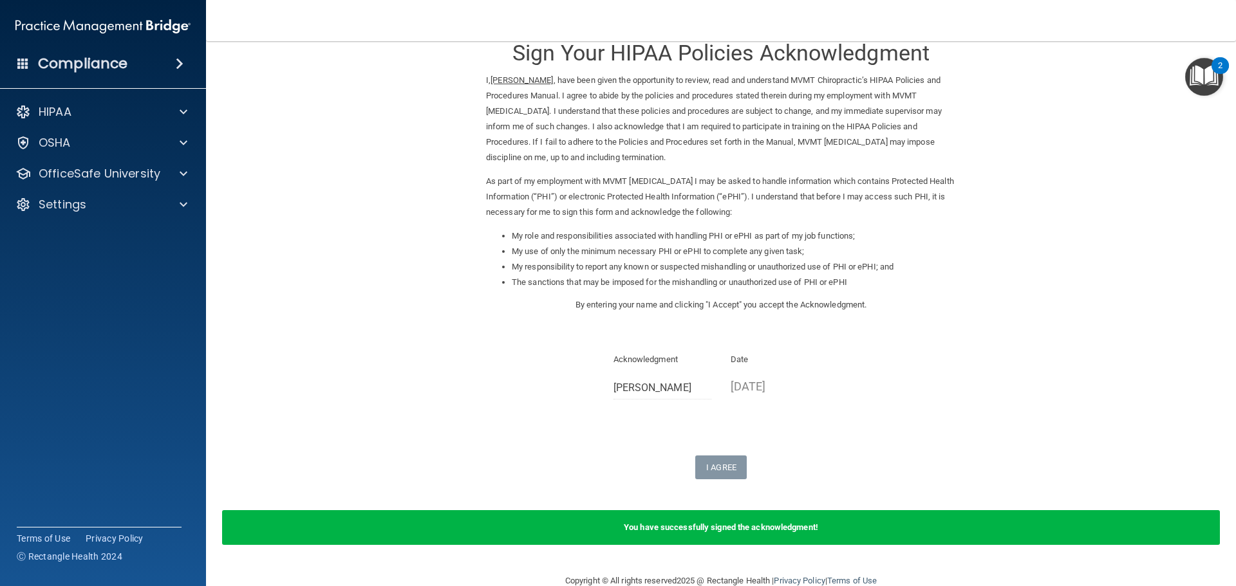
scroll to position [53, 0]
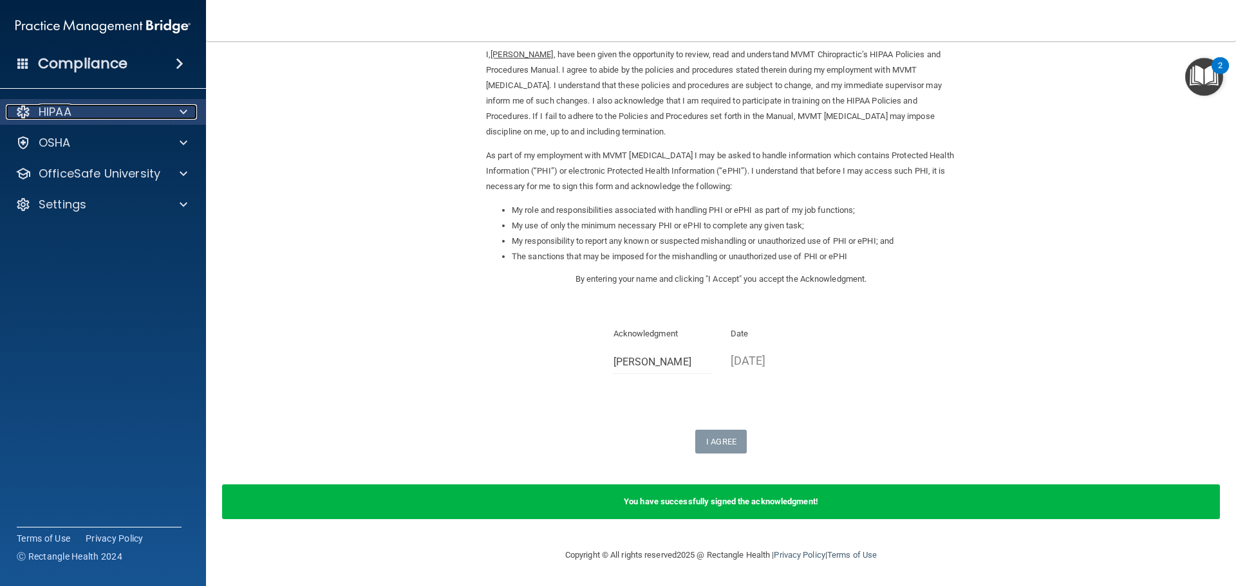
click at [190, 111] on div at bounding box center [181, 111] width 32 height 15
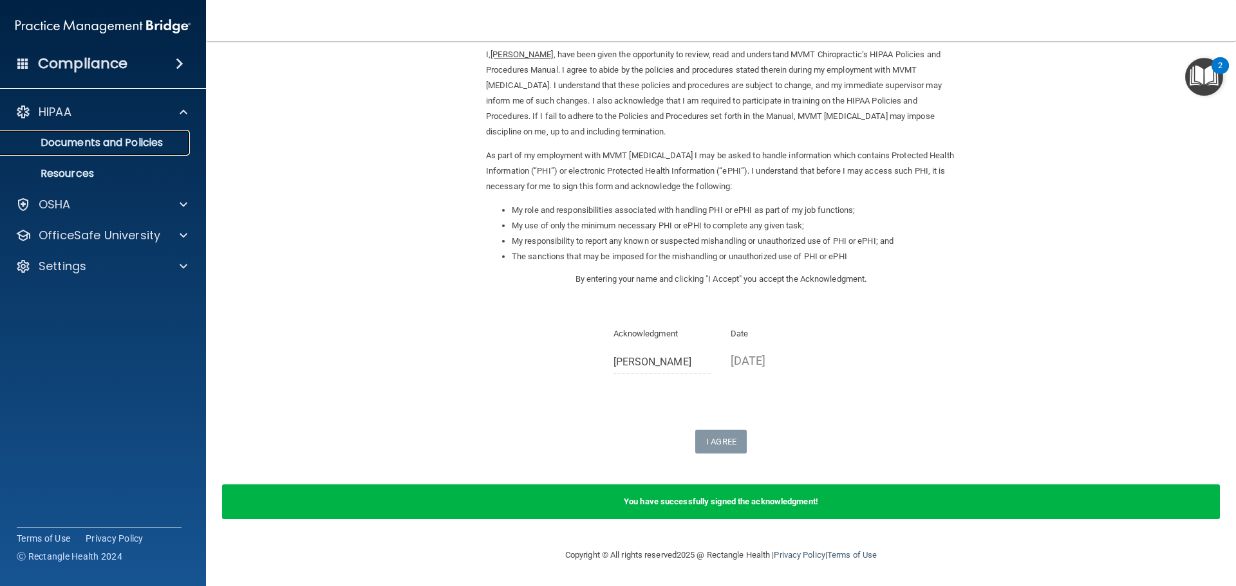
click at [95, 141] on p "Documents and Policies" at bounding box center [96, 142] width 176 height 13
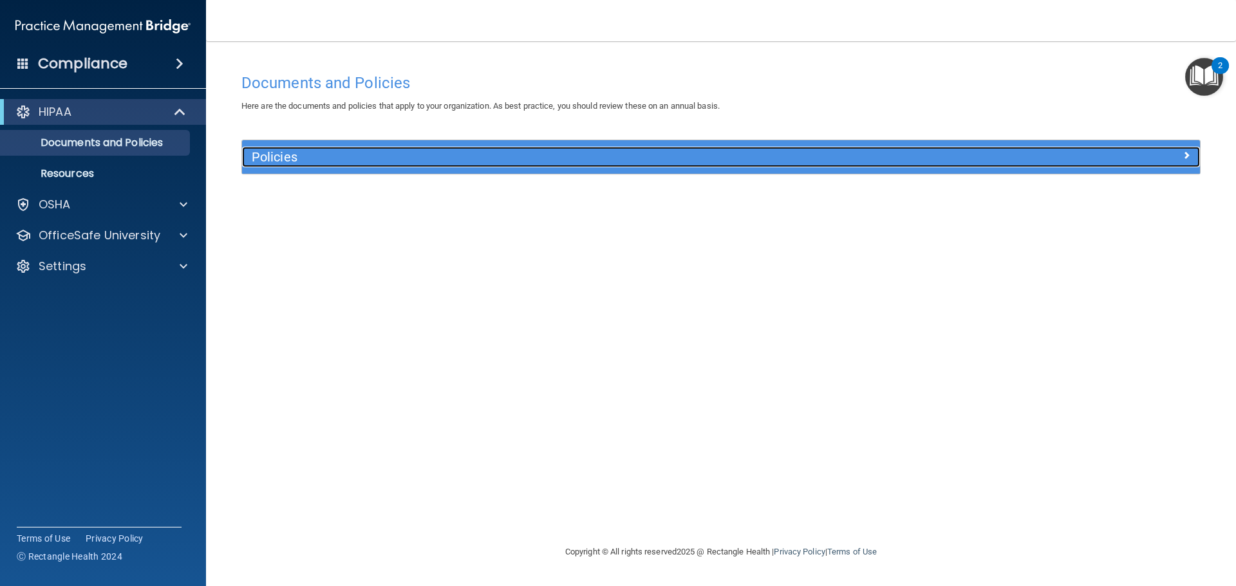
click at [1172, 156] on div at bounding box center [1079, 154] width 239 height 15
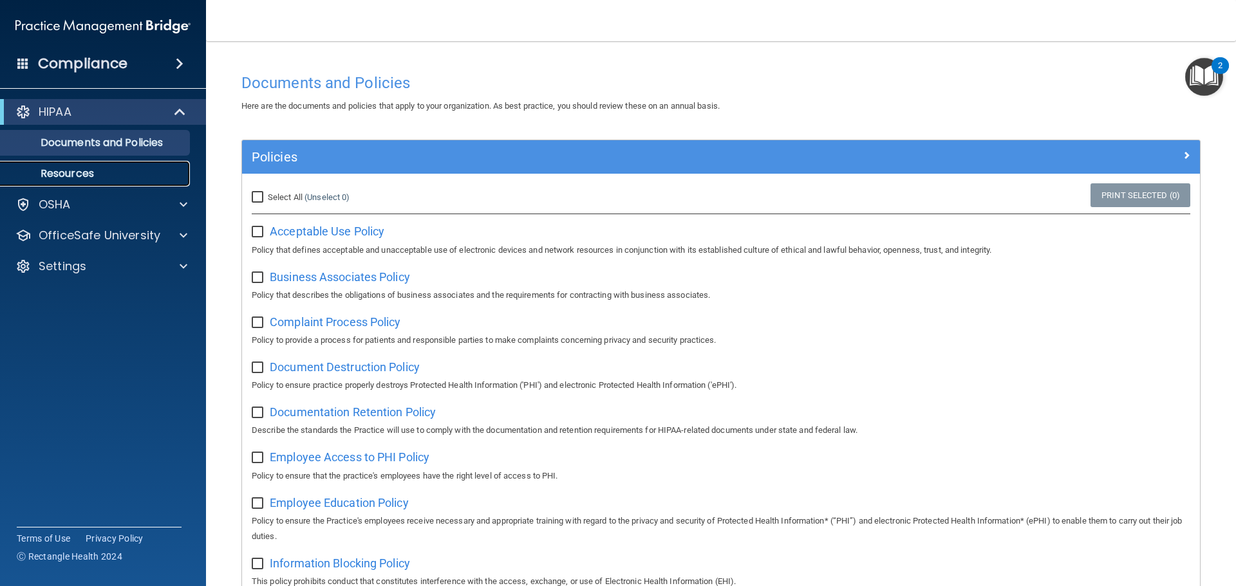
click at [82, 169] on p "Resources" at bounding box center [96, 173] width 176 height 13
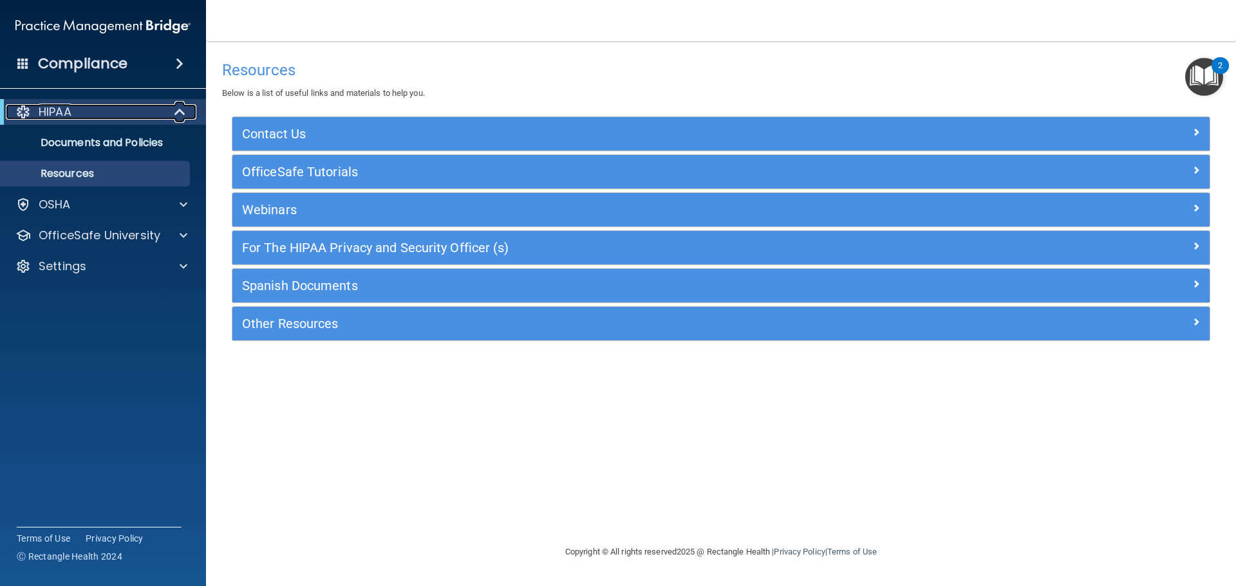
click at [97, 106] on div "HIPAA" at bounding box center [85, 111] width 159 height 15
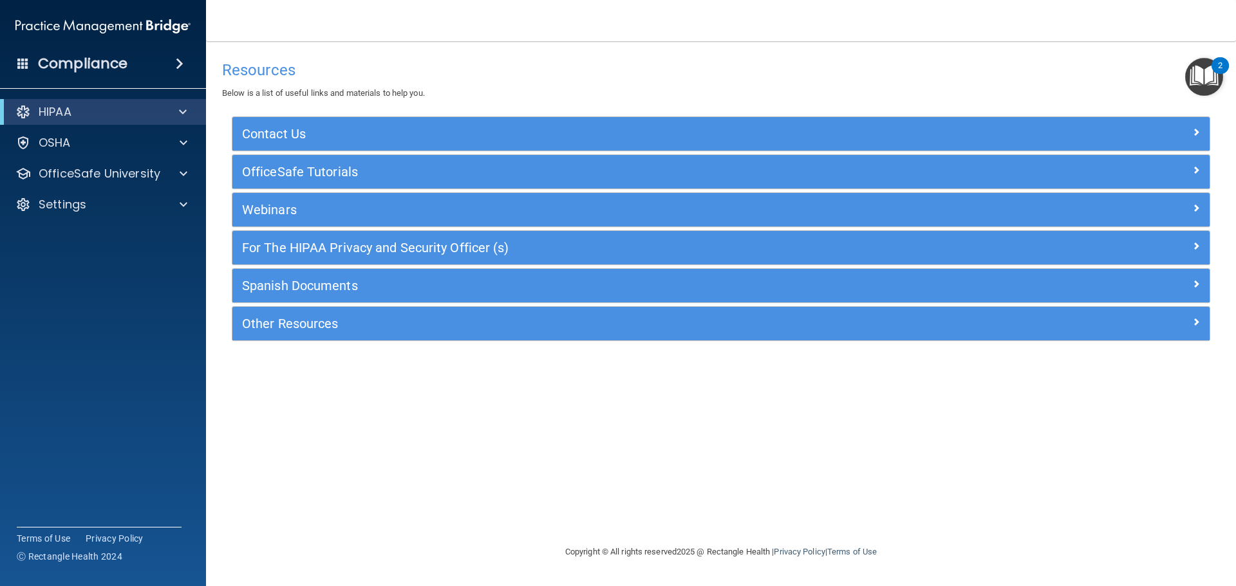
click at [1192, 71] on img "Open Resource Center, 2 new notifications" at bounding box center [1204, 77] width 38 height 38
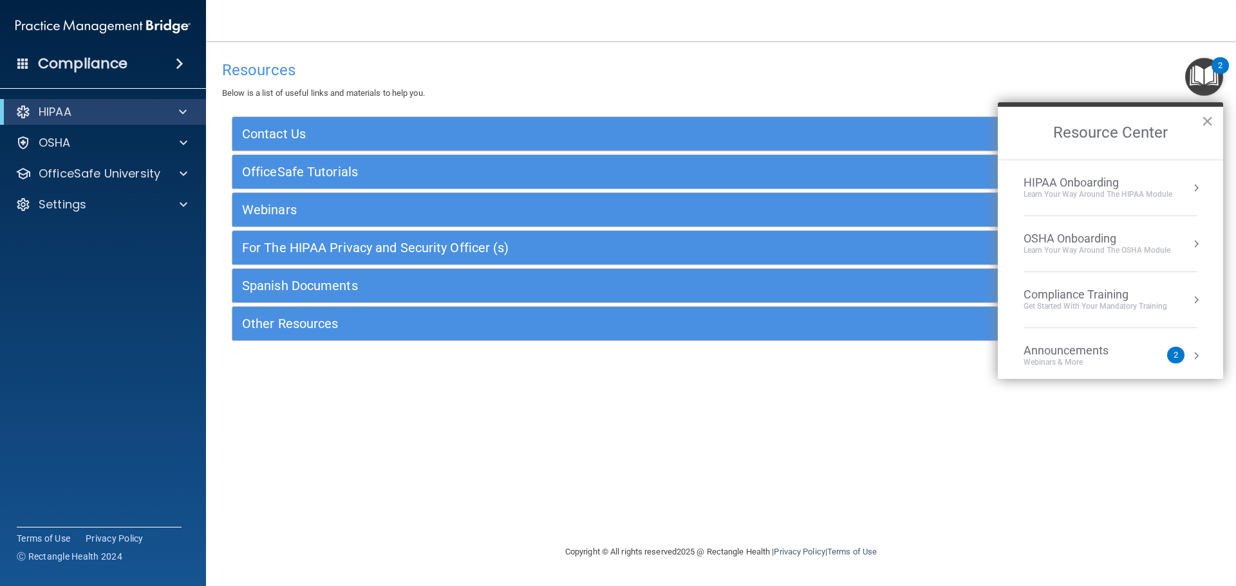
click at [1056, 186] on div "HIPAA Onboarding" at bounding box center [1097, 183] width 149 height 14
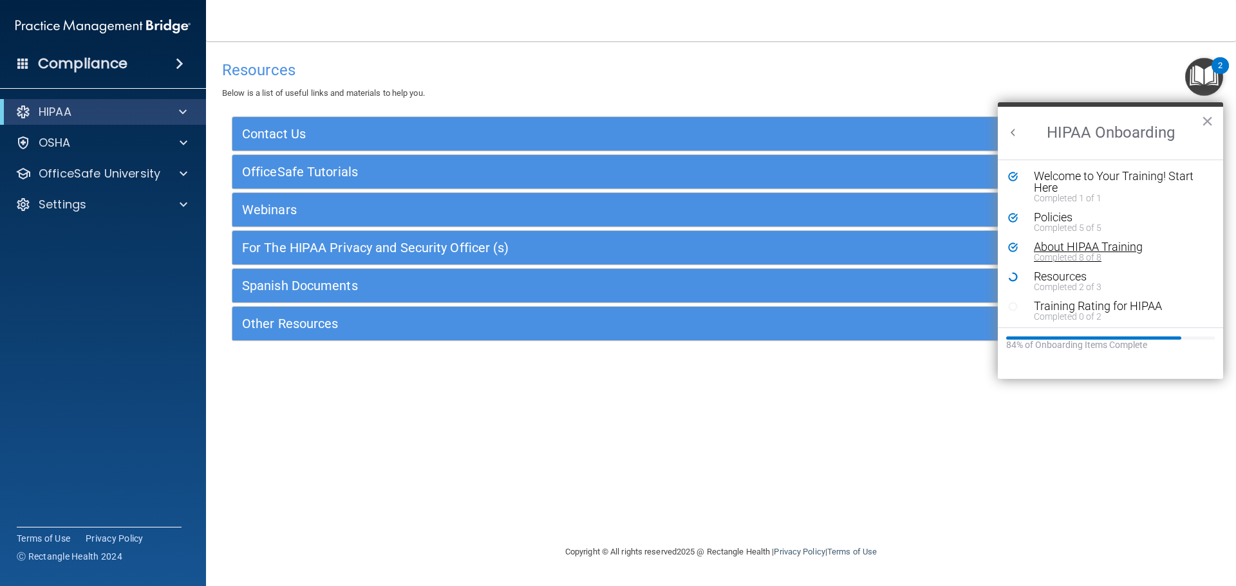
click at [1051, 261] on div "Completed 8 of 8" at bounding box center [1114, 257] width 163 height 9
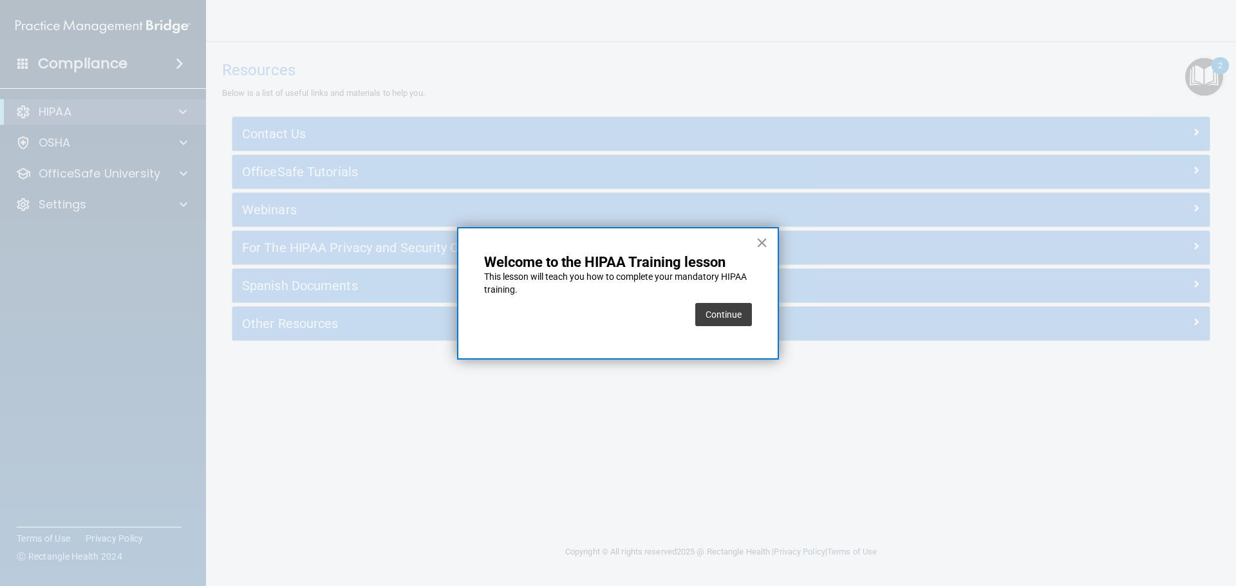
click at [763, 245] on button "×" at bounding box center [761, 242] width 12 height 21
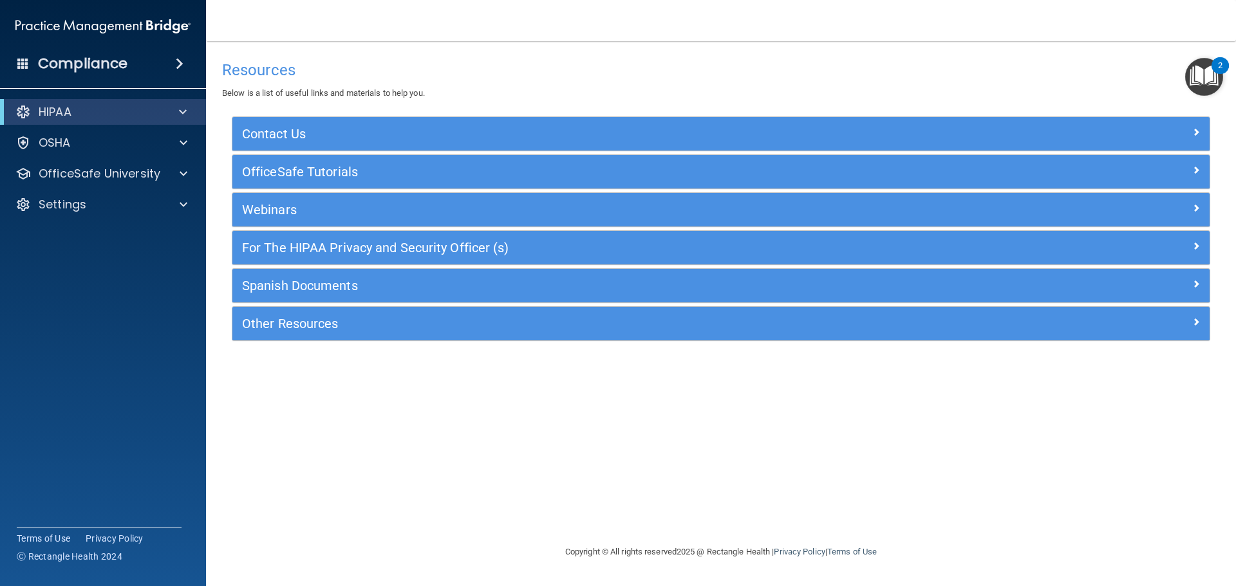
click at [1196, 69] on img "Open Resource Center, 2 new notifications" at bounding box center [1204, 77] width 38 height 38
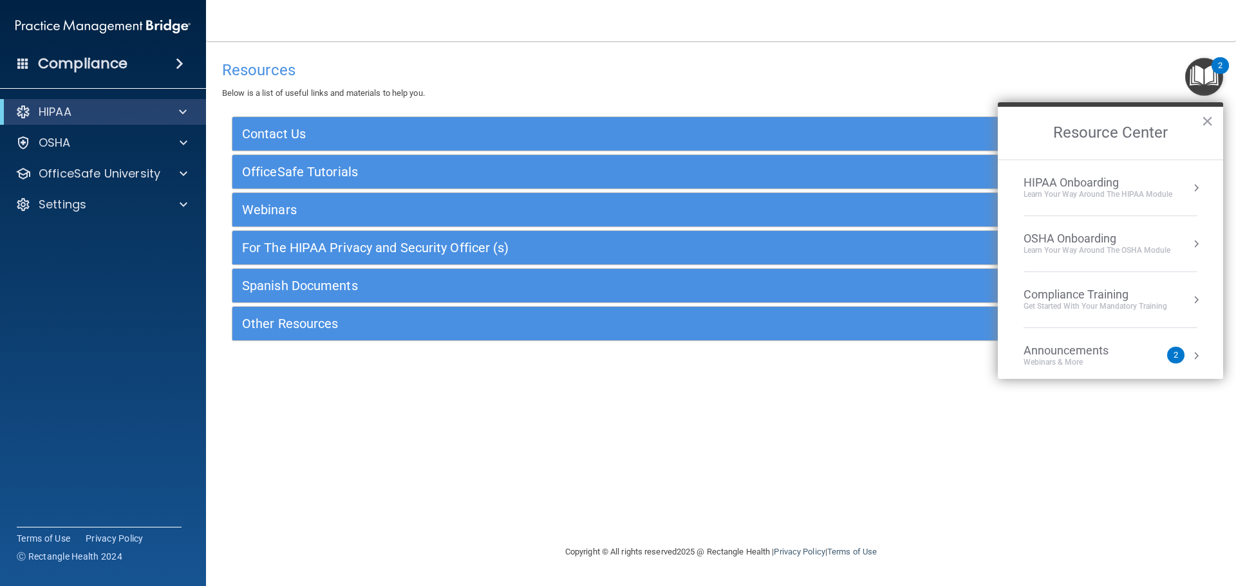
click at [1086, 189] on div "Learn Your Way around the HIPAA module" at bounding box center [1097, 194] width 149 height 11
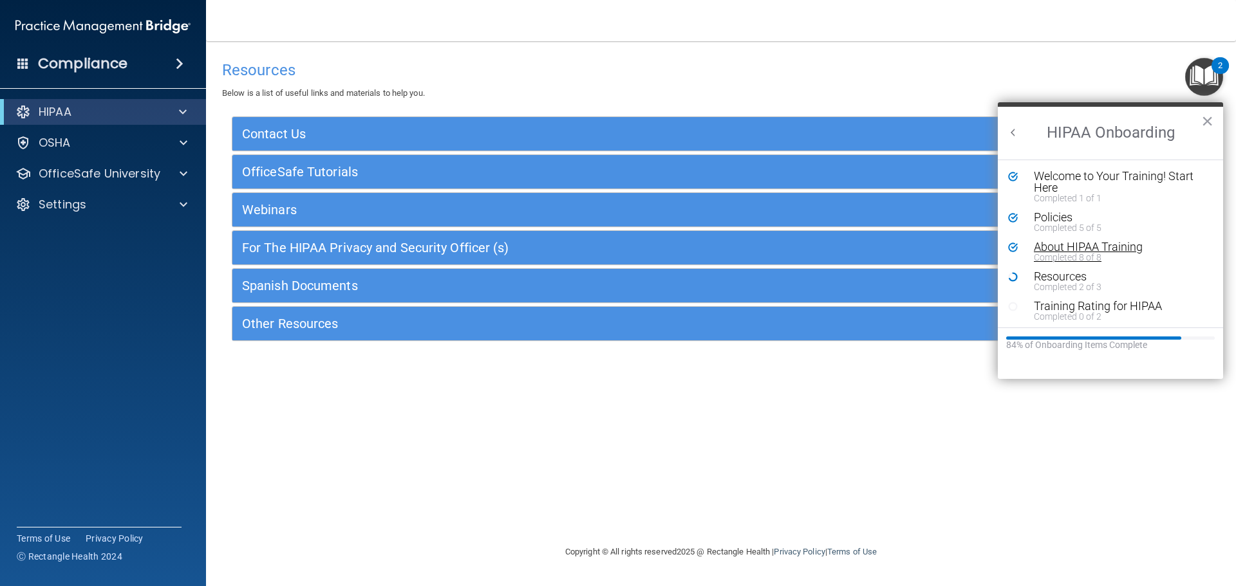
click at [1054, 243] on div "About HIPAA Training" at bounding box center [1114, 247] width 163 height 12
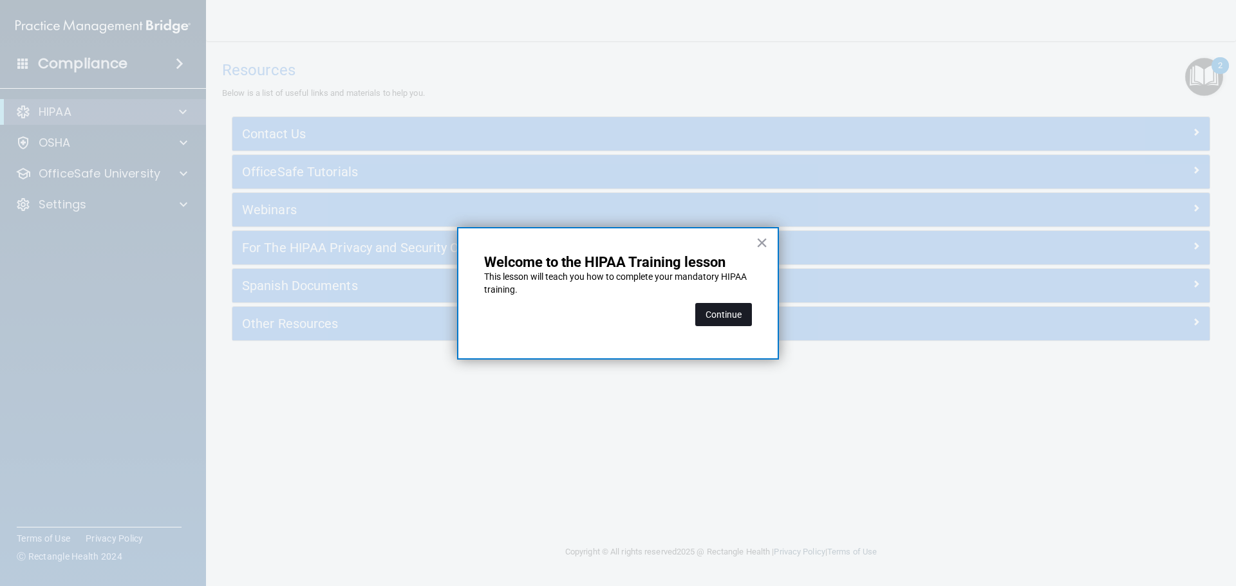
click at [730, 314] on button "Continue" at bounding box center [723, 314] width 57 height 23
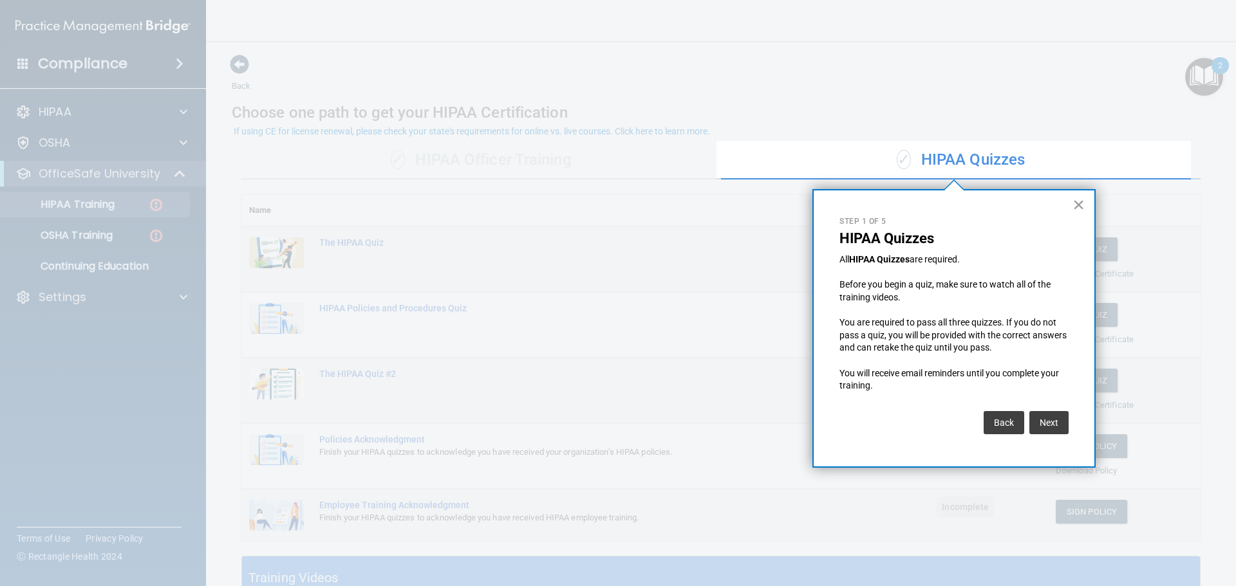
click at [1075, 201] on button "×" at bounding box center [1078, 204] width 12 height 21
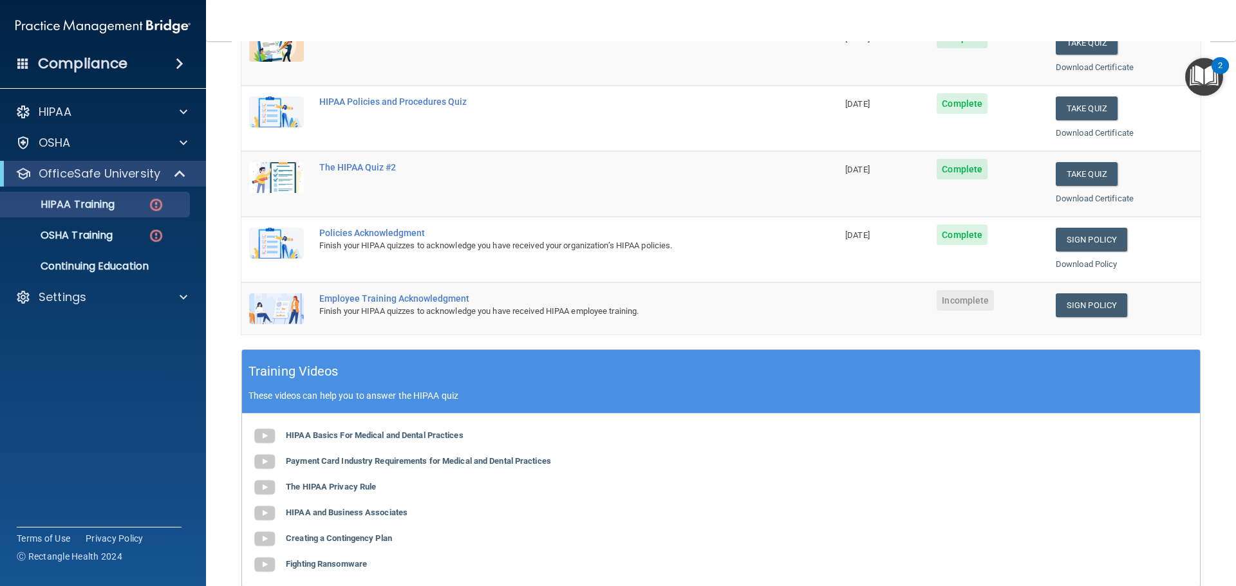
scroll to position [257, 0]
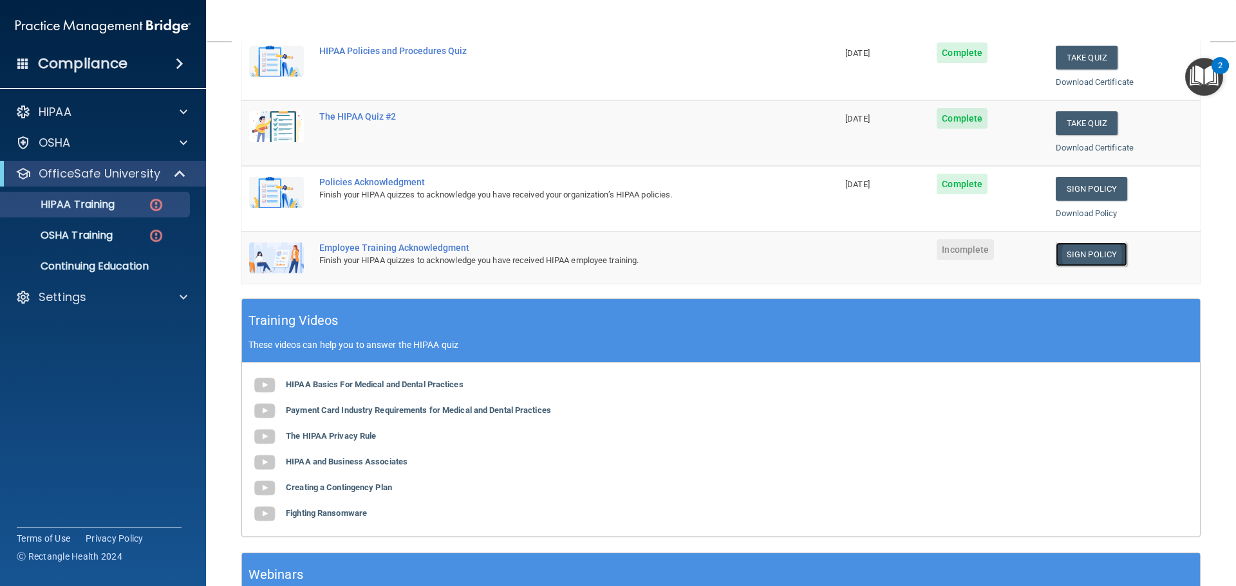
click at [1066, 258] on link "Sign Policy" at bounding box center [1090, 255] width 71 height 24
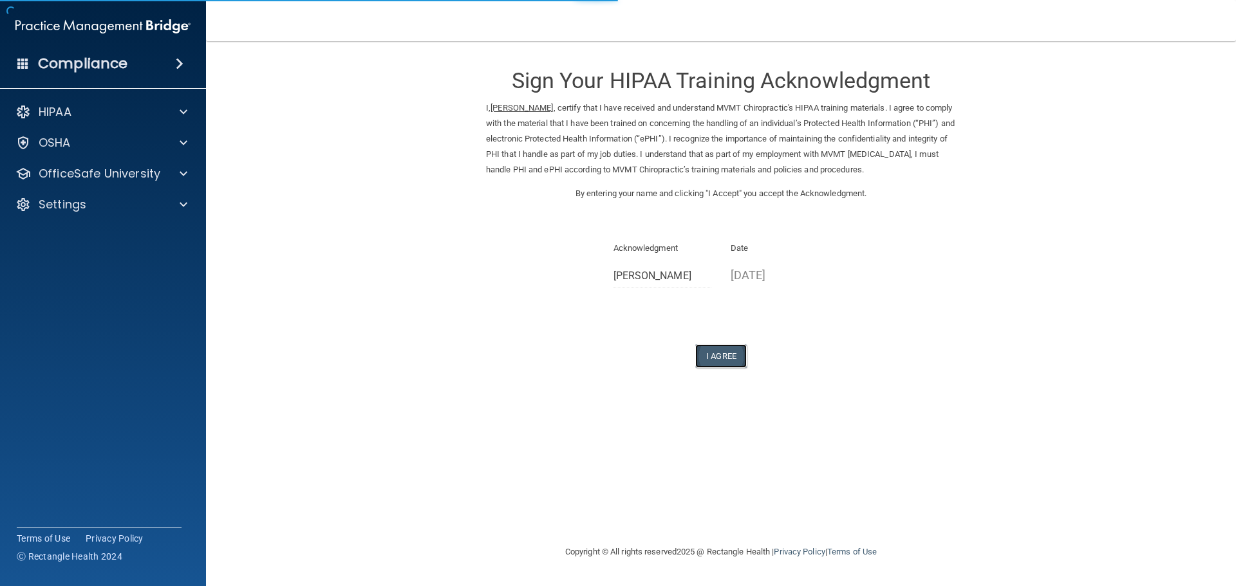
click at [729, 351] on button "I Agree" at bounding box center [720, 356] width 51 height 24
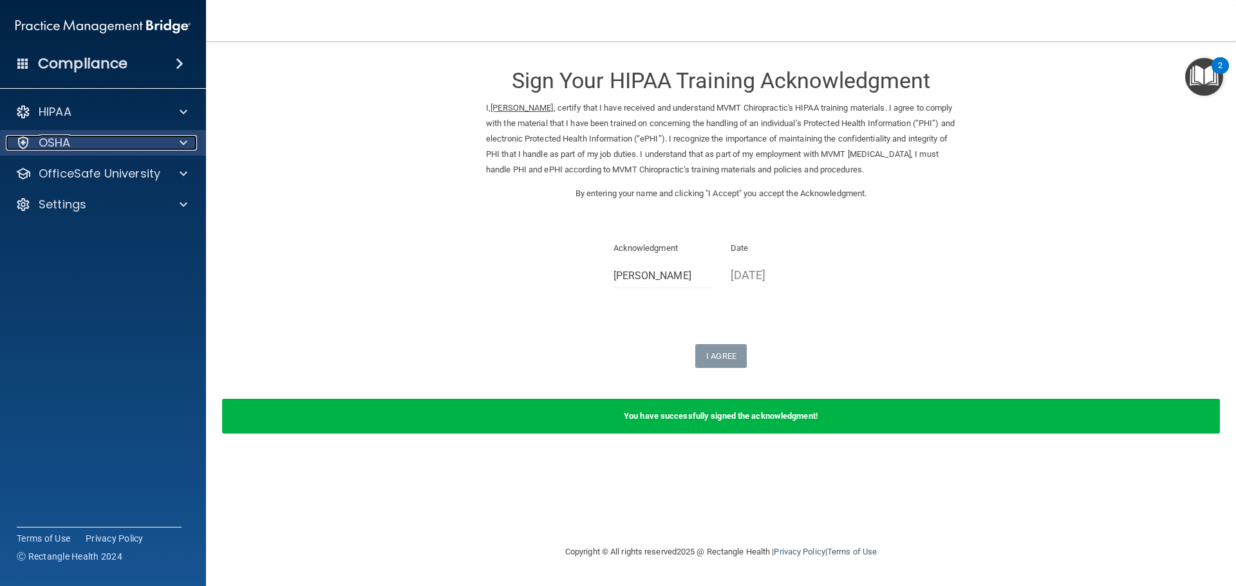
click at [184, 145] on span at bounding box center [184, 142] width 8 height 15
